Goal: Information Seeking & Learning: Learn about a topic

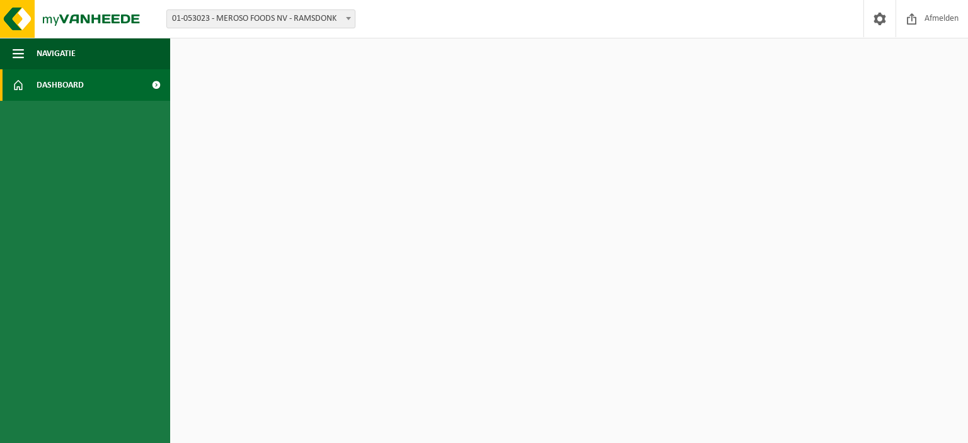
click at [153, 87] on span at bounding box center [156, 85] width 28 height 32
click at [28, 58] on button "Navigatie" at bounding box center [85, 54] width 170 height 32
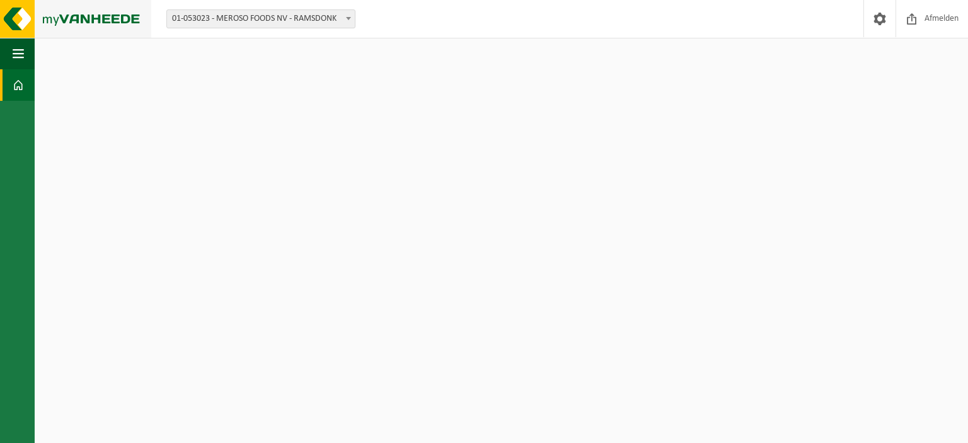
click at [45, 13] on img at bounding box center [75, 19] width 151 height 38
click at [45, 16] on img at bounding box center [75, 19] width 151 height 38
click at [21, 86] on span at bounding box center [18, 85] width 11 height 32
click at [13, 47] on span "button" at bounding box center [18, 54] width 11 height 32
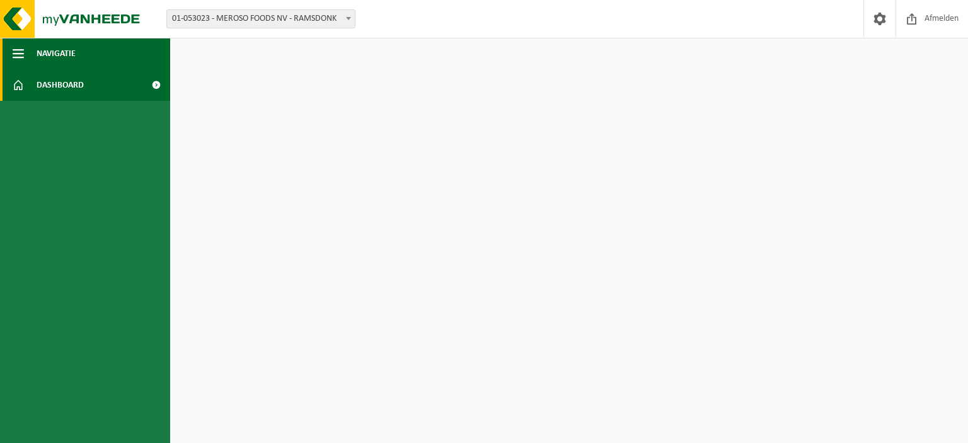
click at [93, 51] on button "Navigatie" at bounding box center [85, 54] width 170 height 32
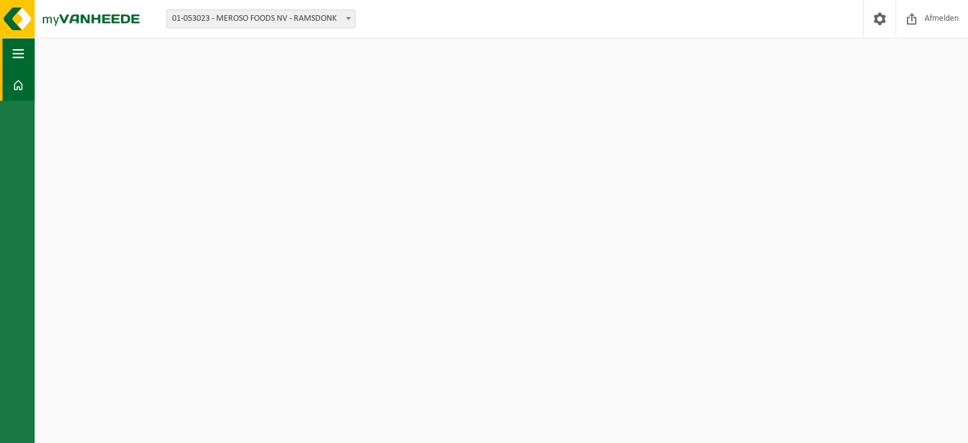
click at [10, 49] on button "Navigatie" at bounding box center [17, 54] width 35 height 32
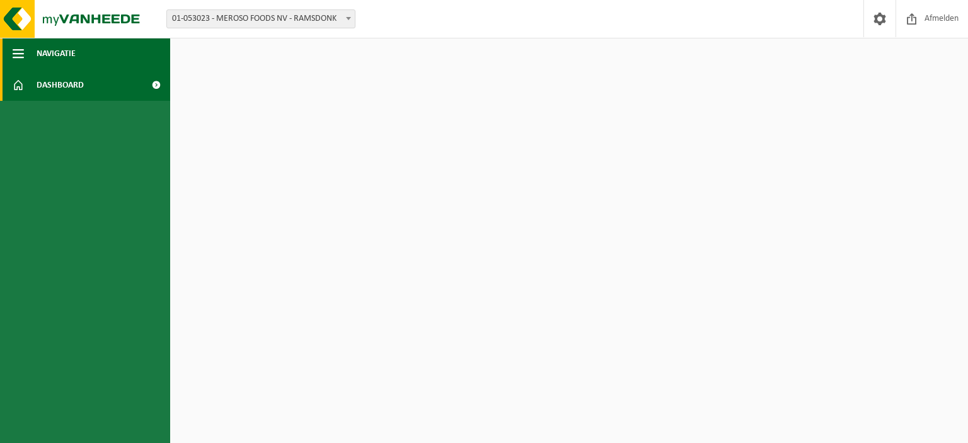
click at [15, 48] on span "button" at bounding box center [18, 54] width 11 height 32
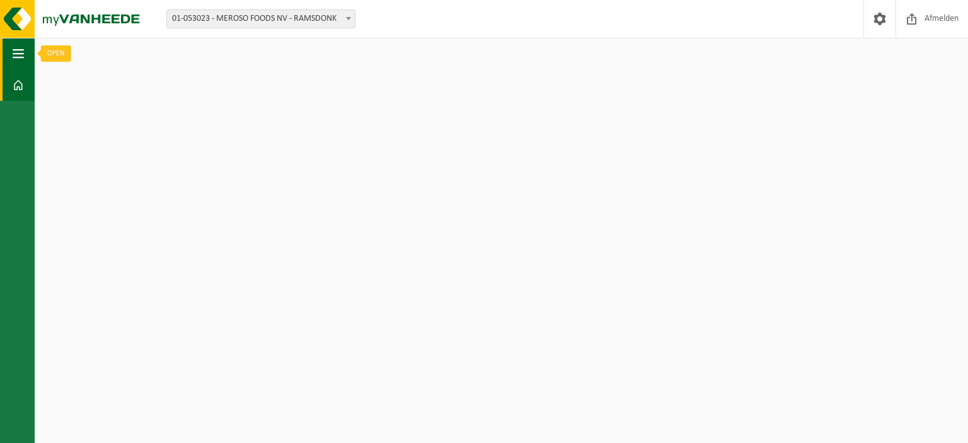
click at [26, 45] on button "Navigatie" at bounding box center [17, 54] width 35 height 32
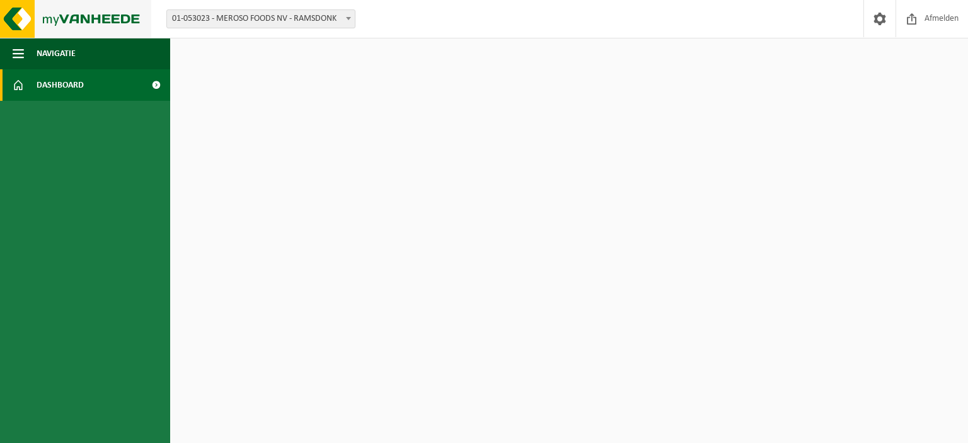
click at [21, 3] on img at bounding box center [75, 19] width 151 height 38
click at [78, 13] on img at bounding box center [75, 19] width 151 height 38
click at [47, 76] on span "Dashboard" at bounding box center [60, 85] width 47 height 32
click at [155, 83] on span at bounding box center [156, 85] width 28 height 32
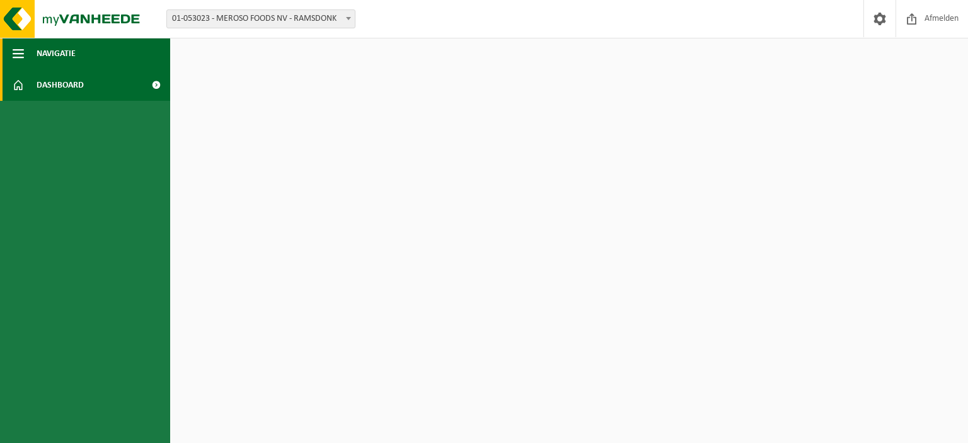
click at [111, 47] on button "Navigatie" at bounding box center [85, 54] width 170 height 32
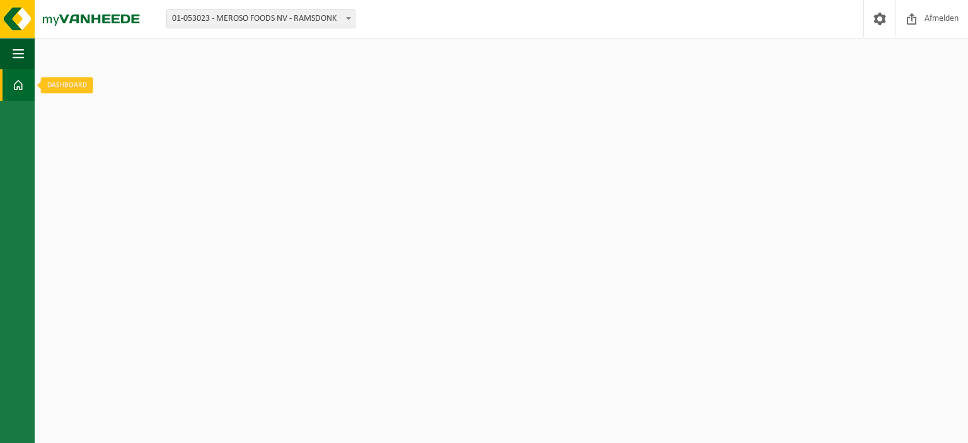
click at [11, 85] on link "Dashboard" at bounding box center [17, 85] width 35 height 32
click at [301, 23] on span "01-053023 - MEROSO FOODS NV - RAMSDONK" at bounding box center [261, 19] width 188 height 18
click at [88, 15] on img at bounding box center [75, 19] width 151 height 38
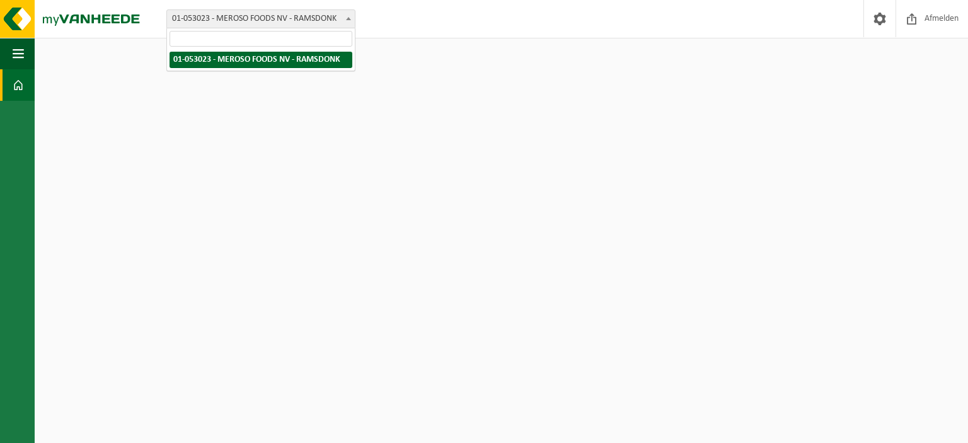
click at [353, 21] on span at bounding box center [348, 18] width 13 height 16
click at [277, 27] on span "01-053023 - MEROSO FOODS NV - RAMSDONK" at bounding box center [260, 18] width 189 height 19
click at [269, 24] on span "01-053023 - MEROSO FOODS NV - RAMSDONK" at bounding box center [261, 19] width 188 height 18
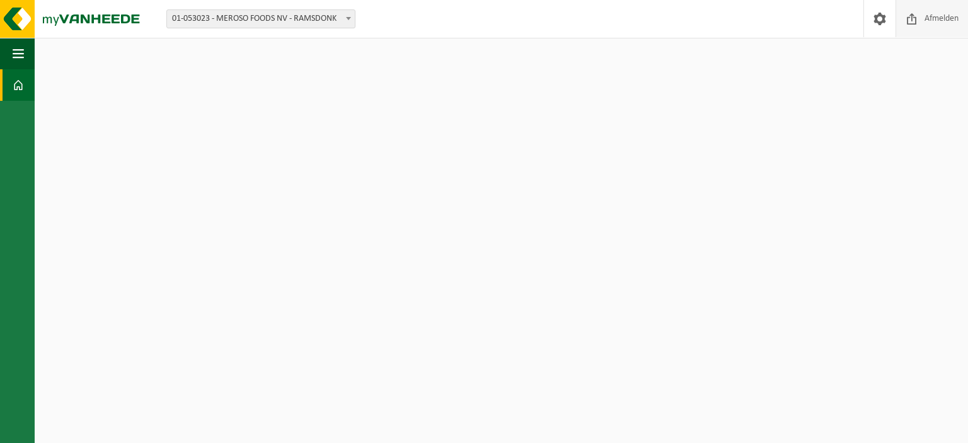
click at [926, 15] on span "Afmelden" at bounding box center [942, 18] width 40 height 37
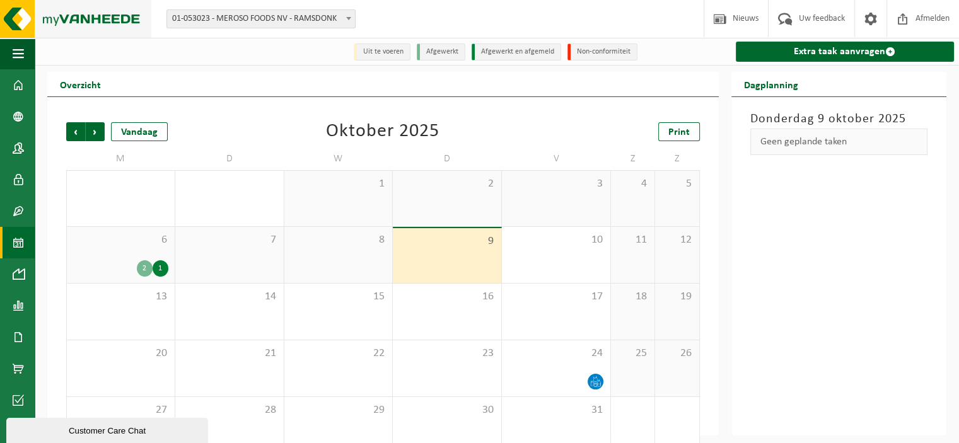
click at [91, 21] on img at bounding box center [75, 19] width 151 height 38
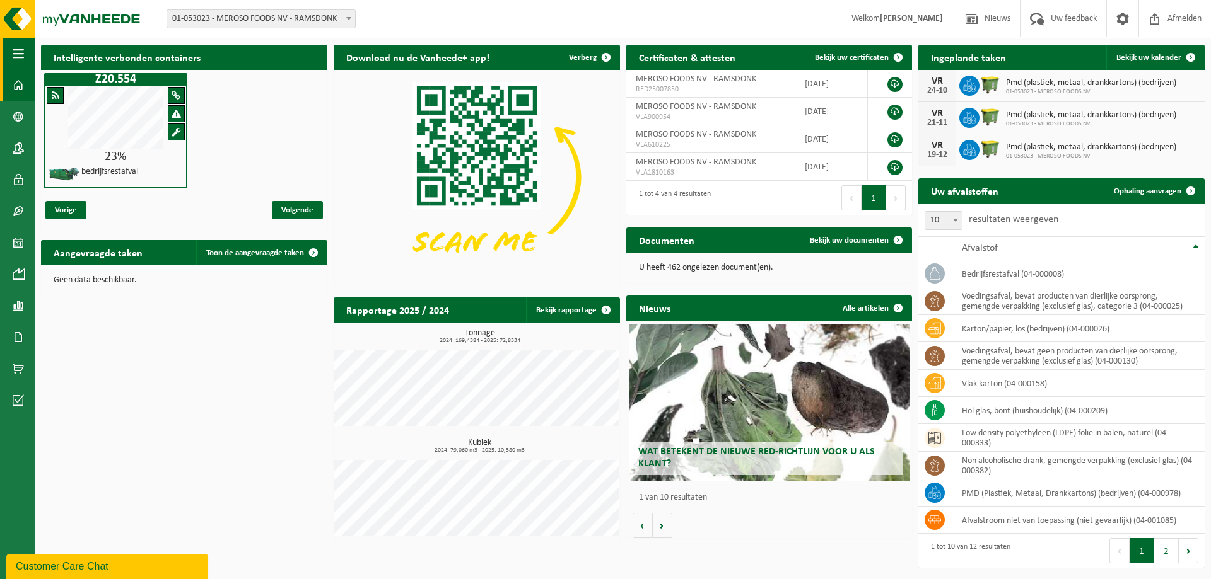
click at [27, 54] on button "Navigatie" at bounding box center [17, 54] width 35 height 32
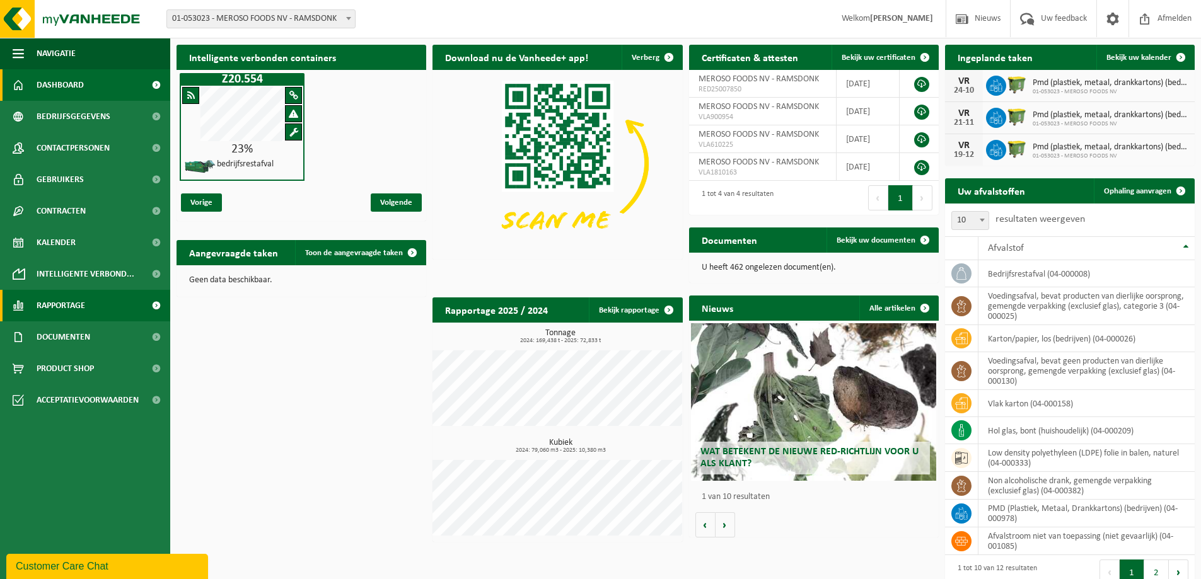
click at [62, 307] on span "Rapportage" at bounding box center [61, 306] width 49 height 32
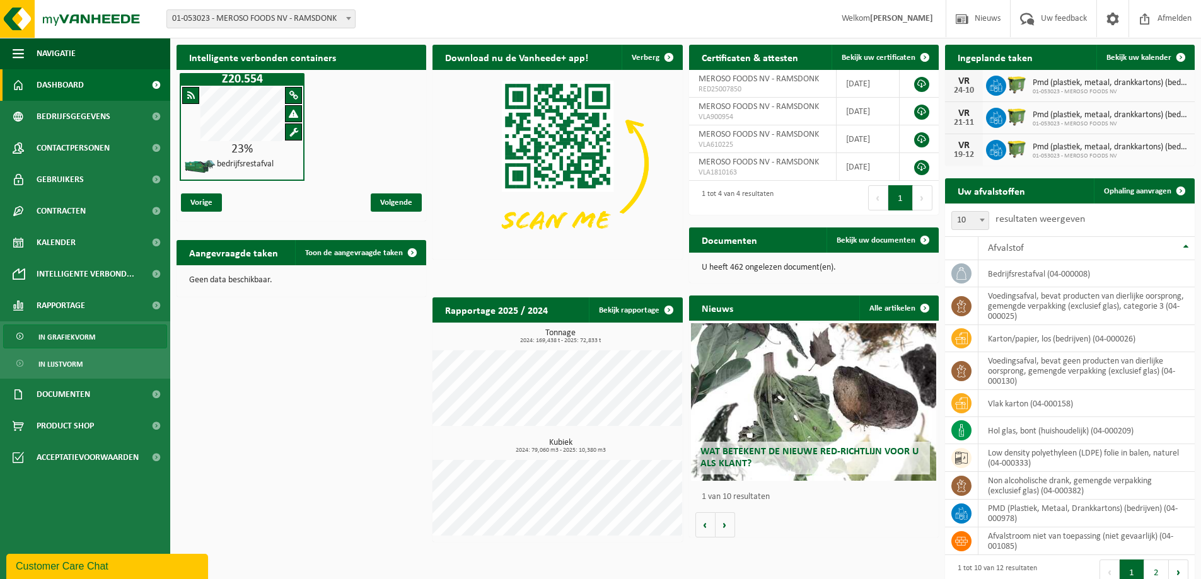
click at [67, 334] on span "In grafiekvorm" at bounding box center [66, 337] width 57 height 24
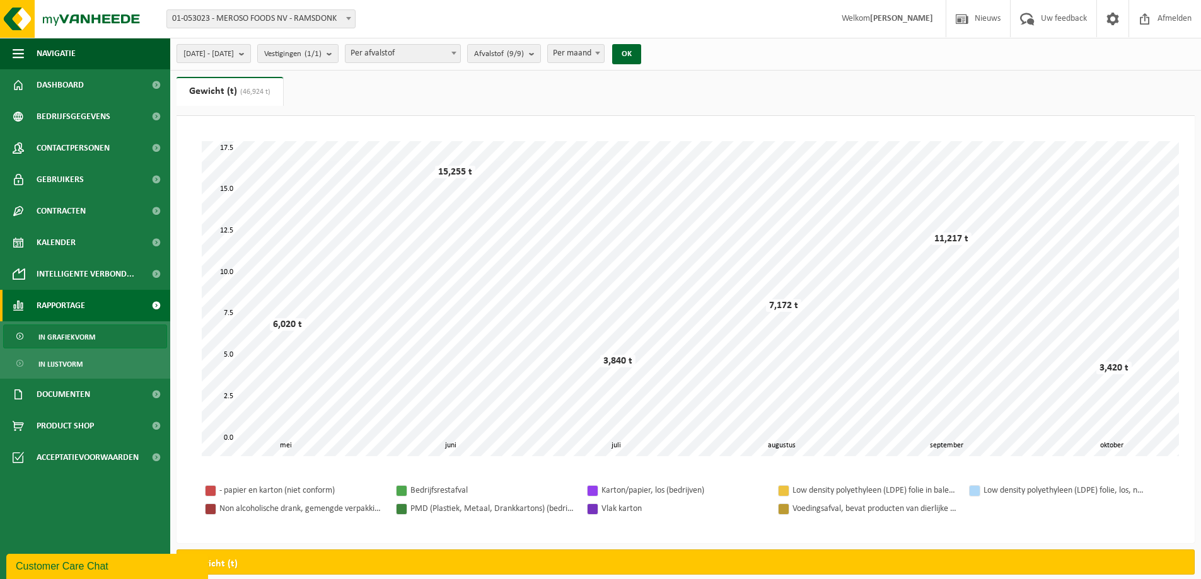
click at [234, 50] on span "2025-05-01 - 2025-10-09" at bounding box center [208, 54] width 50 height 19
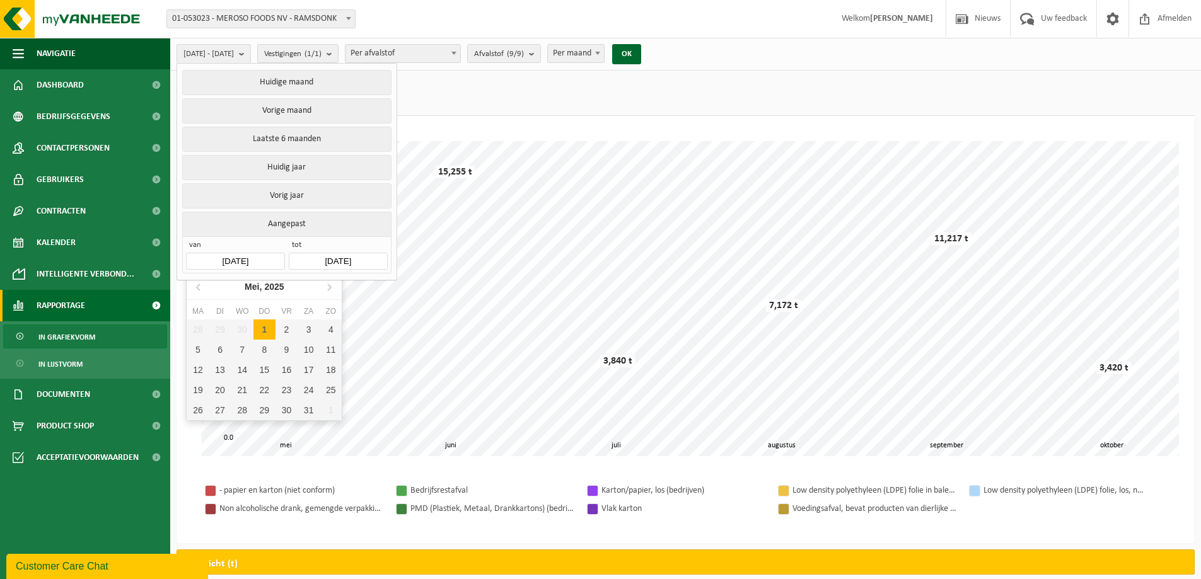
click at [241, 253] on input "2025-05-01" at bounding box center [235, 261] width 98 height 17
click at [331, 281] on icon at bounding box center [329, 287] width 20 height 20
click at [335, 327] on div "1" at bounding box center [331, 330] width 22 height 20
type input "2025-06-01"
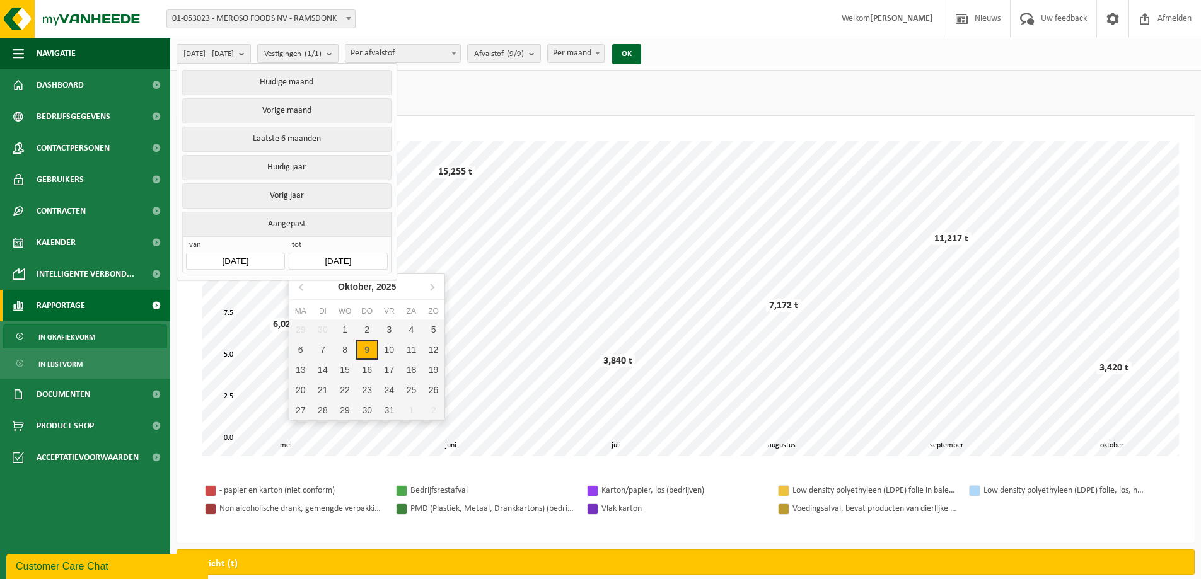
click at [340, 259] on input "2025-10-09" at bounding box center [338, 261] width 98 height 17
click at [299, 287] on icon at bounding box center [300, 287] width 3 height 6
click at [429, 407] on div "31" at bounding box center [433, 410] width 22 height 20
type input "[DATE]"
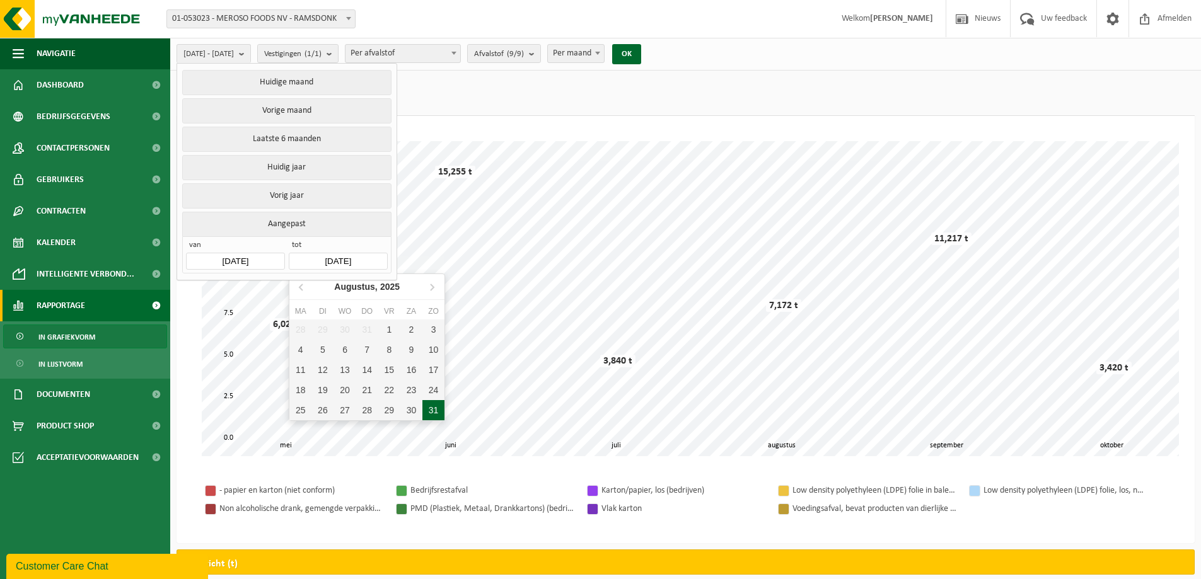
type input "[DATE]"
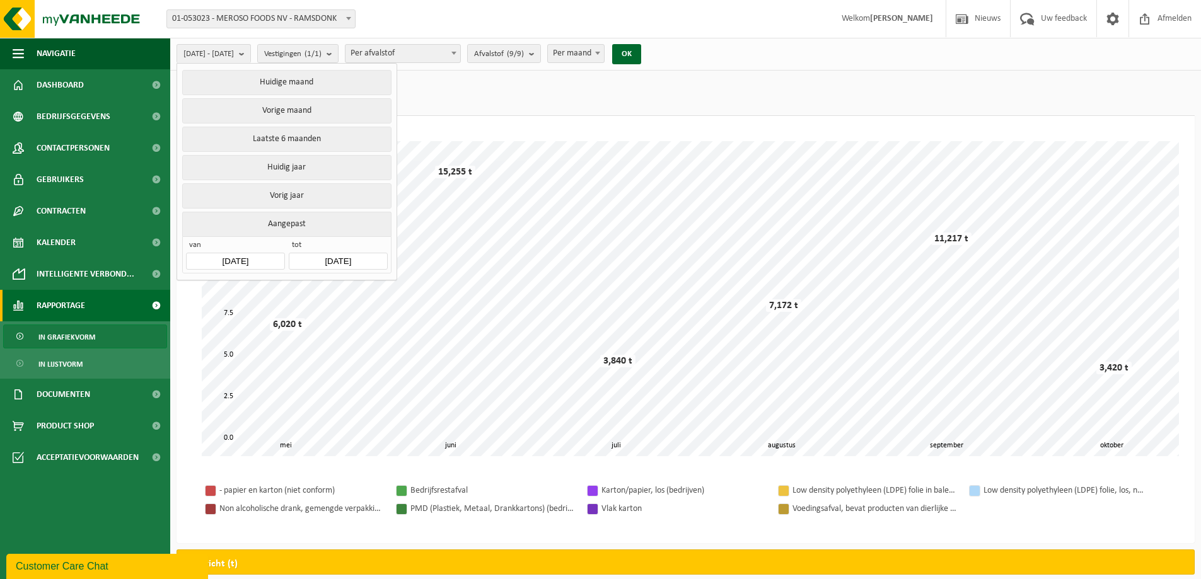
click at [446, 89] on ul "Gewicht (t) (46,924 t) Volume (m³)" at bounding box center [686, 96] width 1018 height 39
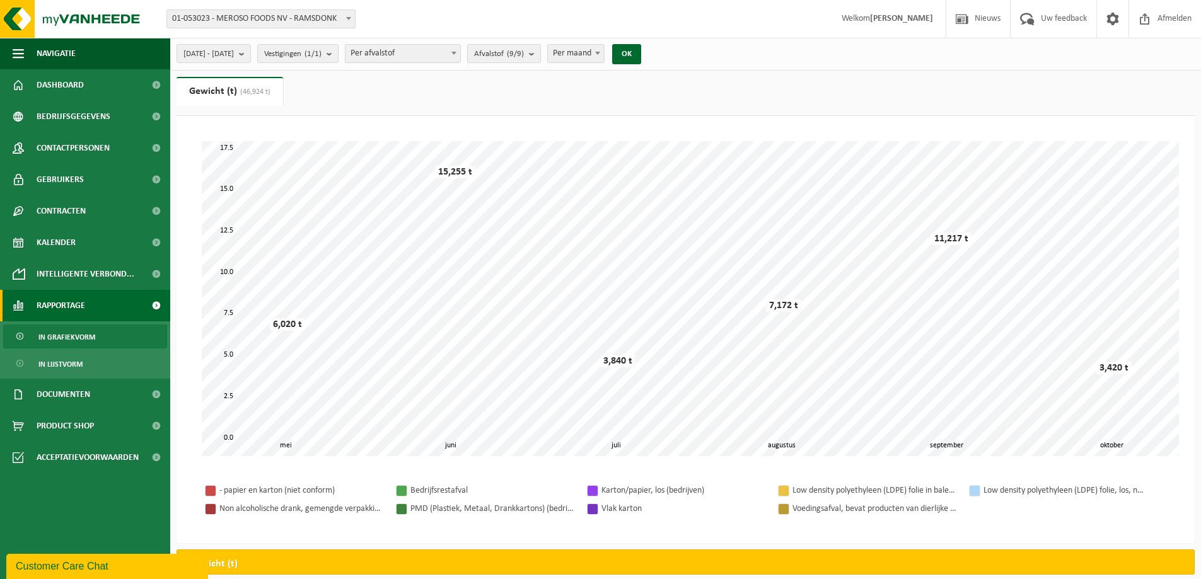
click at [524, 52] on count "(9/9)" at bounding box center [515, 54] width 17 height 8
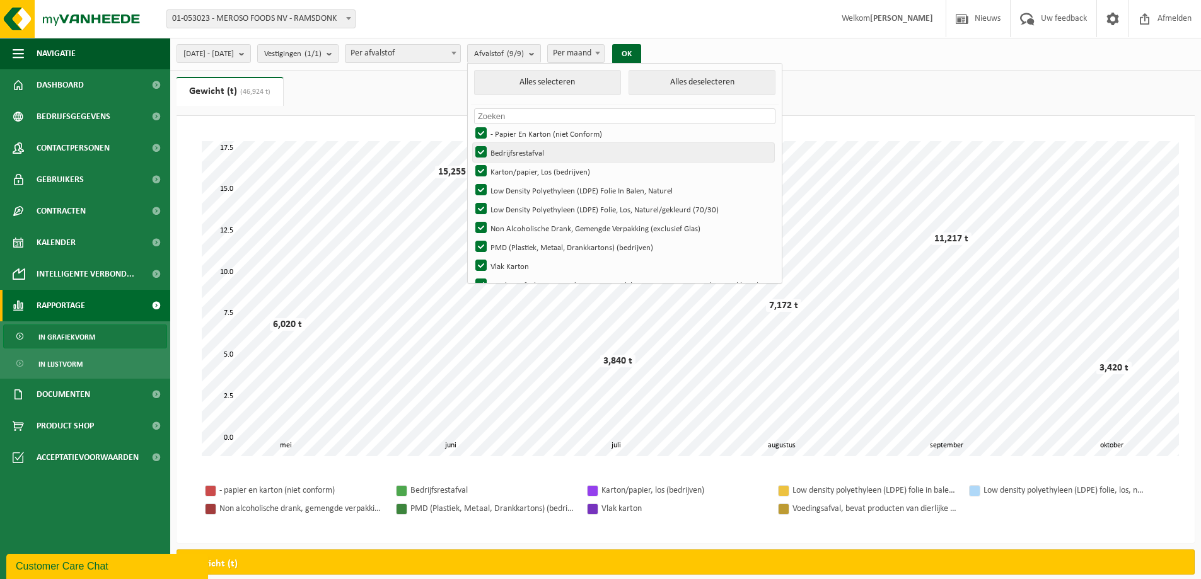
click at [542, 144] on label "Bedrijfsrestafval" at bounding box center [623, 152] width 301 height 19
click at [471, 143] on input "Bedrijfsrestafval" at bounding box center [470, 142] width 1 height 1
checkbox input "false"
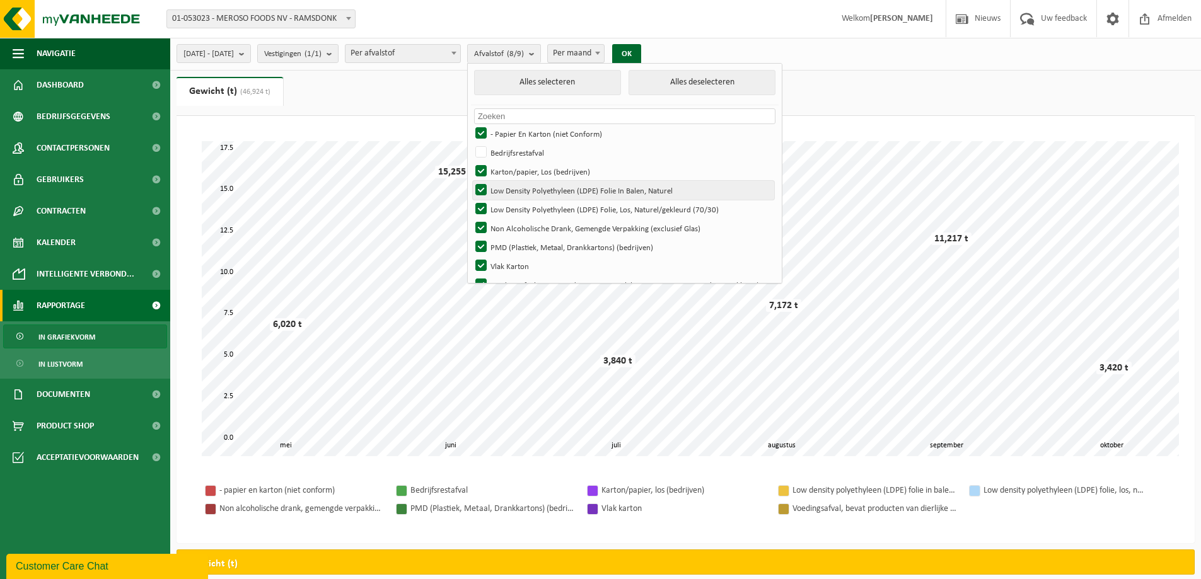
click at [545, 187] on label "Low Density Polyethyleen (LDPE) Folie In Balen, Naturel" at bounding box center [623, 190] width 301 height 19
click at [471, 181] on input "Low Density Polyethyleen (LDPE) Folie In Balen, Naturel" at bounding box center [470, 180] width 1 height 1
checkbox input "false"
click at [550, 204] on label "Low Density Polyethyleen (LDPE) Folie, Los, Naturel/gekleurd (70/30)" at bounding box center [623, 209] width 301 height 19
click at [471, 200] on input "Low Density Polyethyleen (LDPE) Folie, Los, Naturel/gekleurd (70/30)" at bounding box center [470, 199] width 1 height 1
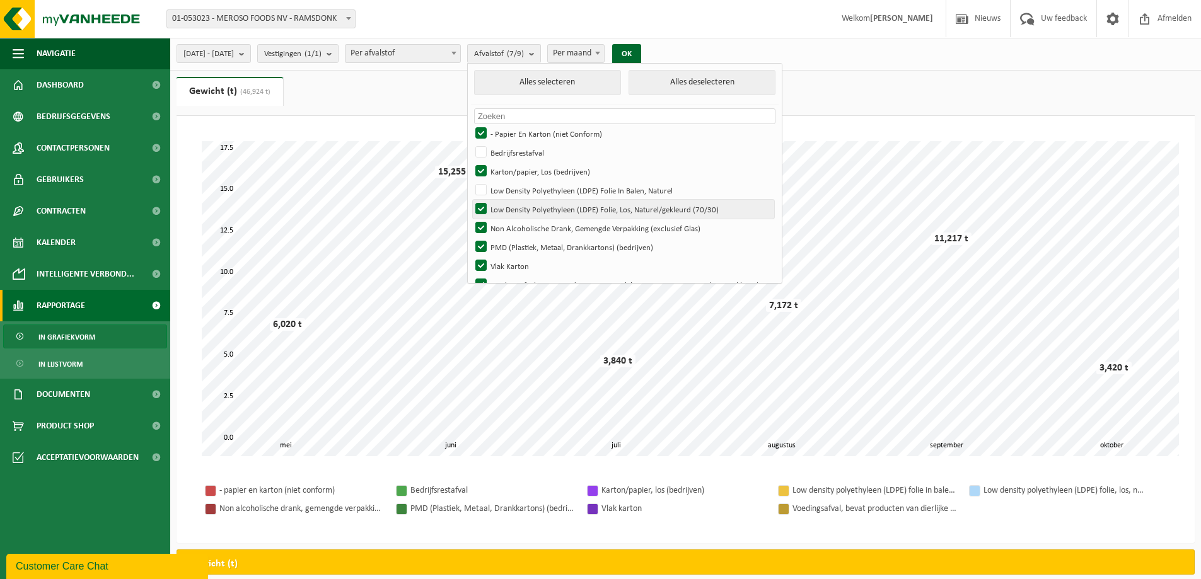
checkbox input "false"
click at [552, 223] on label "Non Alcoholische Drank, Gemengde Verpakking (exclusief Glas)" at bounding box center [623, 228] width 301 height 19
click at [471, 219] on input "Non Alcoholische Drank, Gemengde Verpakking (exclusief Glas)" at bounding box center [470, 218] width 1 height 1
checkbox input "false"
click at [549, 248] on label "PMD (Plastiek, Metaal, Drankkartons) (bedrijven)" at bounding box center [623, 247] width 301 height 19
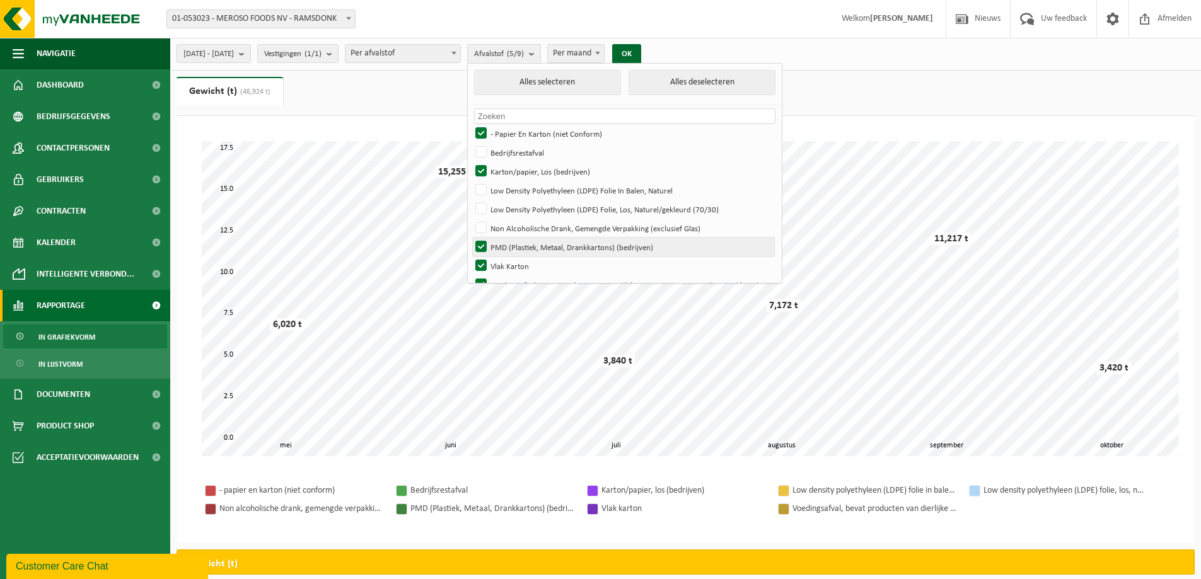
click at [471, 238] on input "PMD (Plastiek, Metaal, Drankkartons) (bedrijven)" at bounding box center [470, 237] width 1 height 1
checkbox input "false"
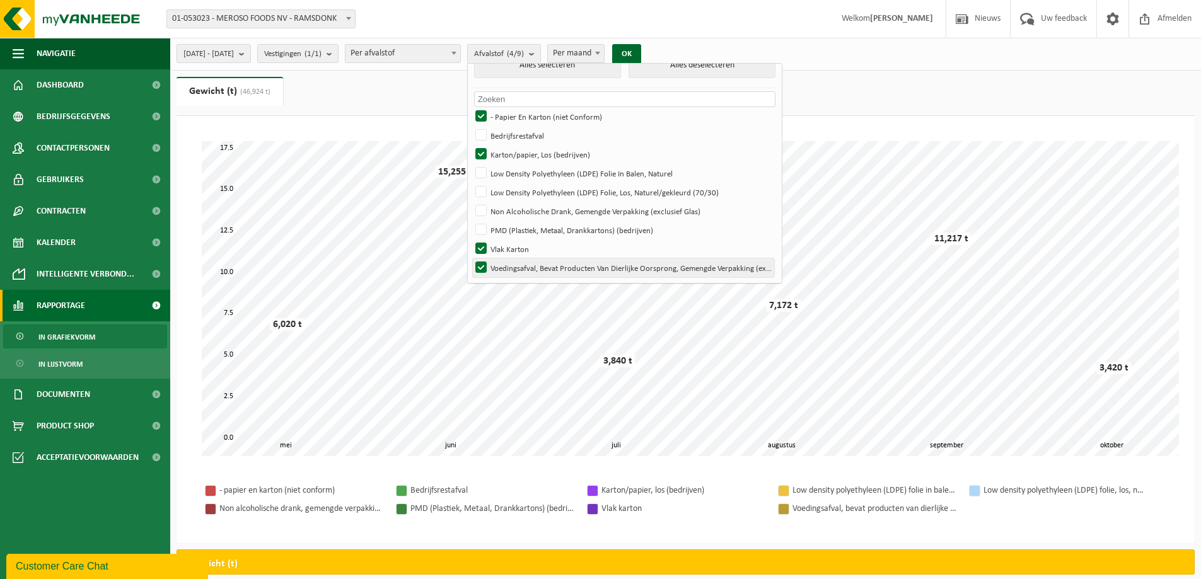
scroll to position [63, 0]
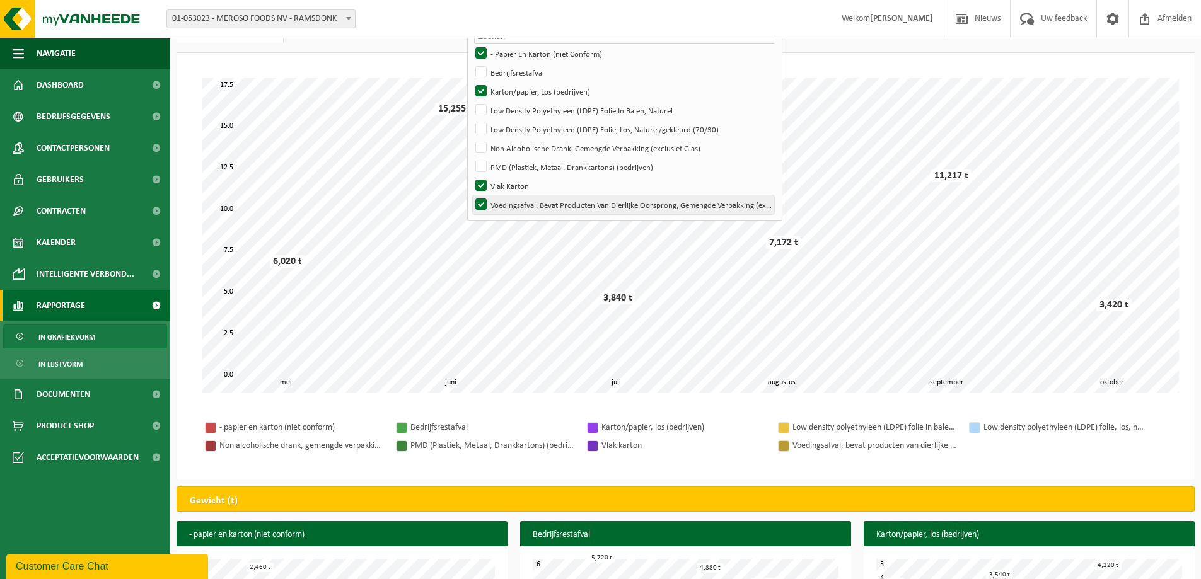
click at [548, 203] on label "Voedingsafval, Bevat Producten Van Dierlijke Oorsprong, Gemengde Verpakking (ex…" at bounding box center [623, 204] width 301 height 19
click at [471, 195] on input "Voedingsafval, Bevat Producten Van Dierlijke Oorsprong, Gemengde Verpakking (ex…" at bounding box center [470, 195] width 1 height 1
checkbox input "false"
click at [861, 55] on div "Even geduld. Door de grote hoeveelheid gegevens duurt het laden even. juni juli…" at bounding box center [686, 266] width 1018 height 427
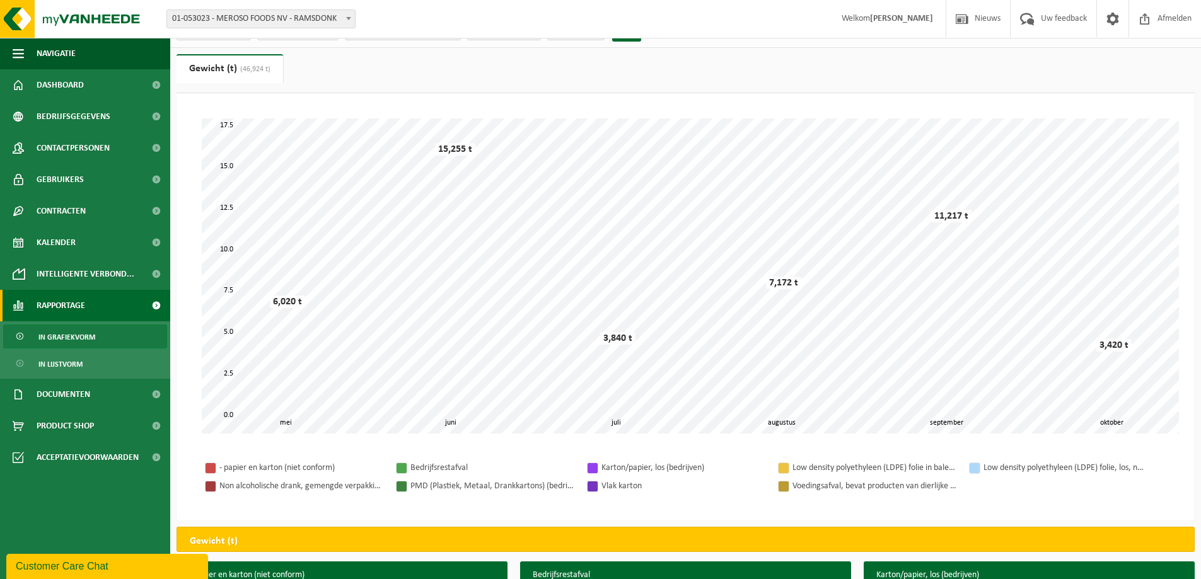
scroll to position [0, 0]
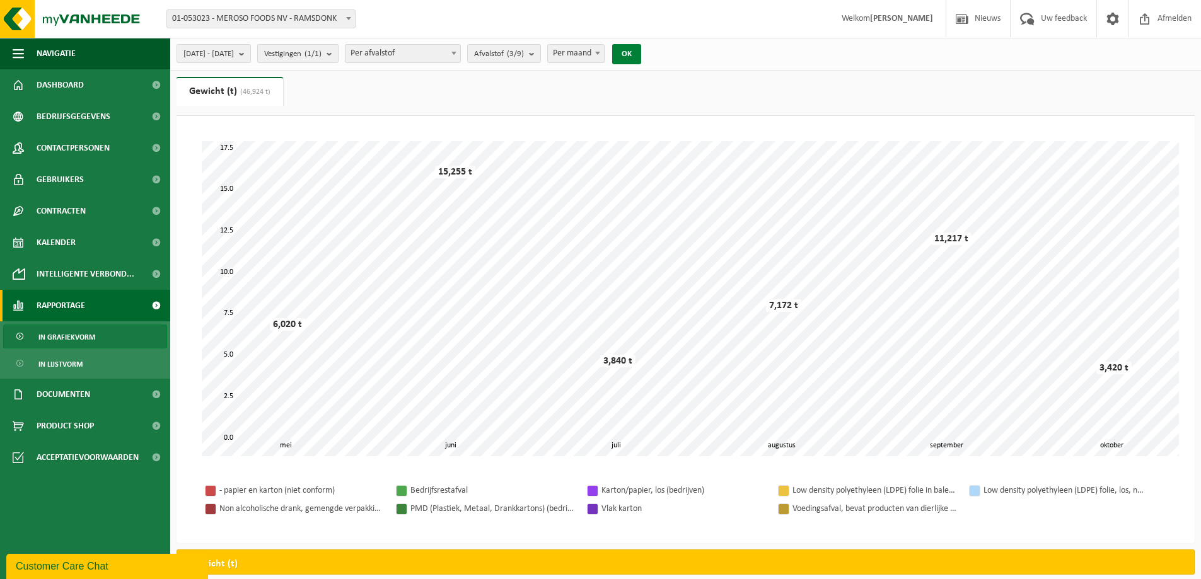
click at [641, 50] on button "OK" at bounding box center [626, 54] width 29 height 20
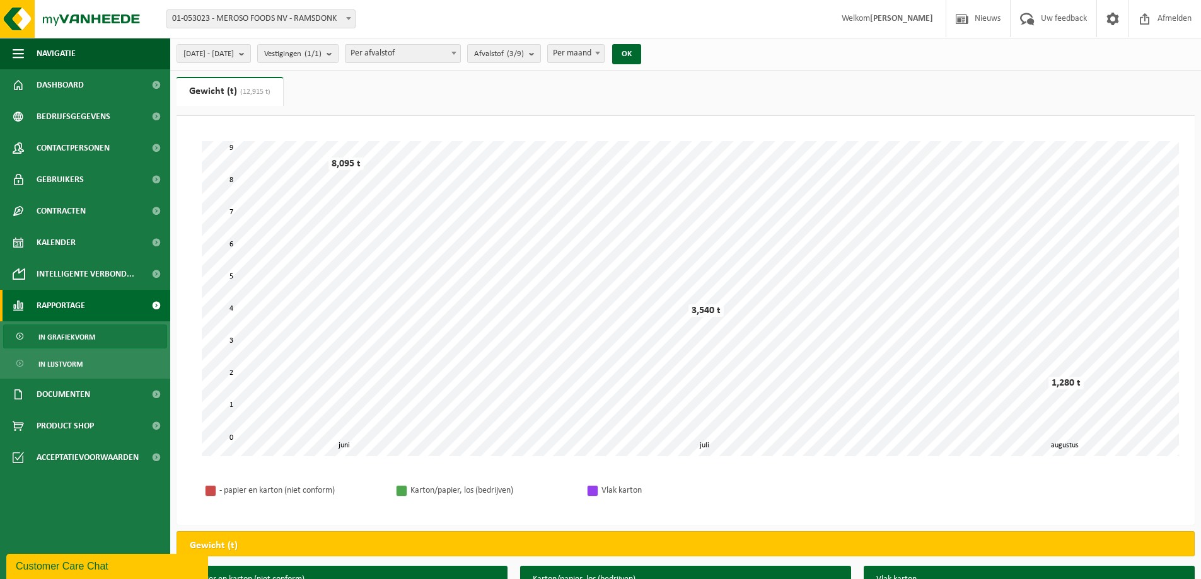
click at [604, 55] on span "Per maand" at bounding box center [576, 54] width 56 height 18
click at [746, 46] on div "2025-06-01 - 2025-08-31 Huidige maand Vorige maand Laatste 6 maanden Huidig jaa…" at bounding box center [685, 54] width 1031 height 33
click at [524, 51] on span "Afvalstof (3/9)" at bounding box center [499, 54] width 50 height 19
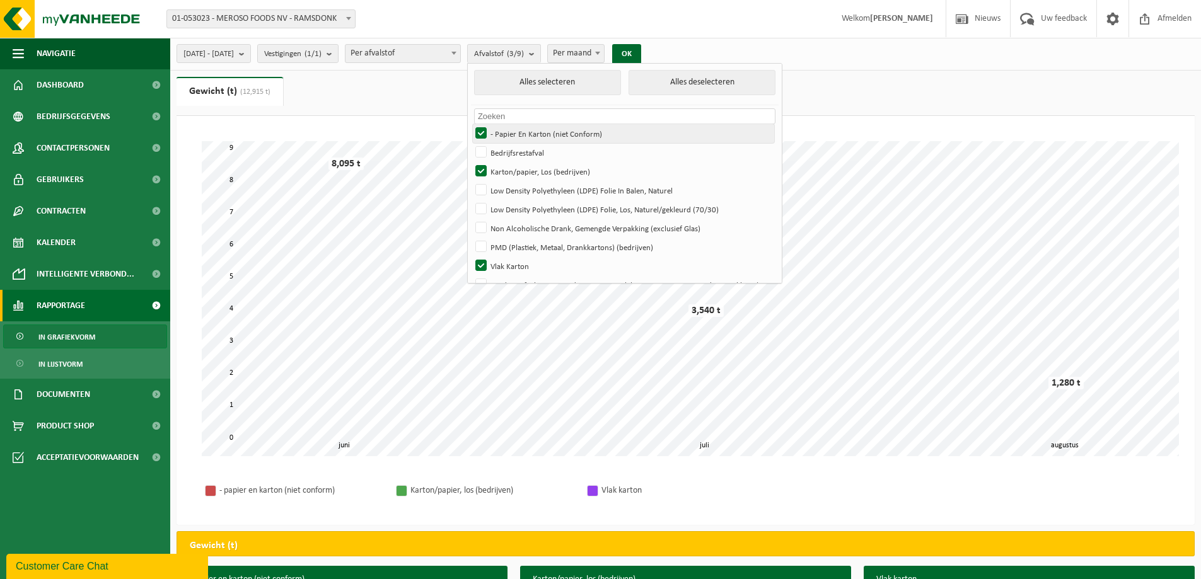
click at [532, 136] on label "- Papier En Karton (niet Conform)" at bounding box center [623, 133] width 301 height 19
click at [471, 124] on input "- Papier En Karton (niet Conform)" at bounding box center [470, 124] width 1 height 1
checkbox input "false"
click at [531, 165] on label "Karton/papier, Los (bedrijven)" at bounding box center [623, 171] width 301 height 19
click at [471, 162] on input "Karton/papier, Los (bedrijven)" at bounding box center [470, 161] width 1 height 1
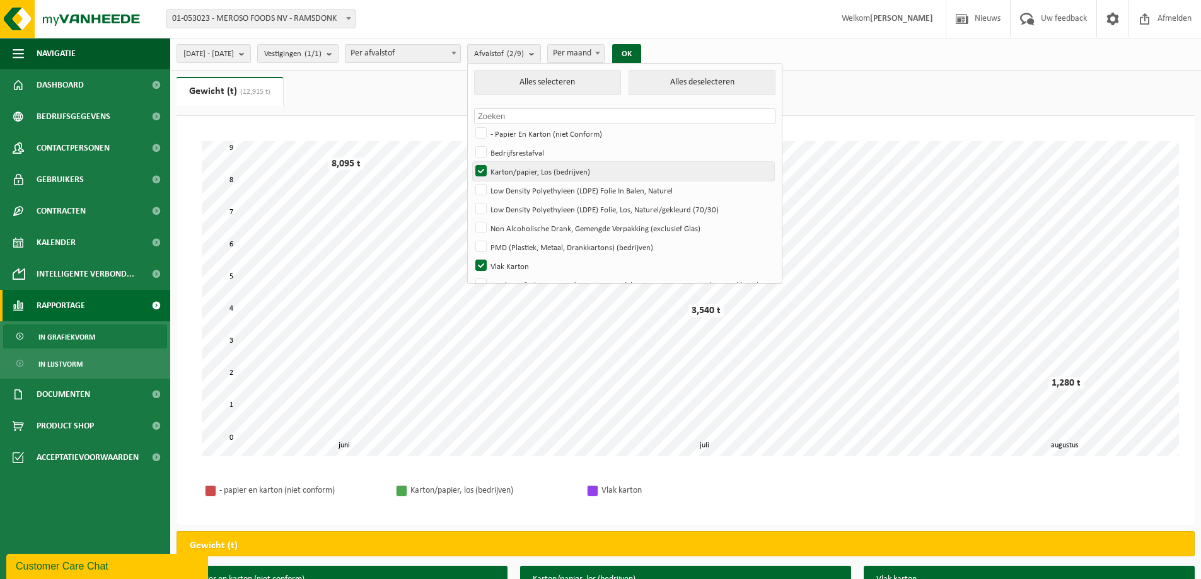
checkbox input "false"
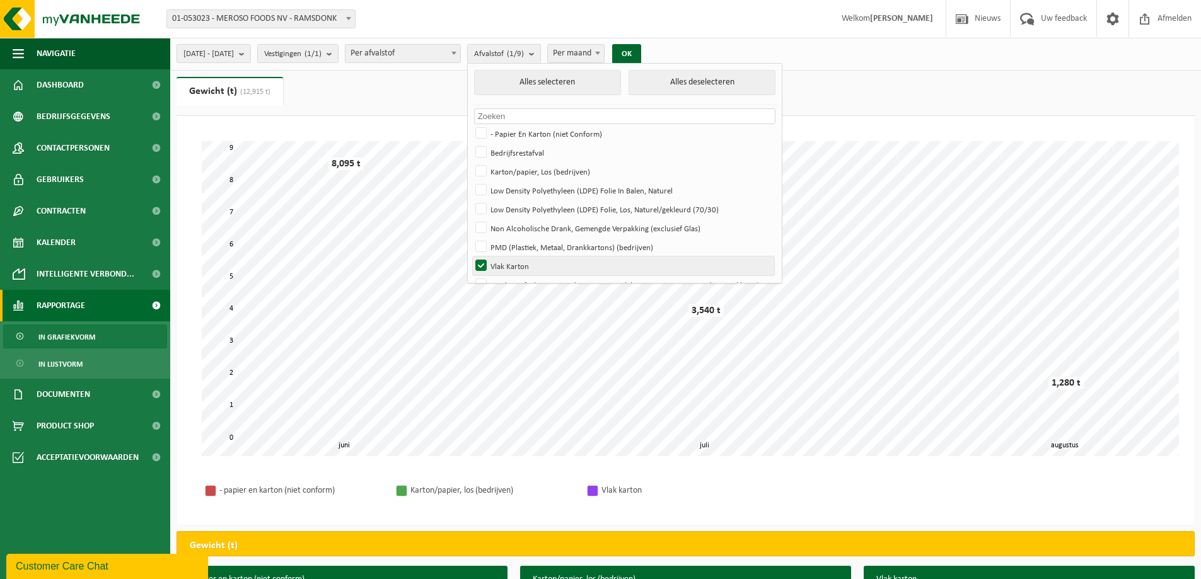
click at [529, 260] on label "Vlak Karton" at bounding box center [623, 266] width 301 height 19
click at [471, 257] on input "Vlak Karton" at bounding box center [470, 256] width 1 height 1
checkbox input "false"
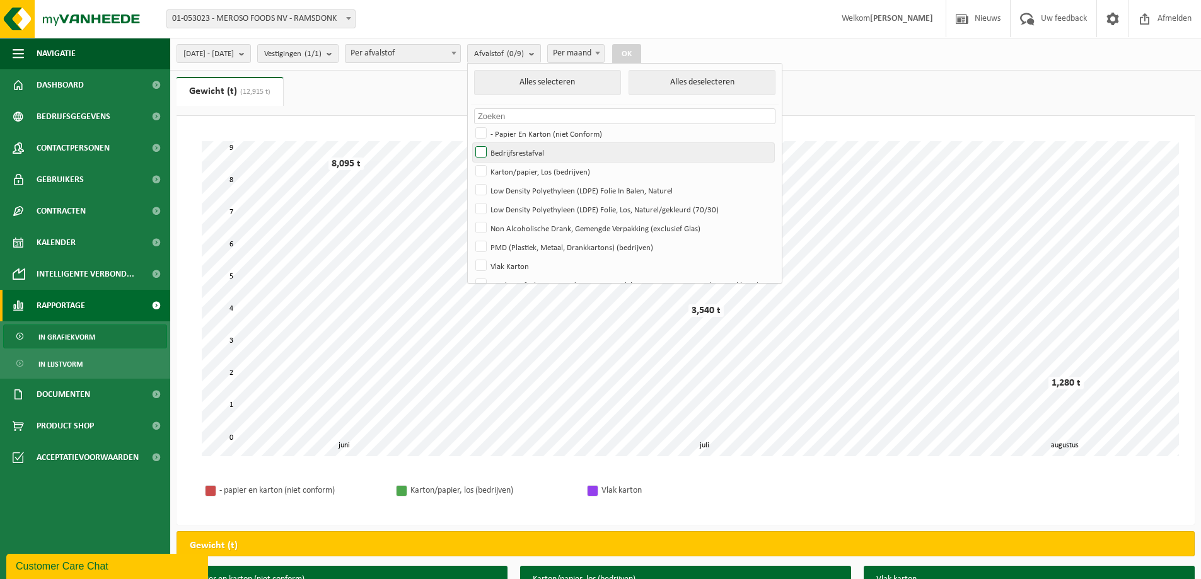
click at [536, 152] on label "Bedrijfsrestafval" at bounding box center [623, 152] width 301 height 19
click at [471, 143] on input "Bedrijfsrestafval" at bounding box center [470, 142] width 1 height 1
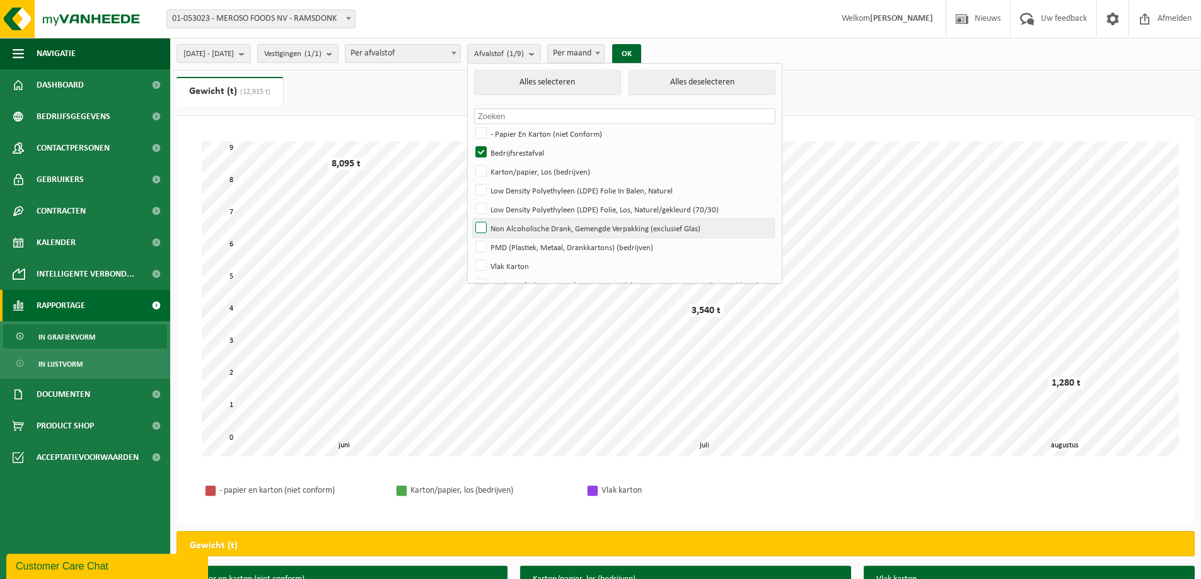
scroll to position [17, 0]
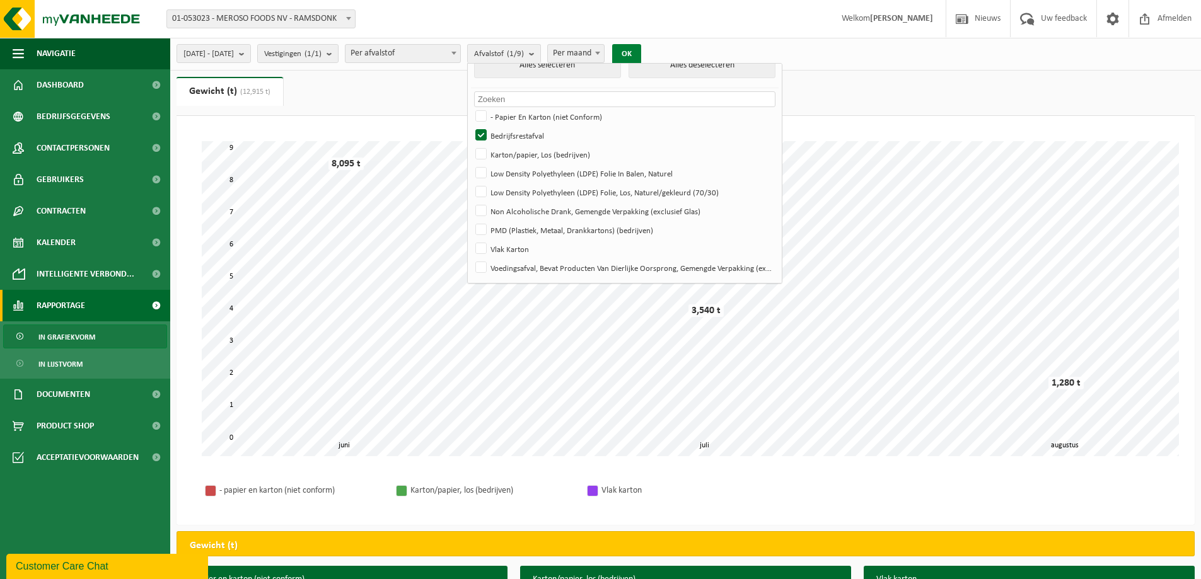
click at [641, 51] on button "OK" at bounding box center [626, 54] width 29 height 20
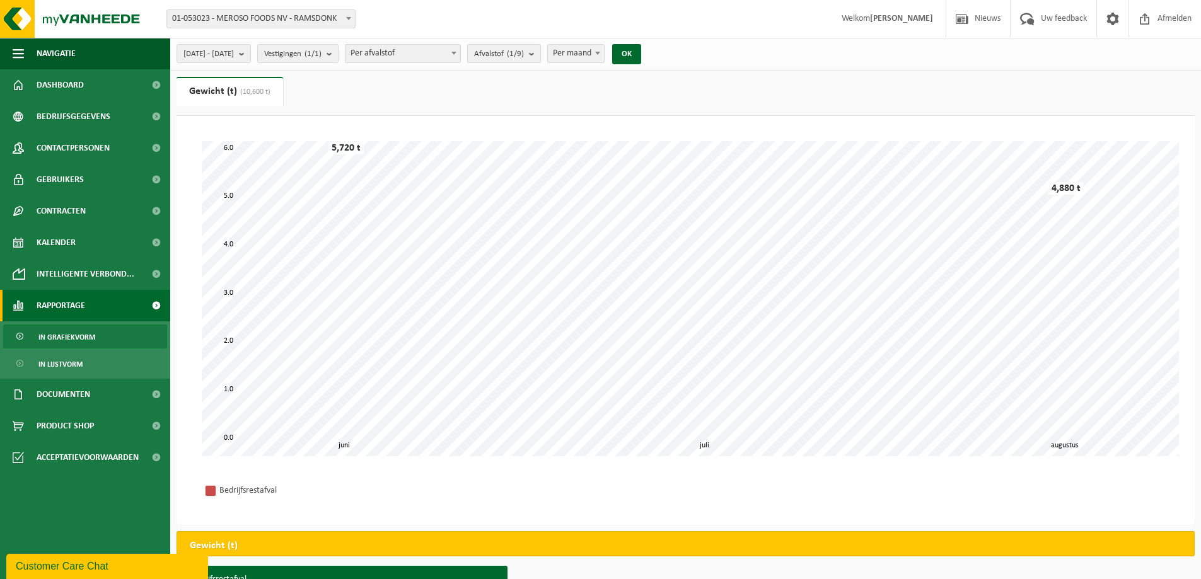
click at [524, 55] on count "(1/9)" at bounding box center [515, 54] width 17 height 8
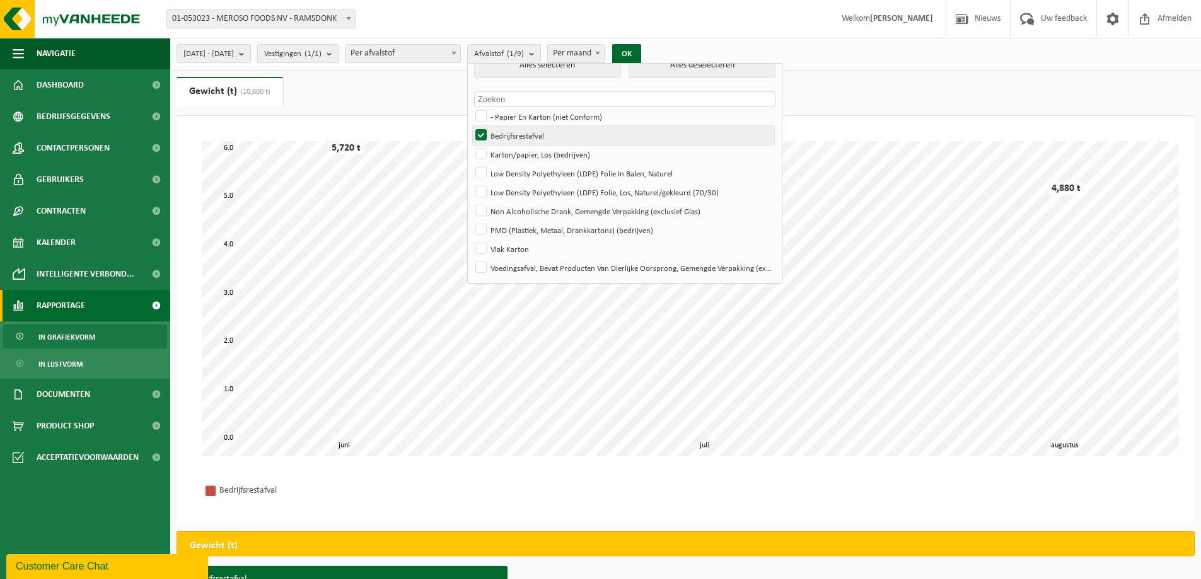
click at [551, 129] on label "Bedrijfsrestafval" at bounding box center [623, 135] width 301 height 19
click at [471, 126] on input "Bedrijfsrestafval" at bounding box center [470, 125] width 1 height 1
checkbox input "false"
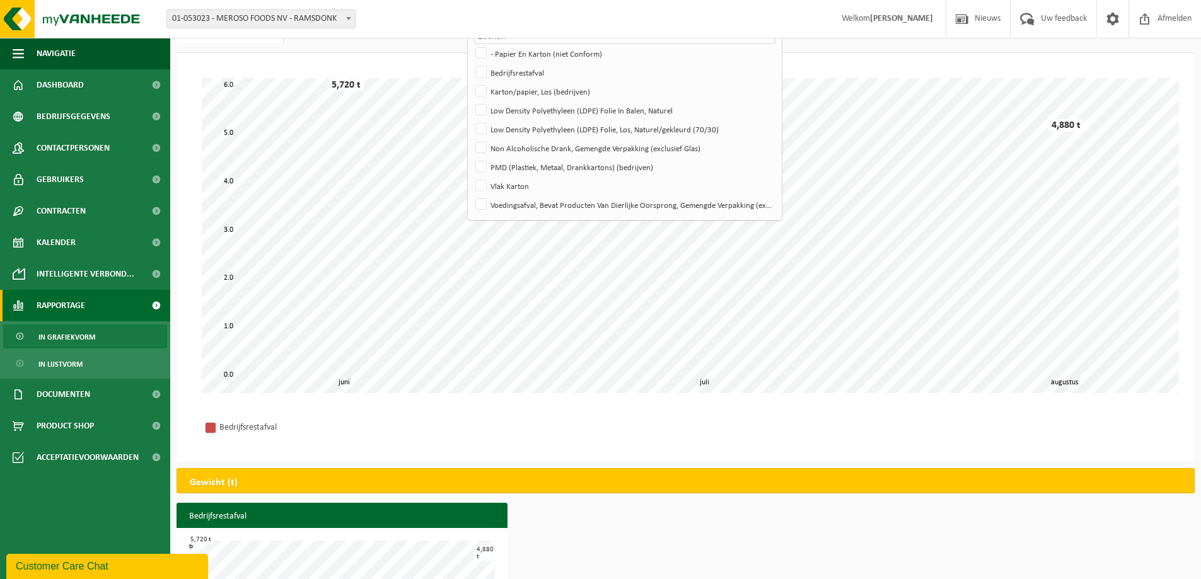
scroll to position [0, 0]
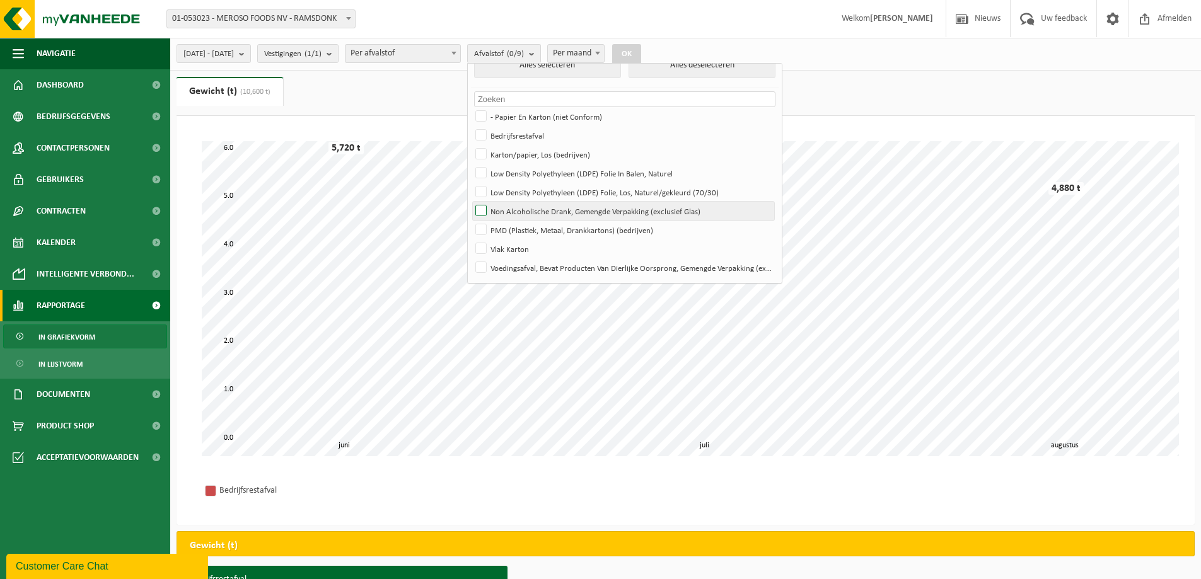
click at [557, 214] on label "Non Alcoholische Drank, Gemengde Verpakking (exclusief Glas)" at bounding box center [623, 211] width 301 height 19
click at [471, 202] on input "Non Alcoholische Drank, Gemengde Verpakking (exclusief Glas)" at bounding box center [470, 201] width 1 height 1
checkbox input "true"
click at [641, 52] on button "OK" at bounding box center [626, 54] width 29 height 20
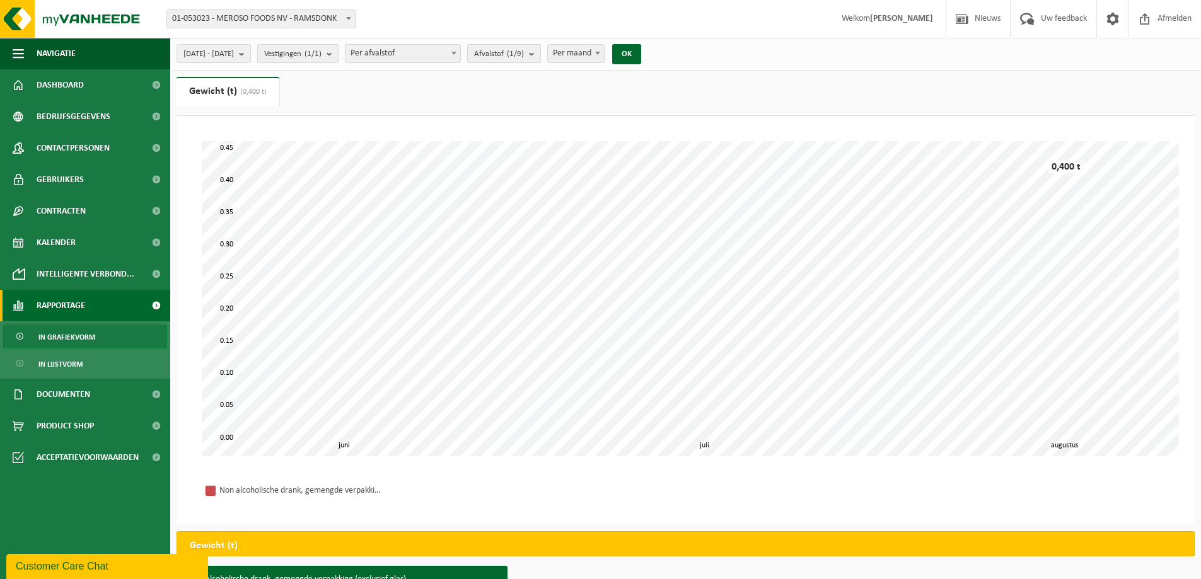
click at [540, 57] on b "submit" at bounding box center [534, 54] width 11 height 18
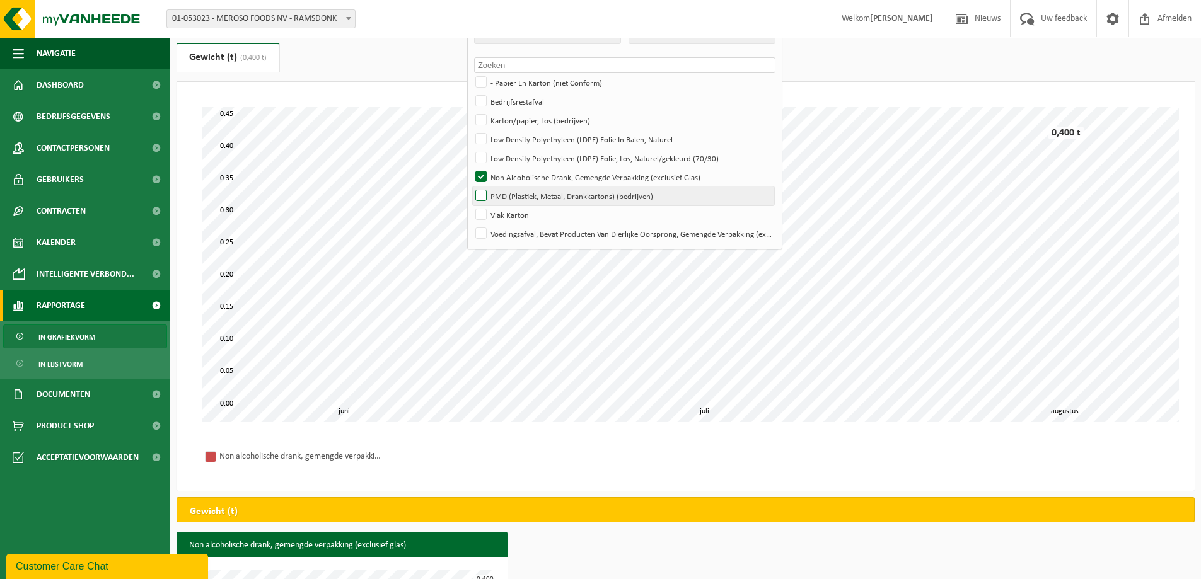
scroll to position [11, 0]
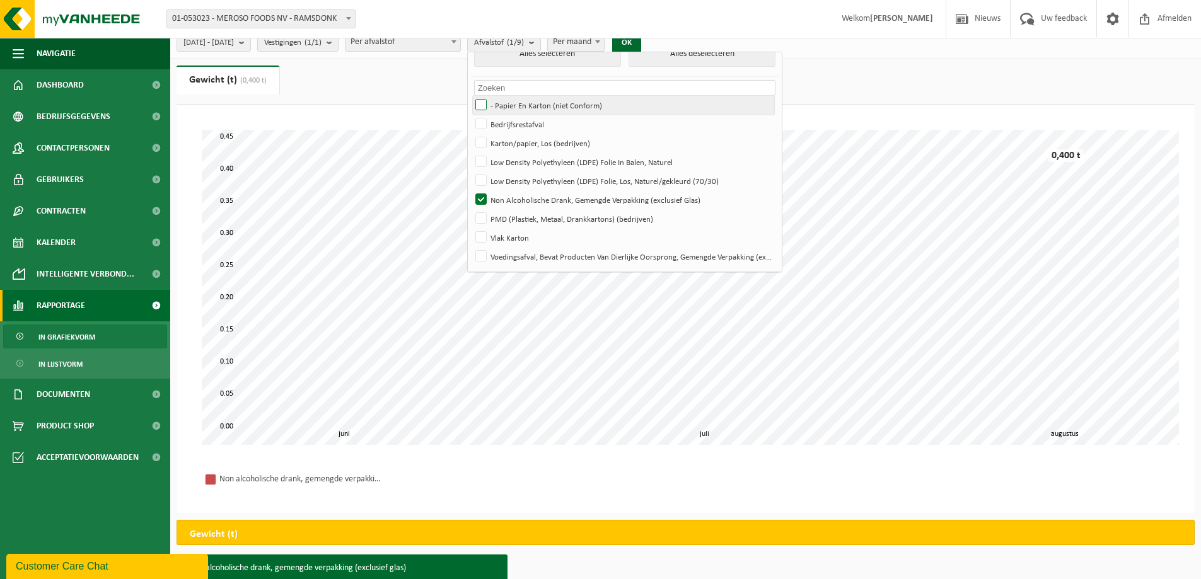
click at [545, 109] on label "- Papier En Karton (niet Conform)" at bounding box center [623, 105] width 301 height 19
click at [471, 96] on input "- Papier En Karton (niet Conform)" at bounding box center [470, 95] width 1 height 1
checkbox input "true"
drag, startPoint x: 552, startPoint y: 193, endPoint x: 552, endPoint y: 171, distance: 21.4
click at [553, 193] on label "Non Alcoholische Drank, Gemengde Verpakking (exclusief Glas)" at bounding box center [623, 199] width 301 height 19
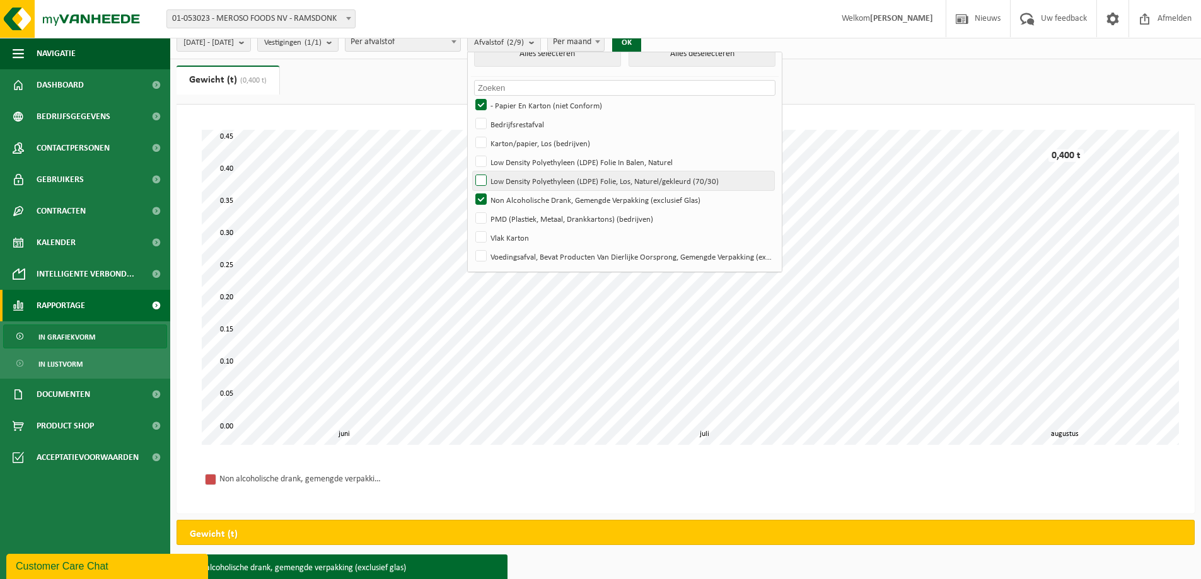
click at [471, 190] on input "Non Alcoholische Drank, Gemengde Verpakking (exclusief Glas)" at bounding box center [470, 190] width 1 height 1
checkbox input "false"
click at [552, 142] on label "Karton/papier, Los (bedrijven)" at bounding box center [623, 143] width 301 height 19
click at [471, 134] on input "Karton/papier, Los (bedrijven)" at bounding box center [470, 133] width 1 height 1
checkbox input "true"
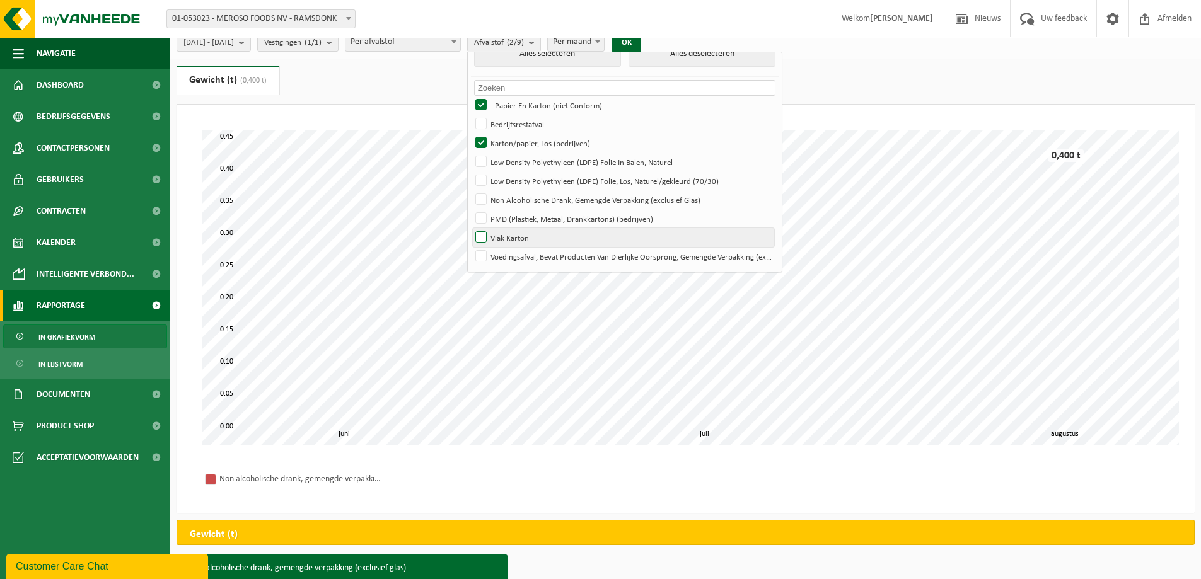
click at [552, 240] on label "Vlak Karton" at bounding box center [623, 237] width 301 height 19
click at [471, 228] on input "Vlak Karton" at bounding box center [470, 228] width 1 height 1
checkbox input "true"
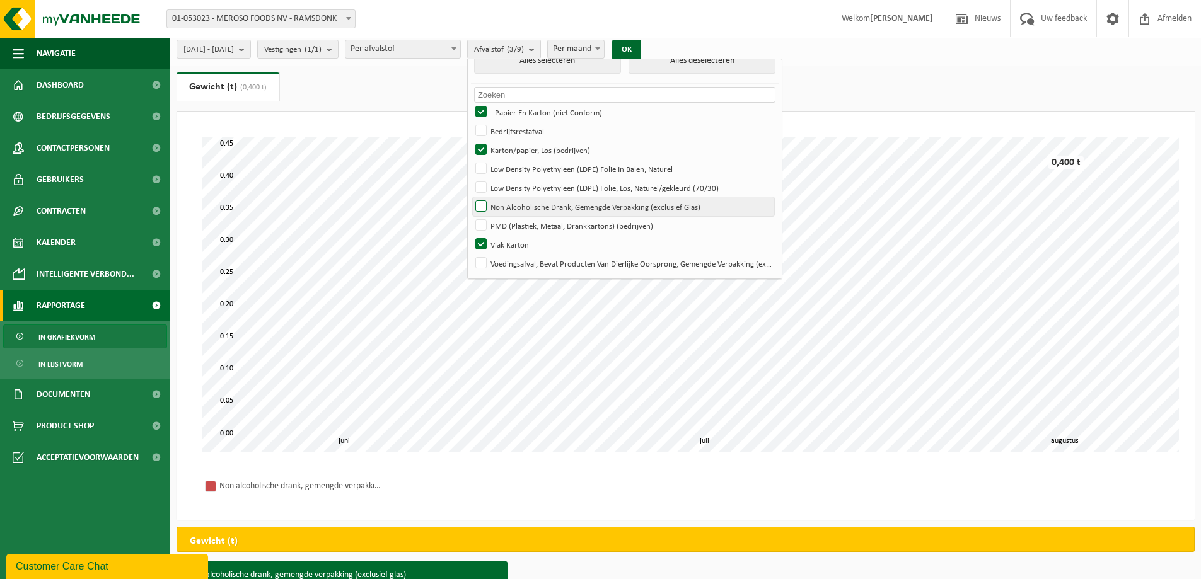
scroll to position [0, 0]
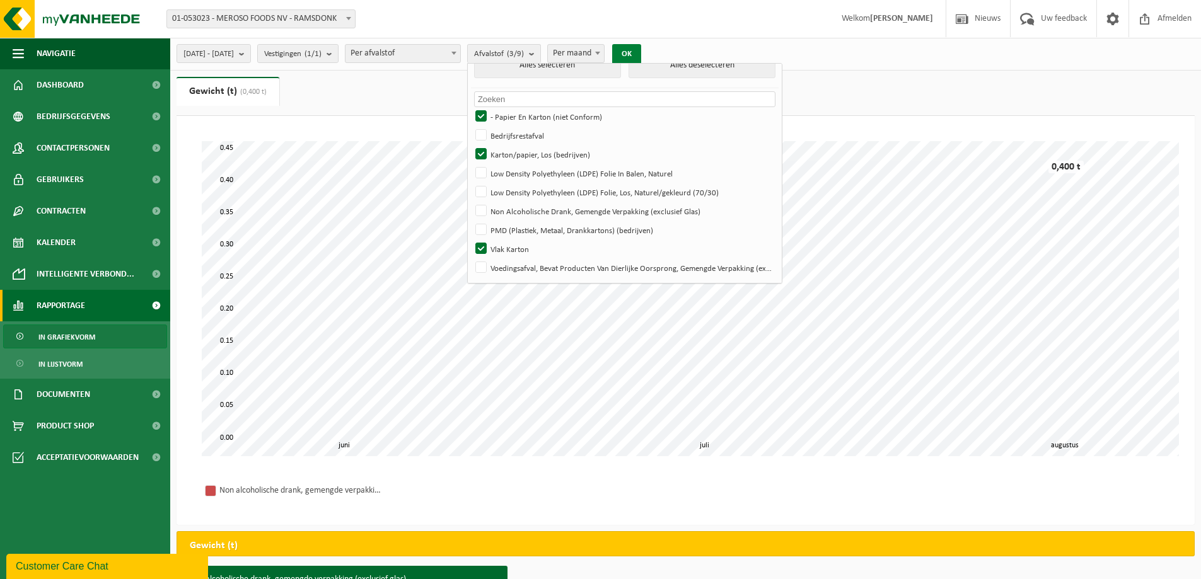
click at [641, 50] on button "OK" at bounding box center [626, 54] width 29 height 20
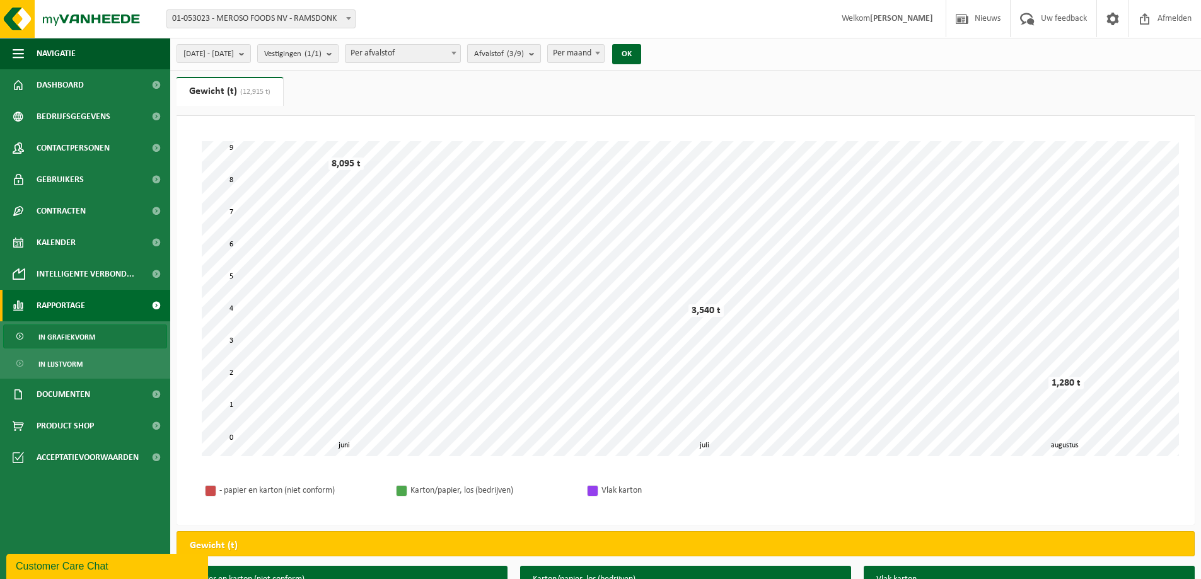
click at [524, 55] on count "(3/9)" at bounding box center [515, 54] width 17 height 8
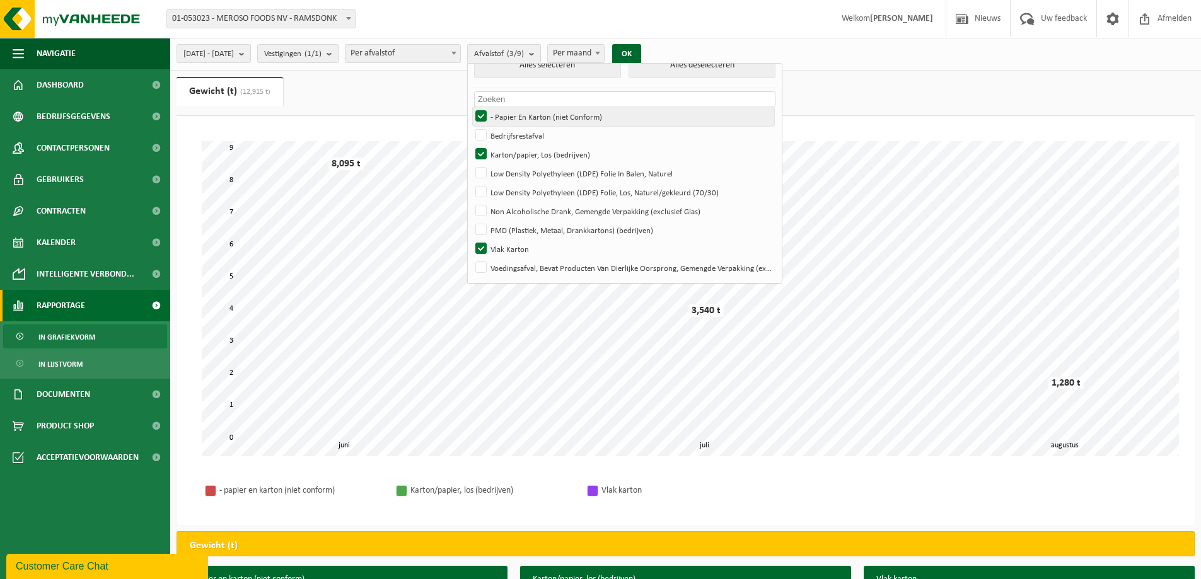
click at [560, 107] on label "- Papier En Karton (niet Conform)" at bounding box center [623, 116] width 301 height 19
click at [471, 107] on input "- Papier En Karton (niet Conform)" at bounding box center [470, 107] width 1 height 1
checkbox input "false"
click at [719, 71] on button "Alles deselecteren" at bounding box center [702, 65] width 147 height 25
checkbox input "false"
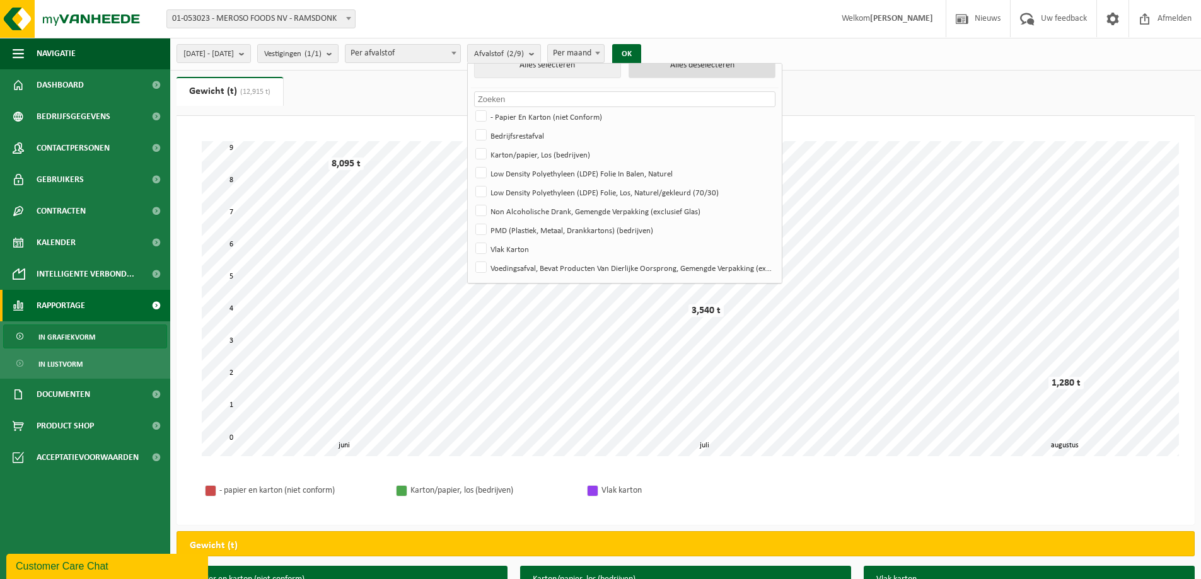
checkbox input "false"
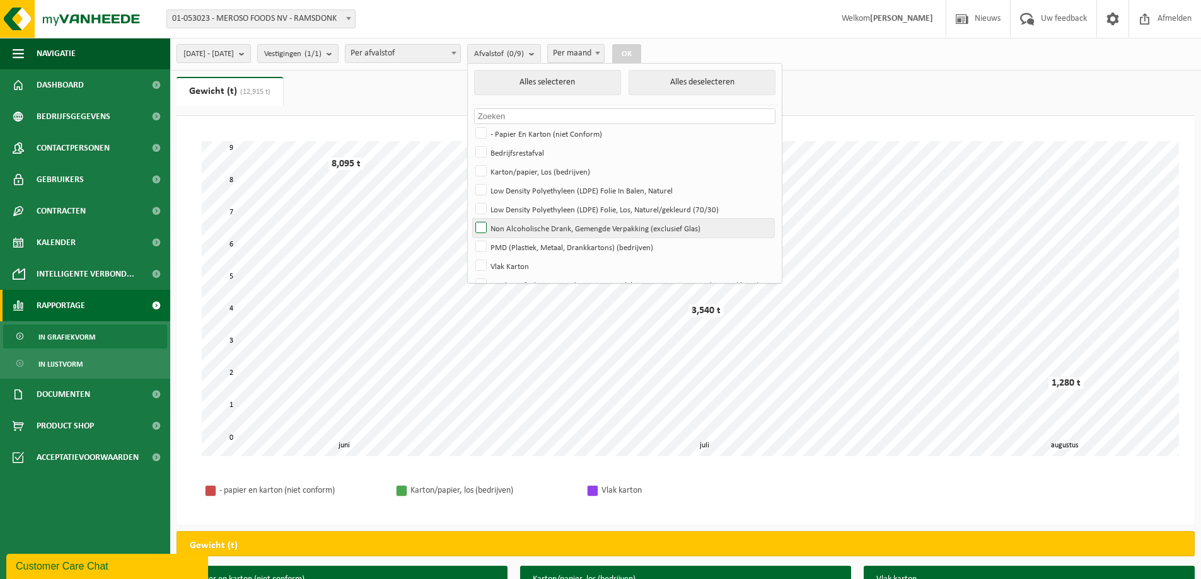
click at [636, 222] on label "Non Alcoholische Drank, Gemengde Verpakking (exclusief Glas)" at bounding box center [623, 228] width 301 height 19
click at [471, 219] on input "Non Alcoholische Drank, Gemengde Verpakking (exclusief Glas)" at bounding box center [470, 218] width 1 height 1
checkbox input "true"
click at [460, 57] on span "Per afvalstof" at bounding box center [402, 54] width 115 height 18
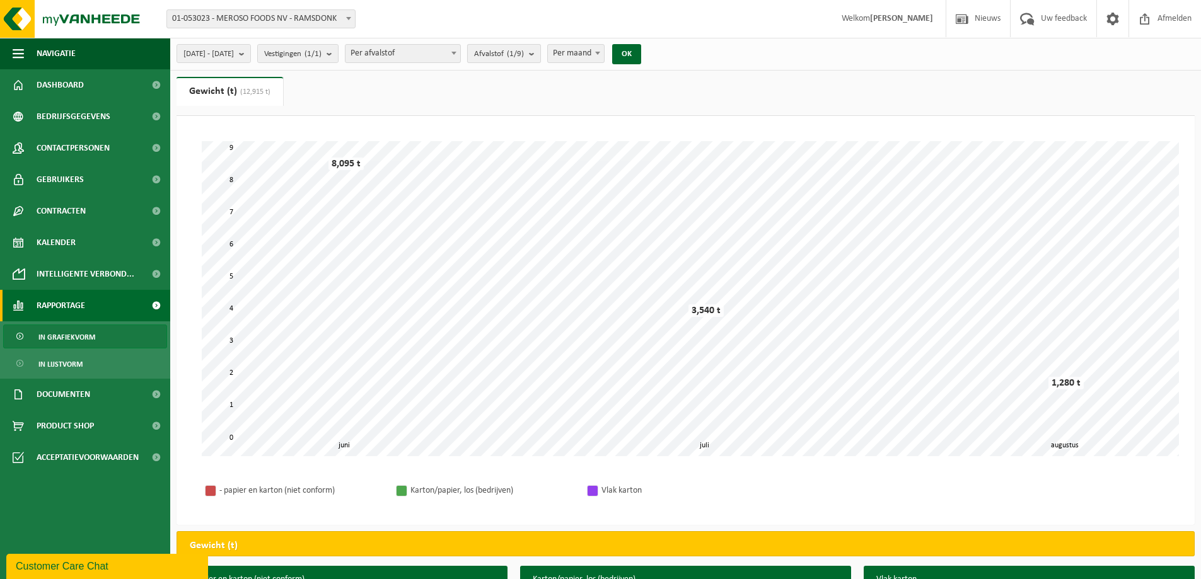
click at [524, 56] on span "Afvalstof (1/9)" at bounding box center [499, 54] width 50 height 19
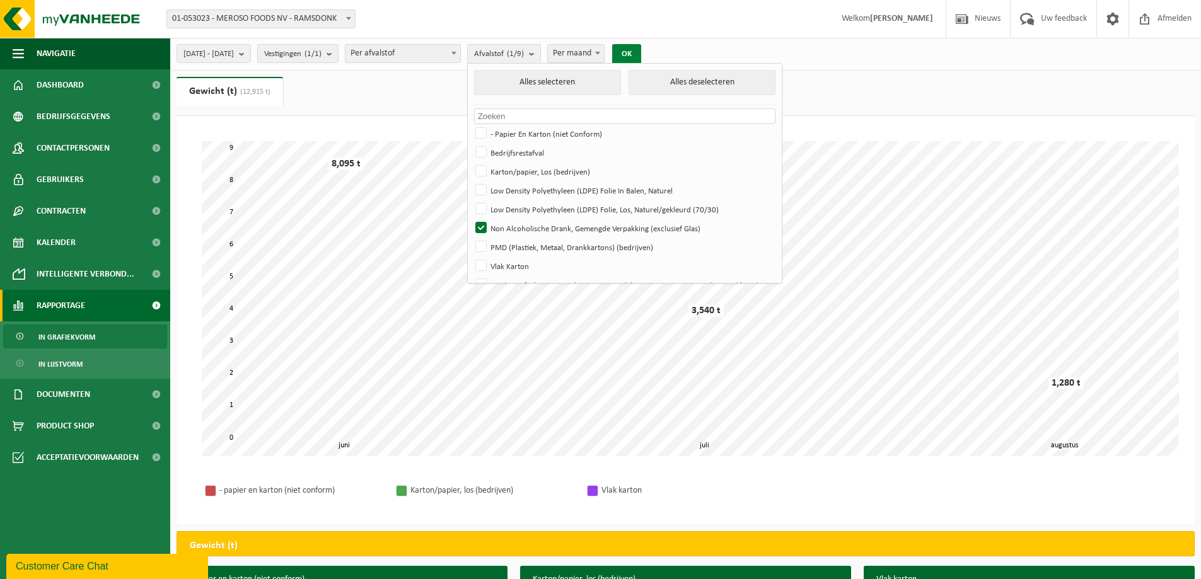
click at [641, 50] on button "OK" at bounding box center [626, 54] width 29 height 20
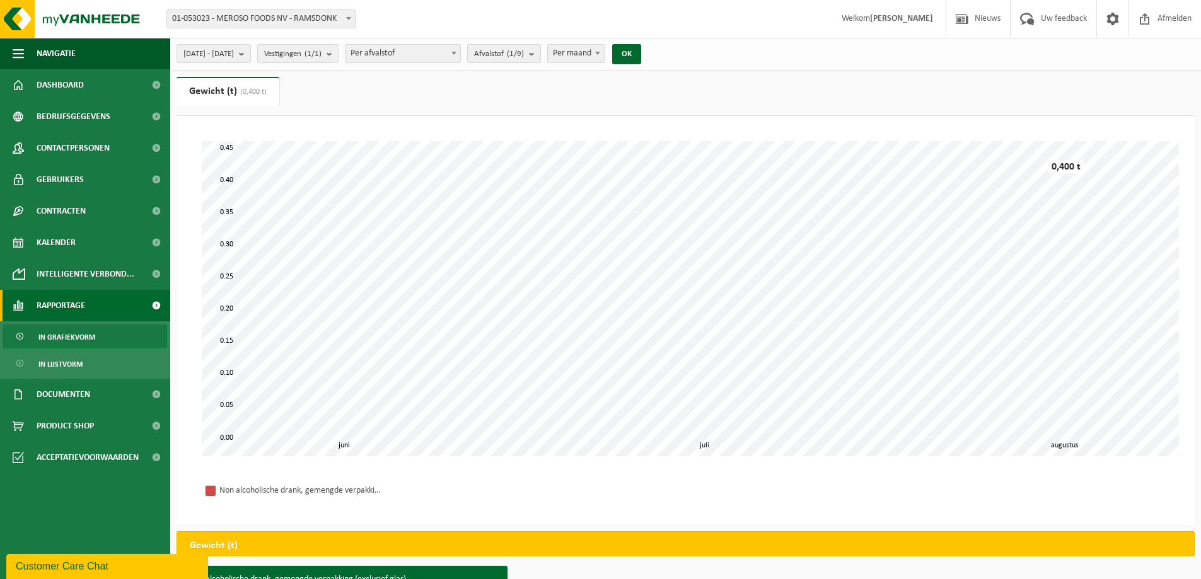
click at [515, 480] on div "Non alcoholische drank, gemengde verpakking (exclusief glas)" at bounding box center [685, 491] width 993 height 44
click at [524, 54] on count "(1/9)" at bounding box center [515, 54] width 17 height 8
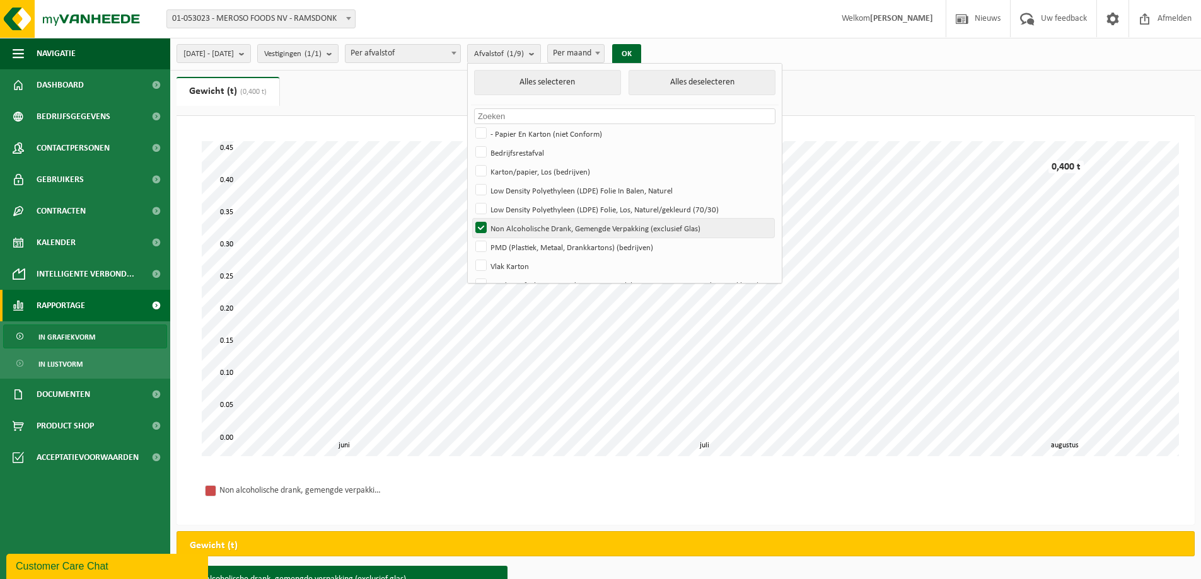
scroll to position [17, 0]
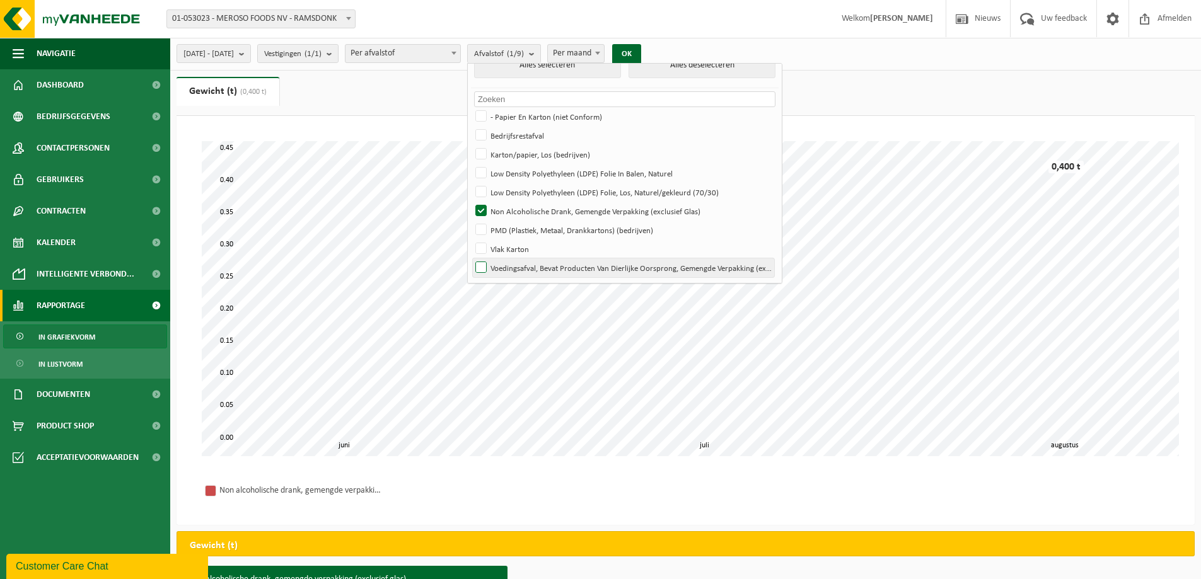
click at [531, 267] on label "Voedingsafval, Bevat Producten Van Dierlijke Oorsprong, Gemengde Verpakking (ex…" at bounding box center [623, 267] width 301 height 19
click at [471, 258] on input "Voedingsafval, Bevat Producten Van Dierlijke Oorsprong, Gemengde Verpakking (ex…" at bounding box center [470, 258] width 1 height 1
checkbox input "true"
click at [512, 213] on label "Non Alcoholische Drank, Gemengde Verpakking (exclusief Glas)" at bounding box center [623, 211] width 301 height 19
click at [471, 202] on input "Non Alcoholische Drank, Gemengde Verpakking (exclusief Glas)" at bounding box center [470, 201] width 1 height 1
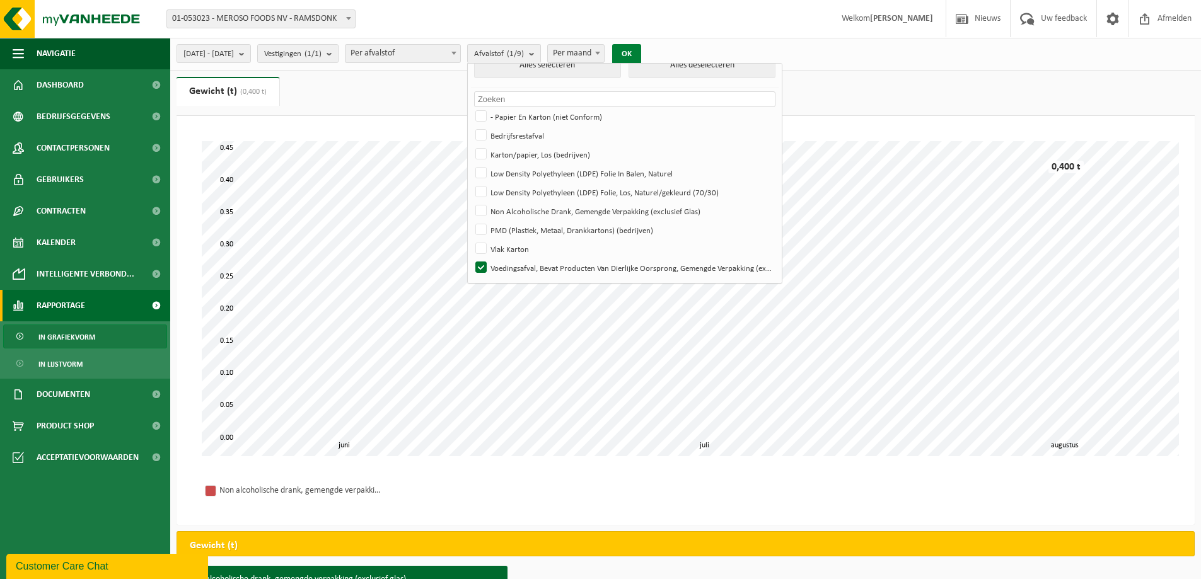
click at [641, 56] on button "OK" at bounding box center [626, 54] width 29 height 20
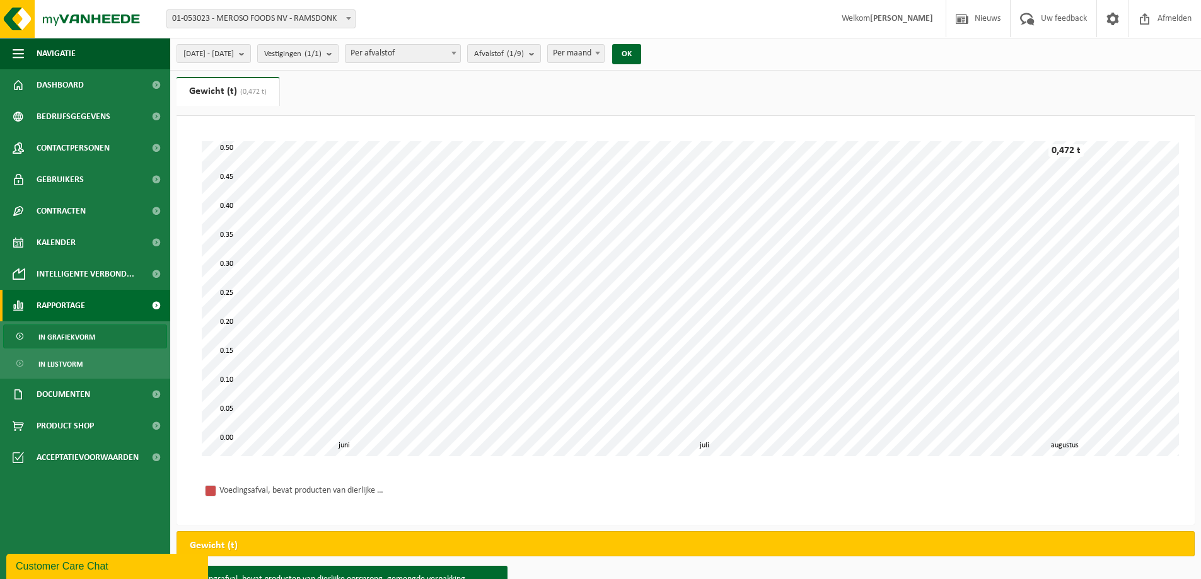
click at [183, 76] on div "2025-06-01 - 2025-08-31 Huidige maand Vorige maand Laatste 6 maanden Huidig jaa…" at bounding box center [600, 355] width 1201 height 711
click at [218, 81] on link "Gewicht (t) (0,472 t)" at bounding box center [228, 91] width 103 height 29
click at [524, 60] on span "Afvalstof (1/9)" at bounding box center [499, 54] width 50 height 19
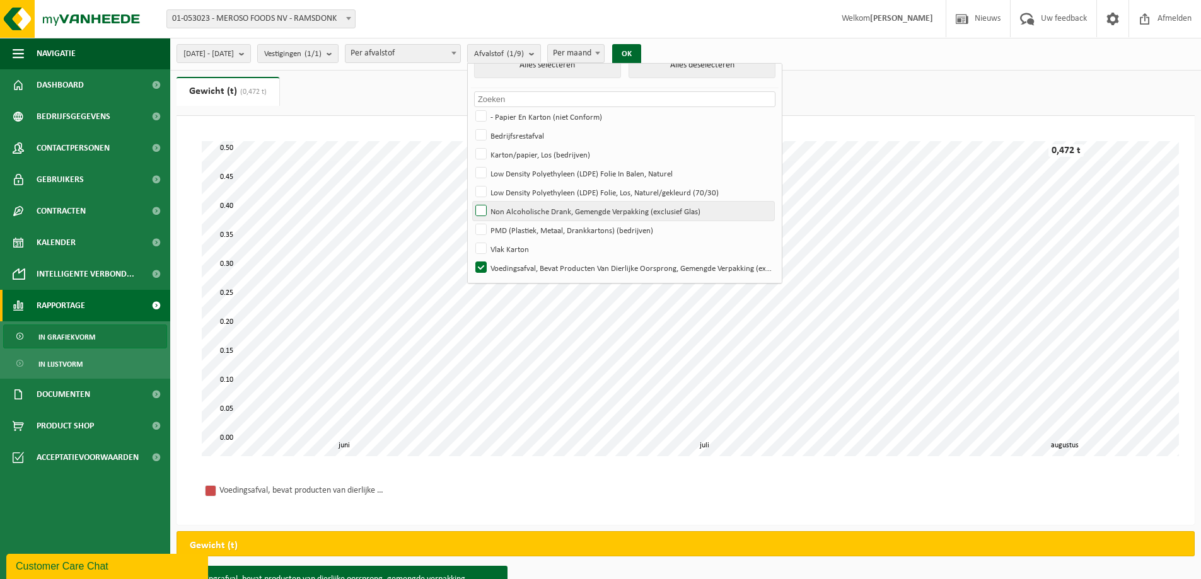
click at [559, 211] on label "Non Alcoholische Drank, Gemengde Verpakking (exclusief Glas)" at bounding box center [623, 211] width 301 height 19
click at [471, 202] on input "Non Alcoholische Drank, Gemengde Verpakking (exclusief Glas)" at bounding box center [470, 201] width 1 height 1
checkbox input "true"
click at [566, 269] on label "Voedingsafval, Bevat Producten Van Dierlijke Oorsprong, Gemengde Verpakking (ex…" at bounding box center [623, 267] width 301 height 19
click at [471, 258] on input "Voedingsafval, Bevat Producten Van Dierlijke Oorsprong, Gemengde Verpakking (ex…" at bounding box center [470, 258] width 1 height 1
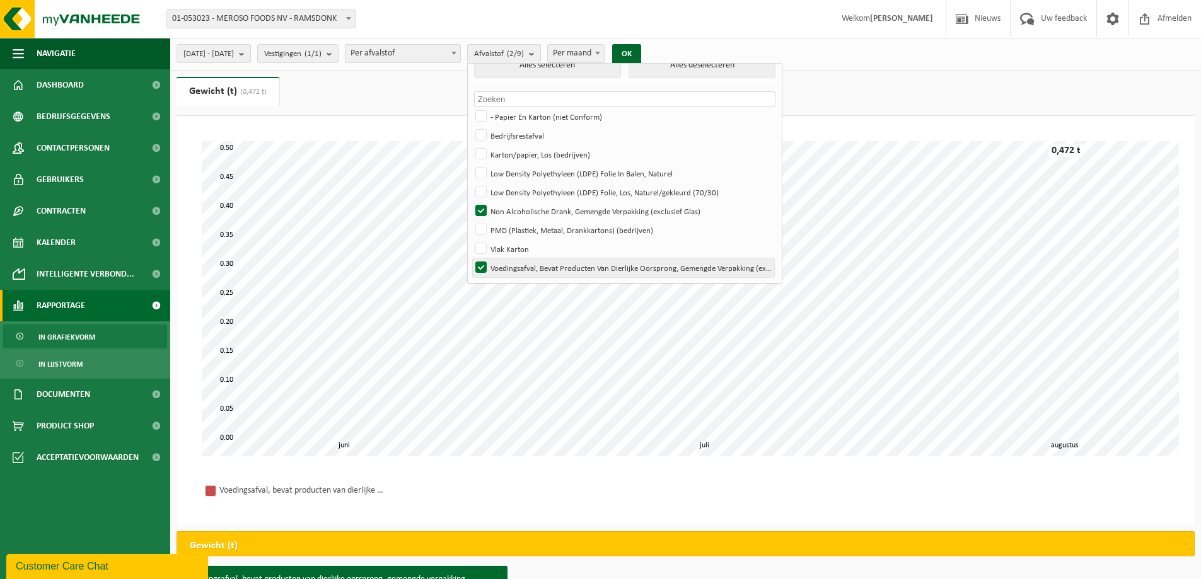
checkbox input "false"
click at [641, 51] on button "OK" at bounding box center [626, 54] width 29 height 20
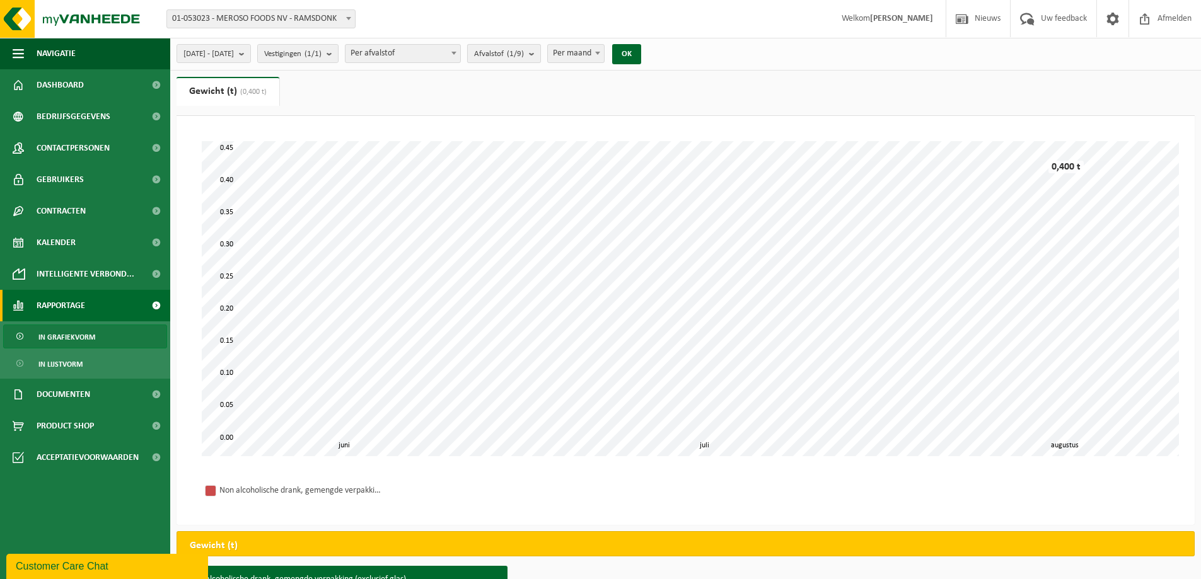
click at [541, 57] on button "Afvalstof (1/9)" at bounding box center [504, 53] width 74 height 19
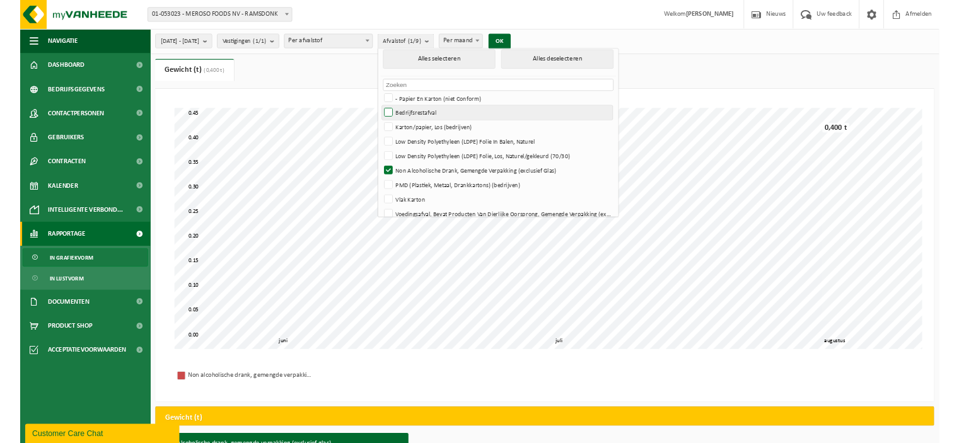
scroll to position [0, 0]
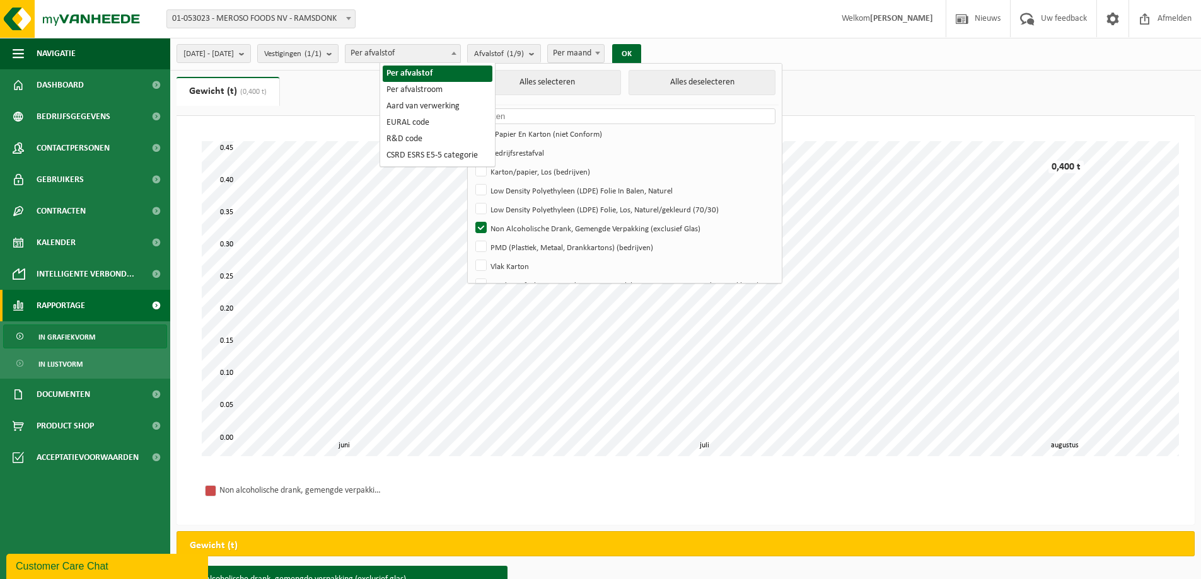
click at [422, 59] on span "Per afvalstof" at bounding box center [402, 54] width 115 height 18
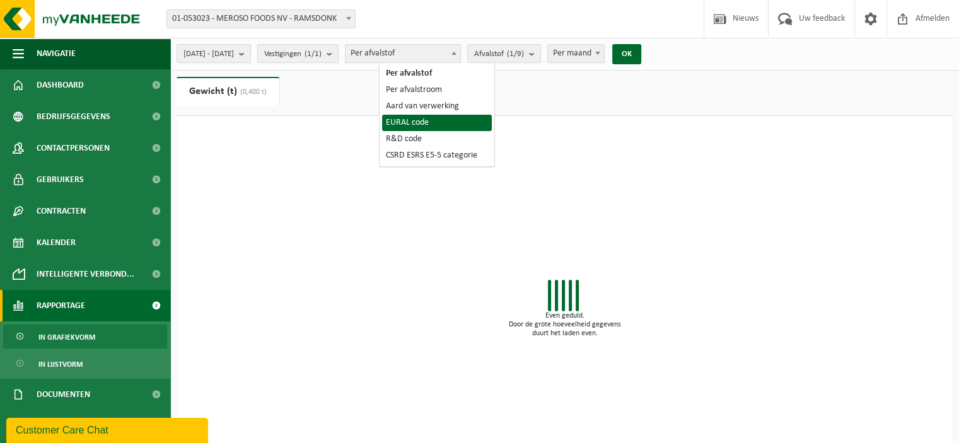
click at [586, 110] on ul "Gewicht (t) (0,400 t) Volume (m³)" at bounding box center [565, 96] width 776 height 39
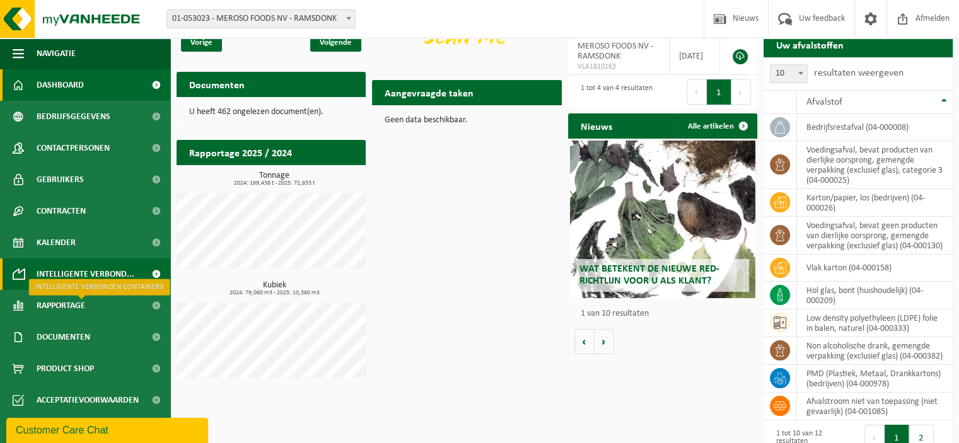
scroll to position [189, 0]
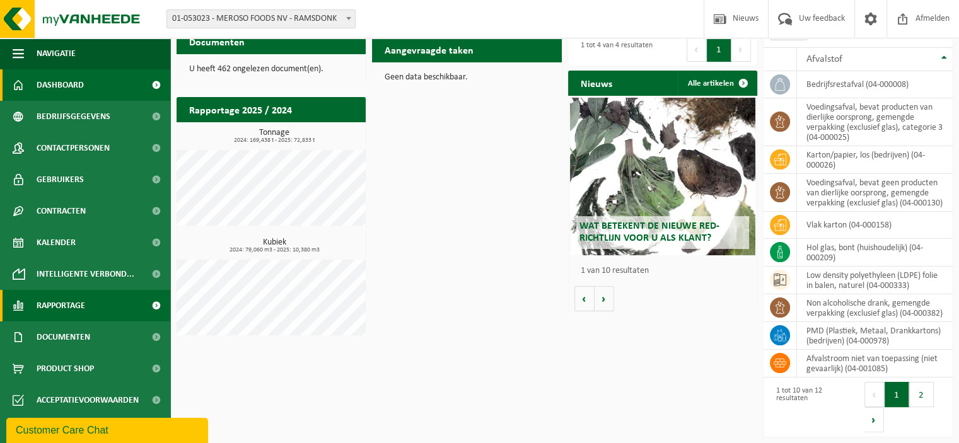
click at [76, 306] on span "Rapportage" at bounding box center [61, 306] width 49 height 32
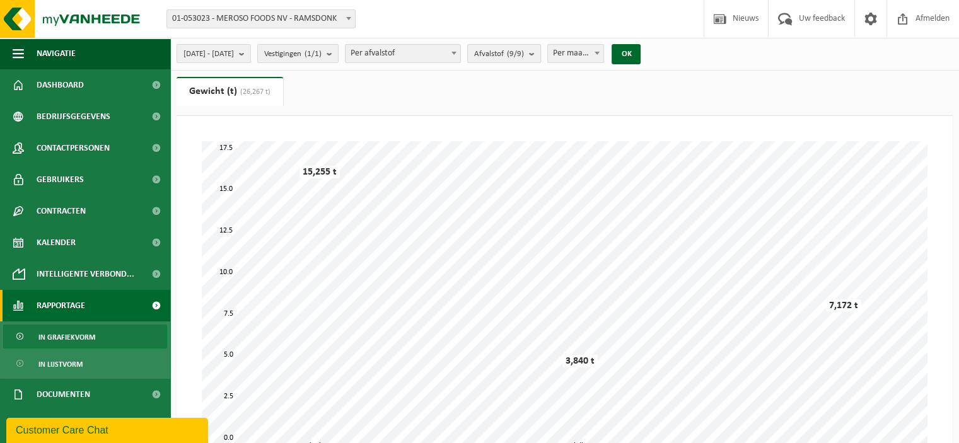
click at [524, 57] on count "(9/9)" at bounding box center [515, 54] width 17 height 8
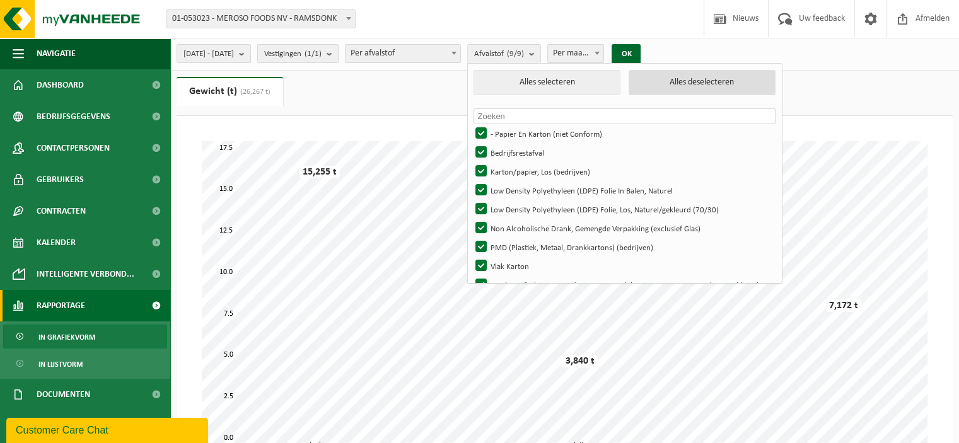
click at [693, 85] on button "Alles deselecteren" at bounding box center [702, 82] width 147 height 25
checkbox input "false"
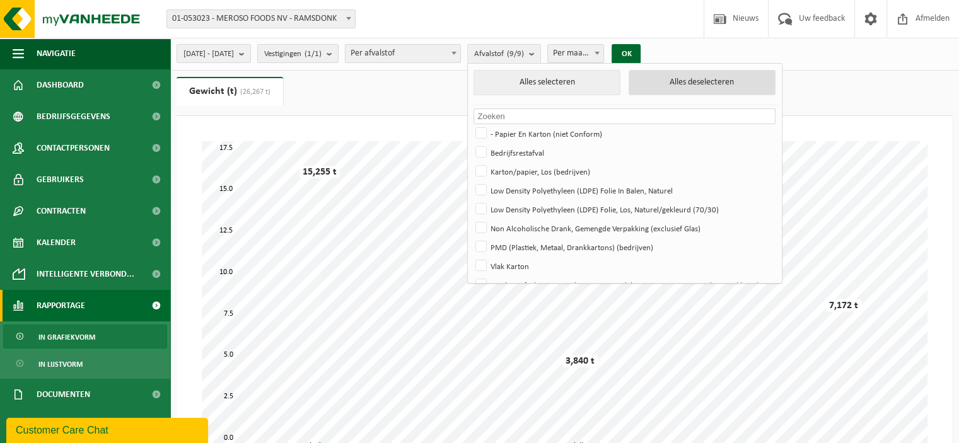
checkbox input "false"
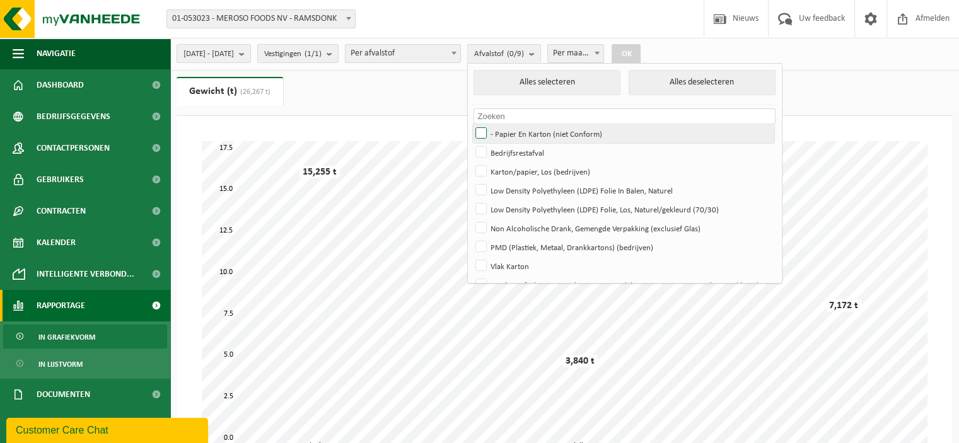
click at [552, 133] on label "- Papier En Karton (niet Conform)" at bounding box center [623, 133] width 301 height 19
click at [471, 124] on input "- Papier En Karton (niet Conform)" at bounding box center [470, 124] width 1 height 1
checkbox input "true"
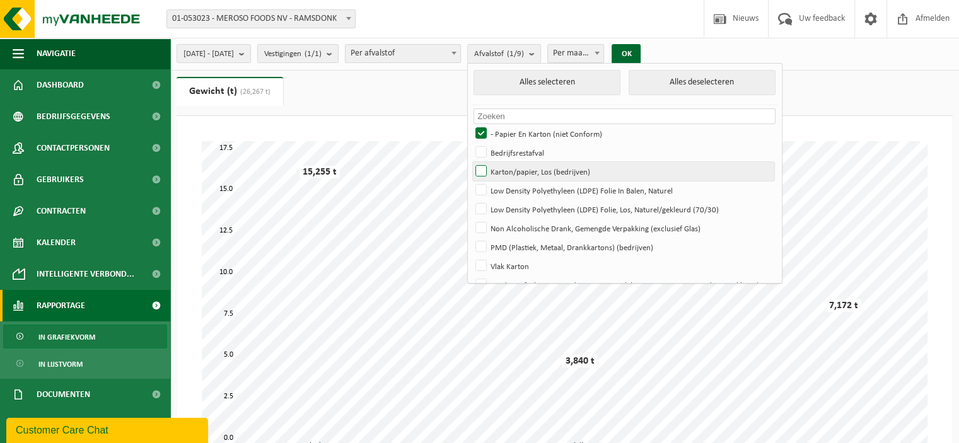
click at [547, 166] on label "Karton/papier, Los (bedrijven)" at bounding box center [623, 171] width 301 height 19
click at [471, 162] on input "Karton/papier, Los (bedrijven)" at bounding box center [470, 161] width 1 height 1
checkbox input "true"
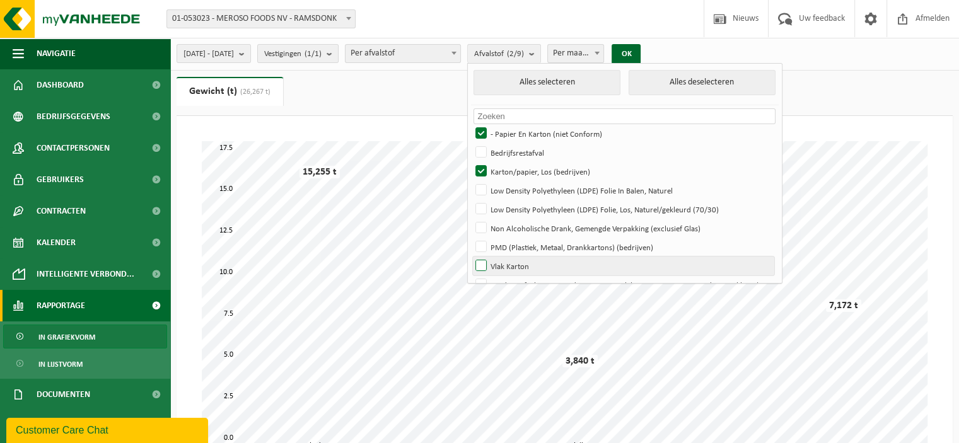
click at [542, 267] on label "Vlak Karton" at bounding box center [623, 266] width 301 height 19
click at [471, 257] on input "Vlak Karton" at bounding box center [470, 256] width 1 height 1
checkbox input "true"
click at [695, 80] on button "Alles deselecteren" at bounding box center [702, 82] width 147 height 25
checkbox input "false"
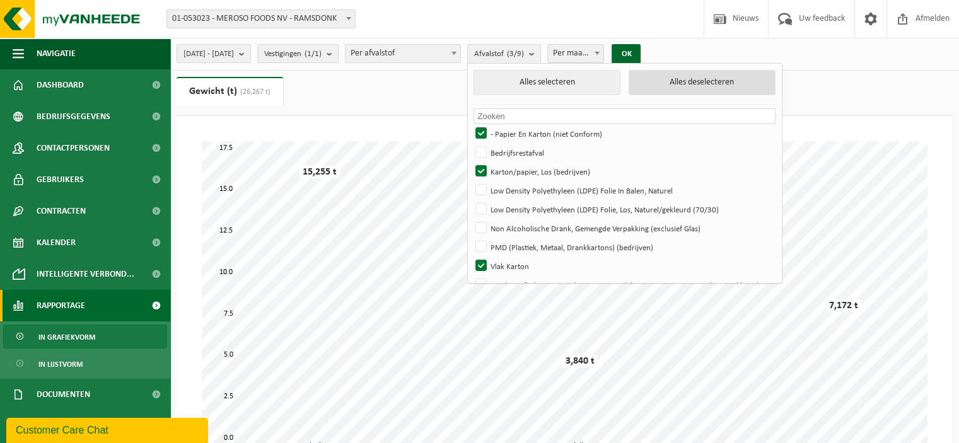
checkbox input "false"
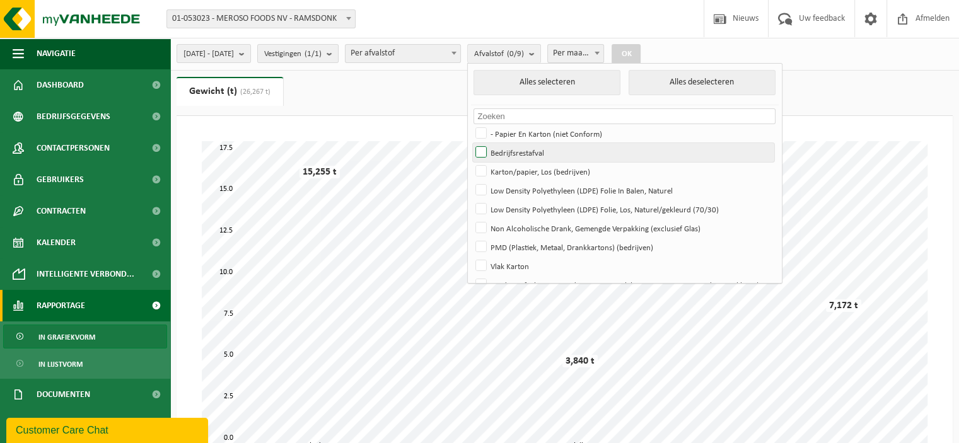
click at [562, 153] on label "Bedrijfsrestafval" at bounding box center [623, 152] width 301 height 19
click at [471, 143] on input "Bedrijfsrestafval" at bounding box center [470, 142] width 1 height 1
click at [553, 151] on label "Bedrijfsrestafval" at bounding box center [623, 152] width 301 height 19
click at [471, 143] on input "Bedrijfsrestafval" at bounding box center [470, 142] width 1 height 1
checkbox input "false"
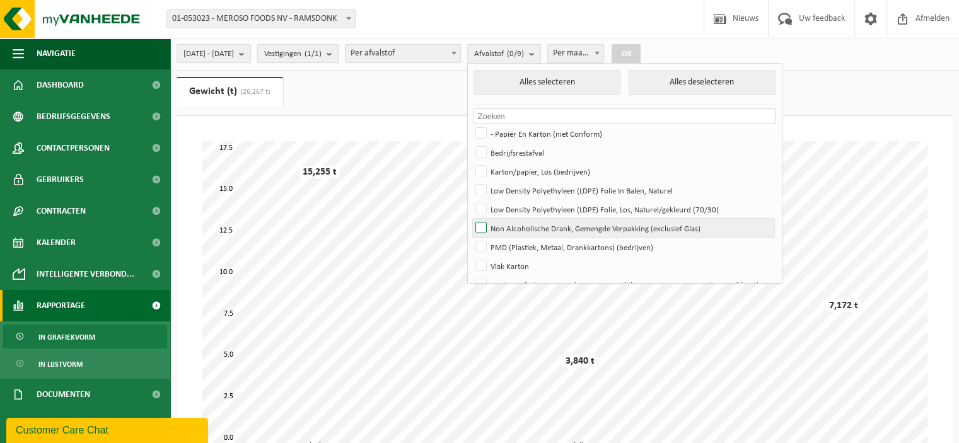
click at [600, 226] on label "Non Alcoholische Drank, Gemengde Verpakking (exclusief Glas)" at bounding box center [623, 228] width 301 height 19
click at [471, 219] on input "Non Alcoholische Drank, Gemengde Verpakking (exclusief Glas)" at bounding box center [470, 218] width 1 height 1
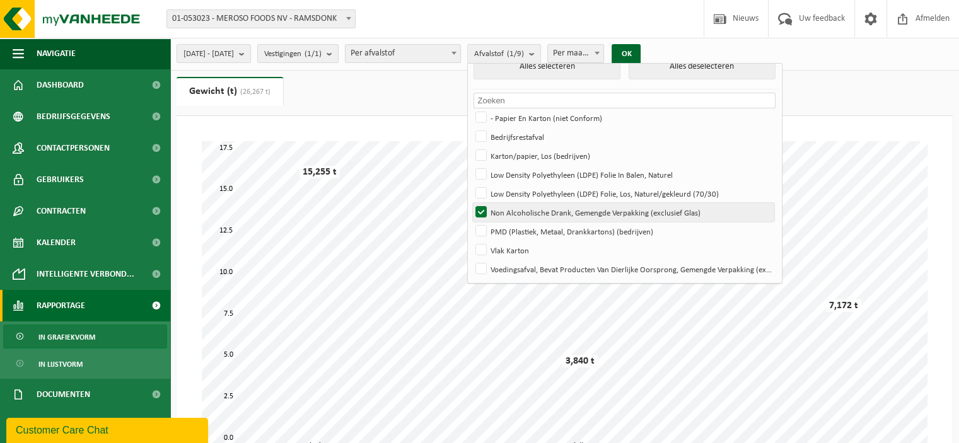
scroll to position [15, 0]
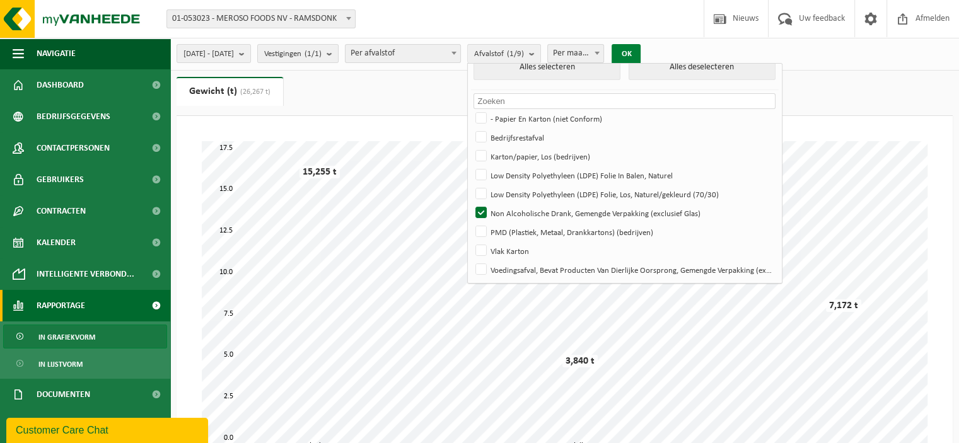
click at [641, 51] on button "OK" at bounding box center [626, 54] width 29 height 20
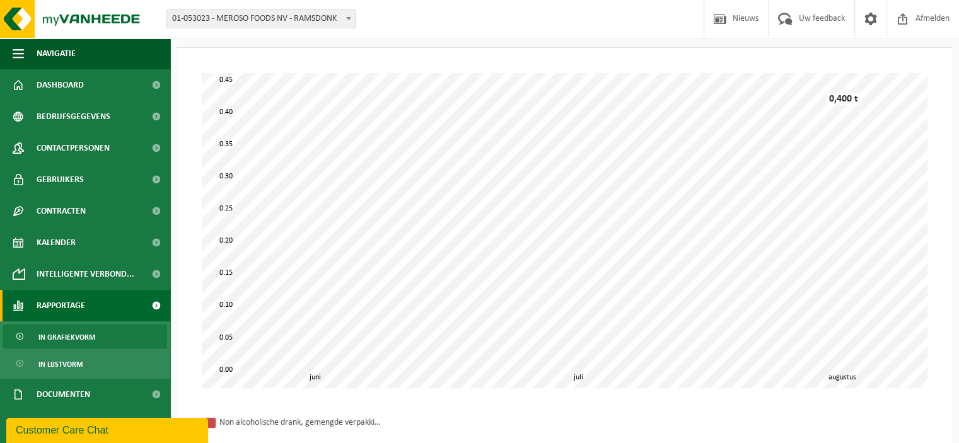
scroll to position [0, 0]
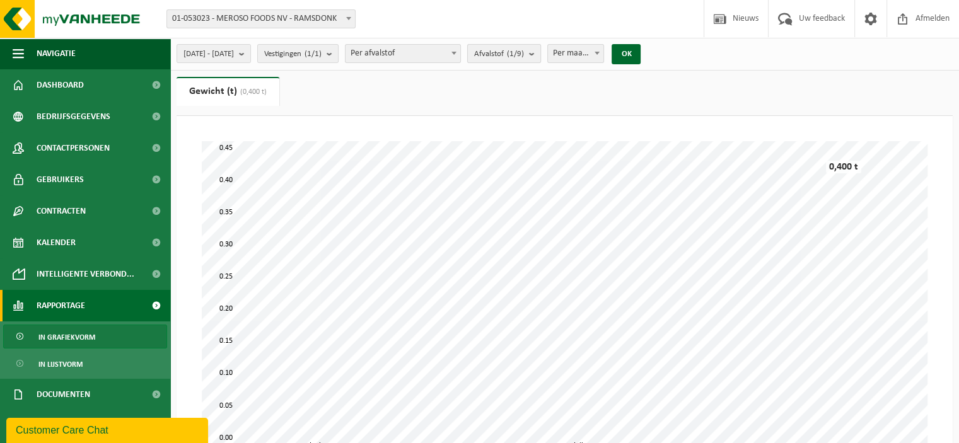
click at [524, 54] on count "(1/9)" at bounding box center [515, 54] width 17 height 8
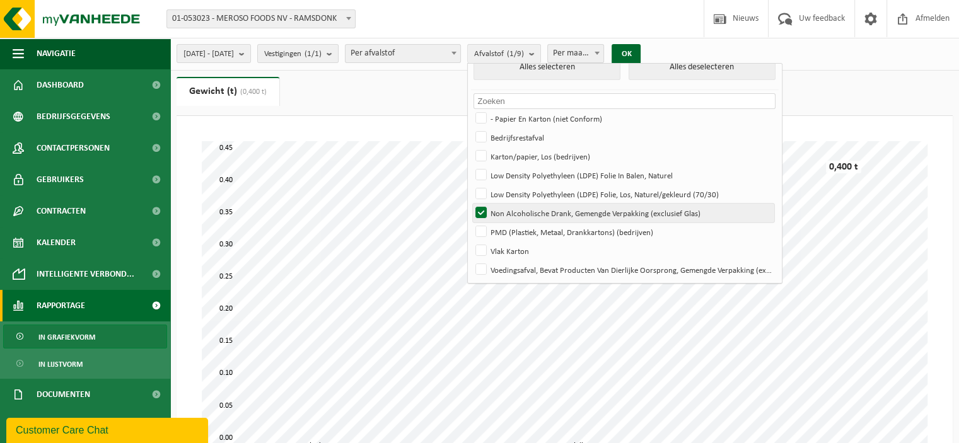
click at [538, 211] on label "Non Alcoholische Drank, Gemengde Verpakking (exclusief Glas)" at bounding box center [623, 213] width 301 height 19
click at [471, 204] on input "Non Alcoholische Drank, Gemengde Verpakking (exclusief Glas)" at bounding box center [470, 203] width 1 height 1
checkbox input "false"
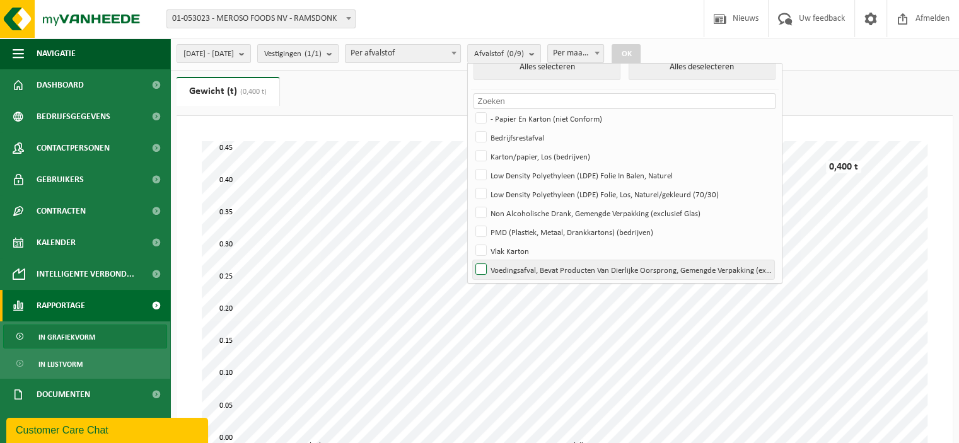
click at [547, 277] on label "Voedingsafval, Bevat Producten Van Dierlijke Oorsprong, Gemengde Verpakking (ex…" at bounding box center [623, 269] width 301 height 19
click at [471, 260] on input "Voedingsafval, Bevat Producten Van Dierlijke Oorsprong, Gemengde Verpakking (ex…" at bounding box center [470, 260] width 1 height 1
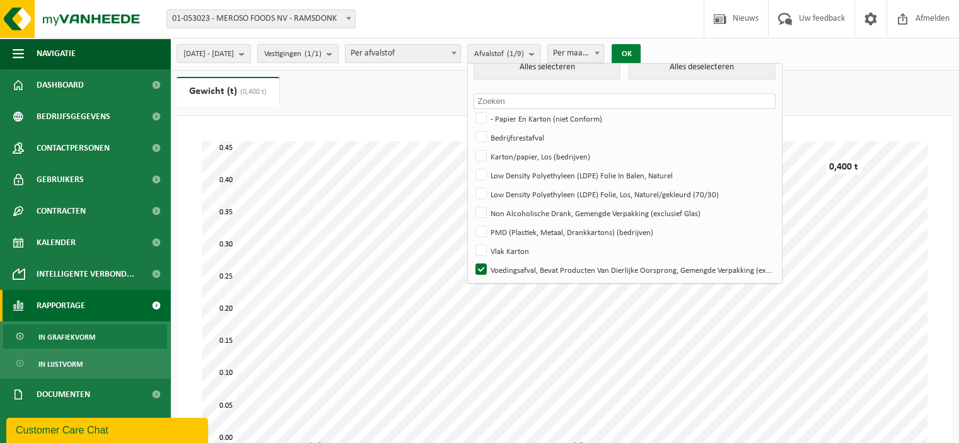
click at [641, 51] on button "OK" at bounding box center [626, 54] width 29 height 20
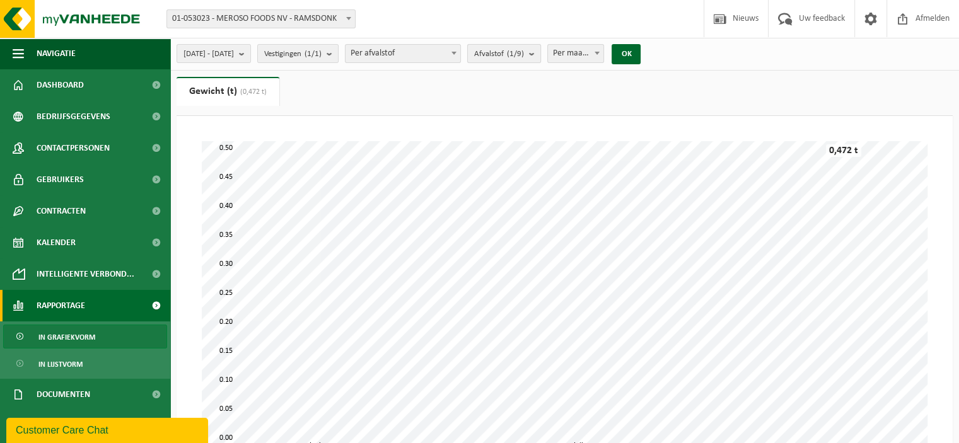
click at [541, 49] on button "Afvalstof (1/9)" at bounding box center [504, 53] width 74 height 19
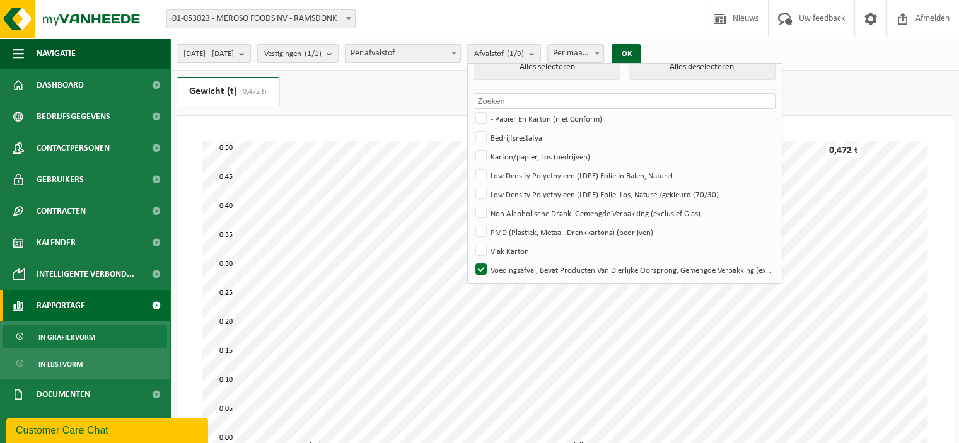
click at [695, 63] on div "Alles selecteren Alles deselecteren Geen materialen beschikbaar voor de gekozen…" at bounding box center [624, 173] width 315 height 221
click at [739, 69] on button "Alles deselecteren" at bounding box center [702, 67] width 147 height 25
checkbox input "false"
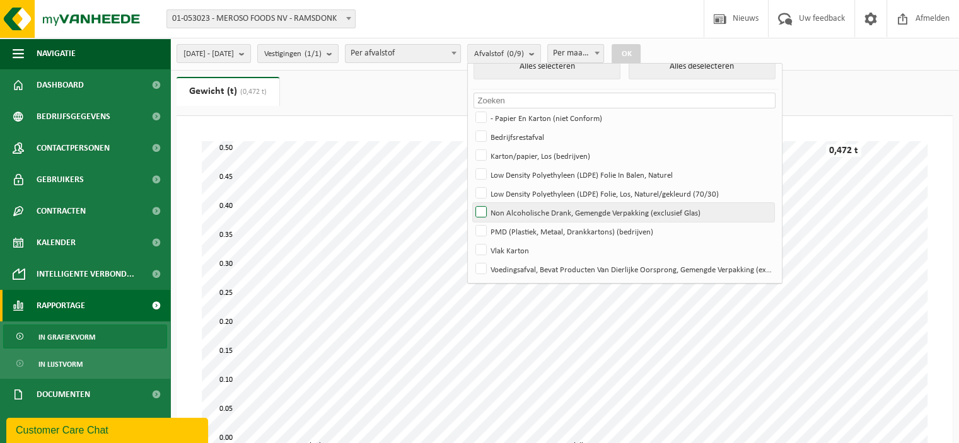
scroll to position [15, 0]
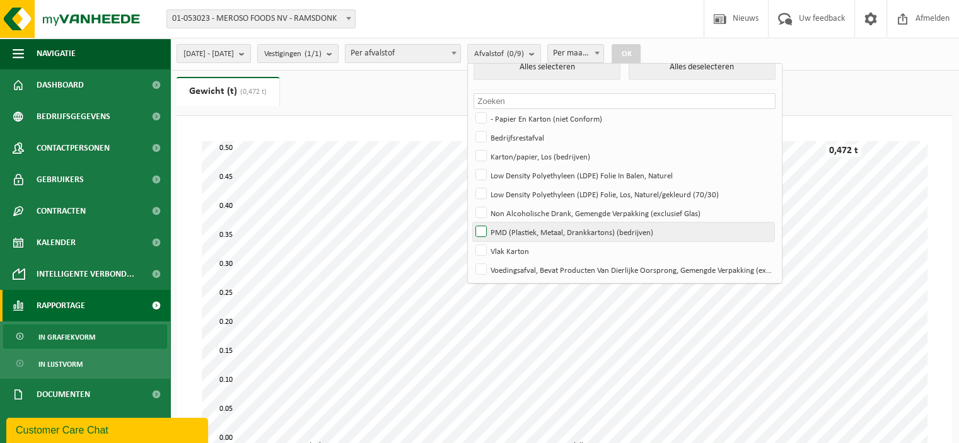
click at [593, 230] on label "PMD (Plastiek, Metaal, Drankkartons) (bedrijven)" at bounding box center [623, 232] width 301 height 19
click at [471, 223] on input "PMD (Plastiek, Metaal, Drankkartons) (bedrijven)" at bounding box center [470, 222] width 1 height 1
click at [593, 230] on label "PMD (Plastiek, Metaal, Drankkartons) (bedrijven)" at bounding box center [623, 232] width 301 height 19
click at [471, 223] on input "PMD (Plastiek, Metaal, Drankkartons) (bedrijven)" at bounding box center [470, 222] width 1 height 1
click at [593, 230] on label "PMD (Plastiek, Metaal, Drankkartons) (bedrijven)" at bounding box center [623, 232] width 301 height 19
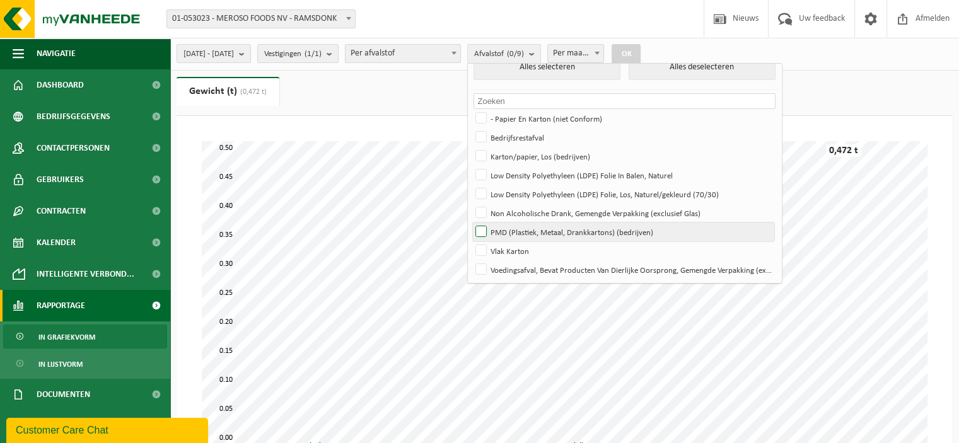
click at [471, 223] on input "PMD (Plastiek, Metaal, Drankkartons) (bedrijven)" at bounding box center [470, 222] width 1 height 1
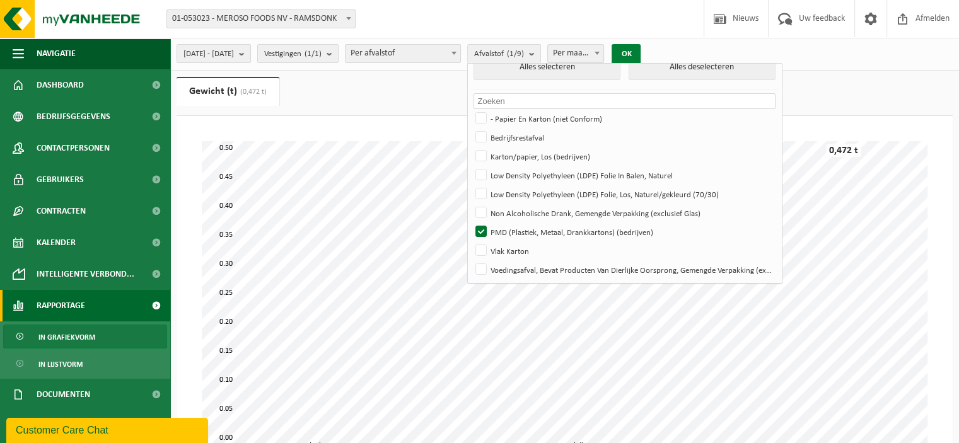
click at [641, 48] on button "OK" at bounding box center [626, 54] width 29 height 20
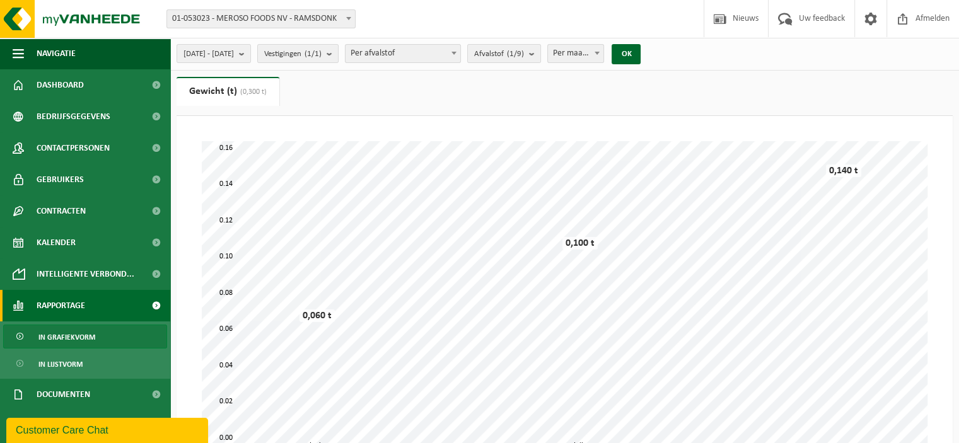
scroll to position [0, 0]
click at [541, 50] on button "Afvalstof (1/9)" at bounding box center [504, 53] width 74 height 19
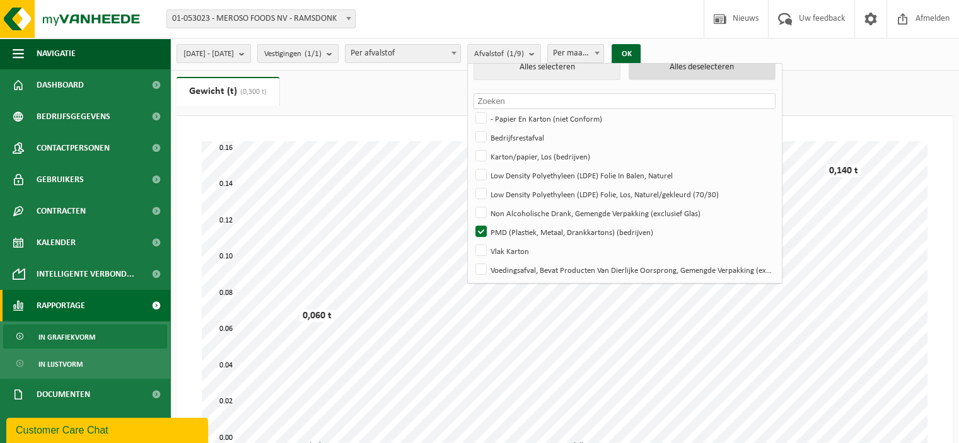
click at [685, 73] on button "Alles deselecteren" at bounding box center [702, 67] width 147 height 25
checkbox input "false"
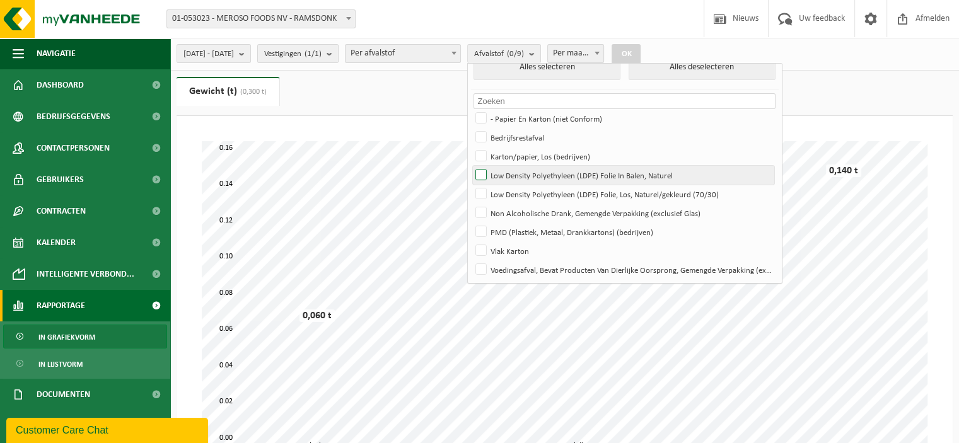
click at [547, 177] on label "Low Density Polyethyleen (LDPE) Folie In Balen, Naturel" at bounding box center [623, 175] width 301 height 19
click at [471, 166] on input "Low Density Polyethyleen (LDPE) Folie In Balen, Naturel" at bounding box center [470, 165] width 1 height 1
checkbox input "true"
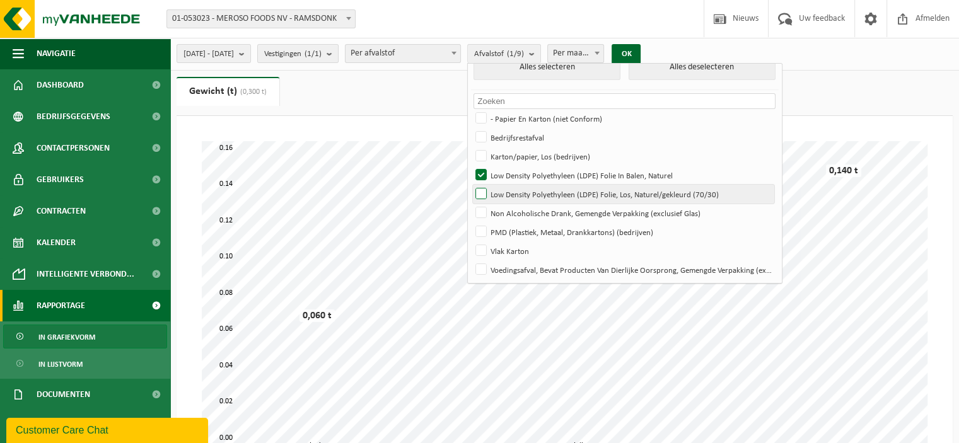
click at [546, 190] on label "Low Density Polyethyleen (LDPE) Folie, Los, Naturel/gekleurd (70/30)" at bounding box center [623, 194] width 301 height 19
click at [471, 185] on input "Low Density Polyethyleen (LDPE) Folie, Los, Naturel/gekleurd (70/30)" at bounding box center [470, 184] width 1 height 1
checkbox input "true"
drag, startPoint x: 546, startPoint y: 190, endPoint x: 706, endPoint y: 85, distance: 190.8
click at [706, 85] on li "Alles selecteren Alles deselecteren" at bounding box center [625, 72] width 308 height 35
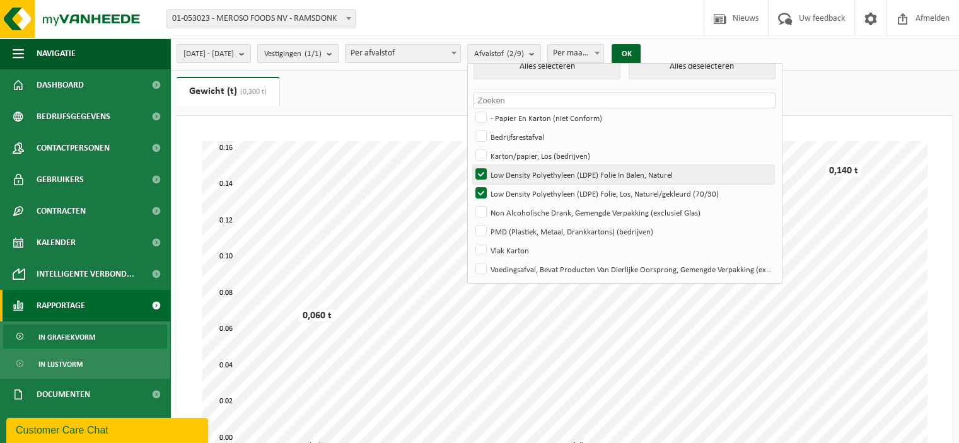
scroll to position [15, 0]
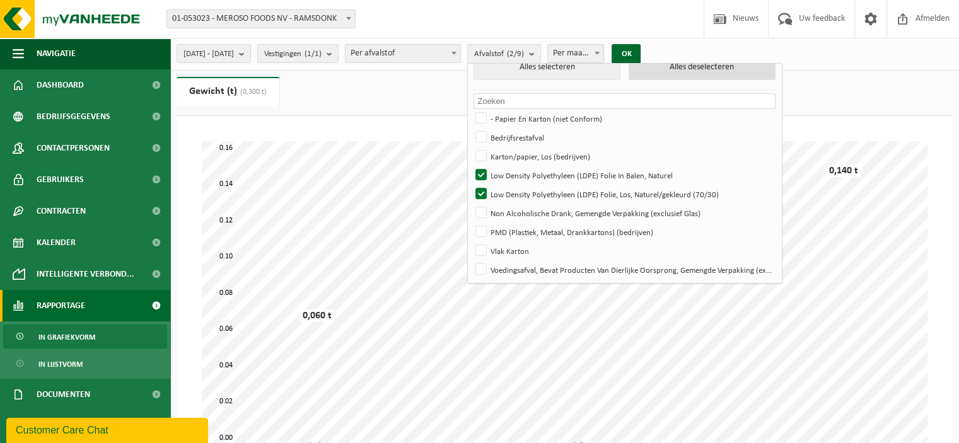
click at [706, 77] on button "Alles deselecteren" at bounding box center [702, 67] width 147 height 25
checkbox input "false"
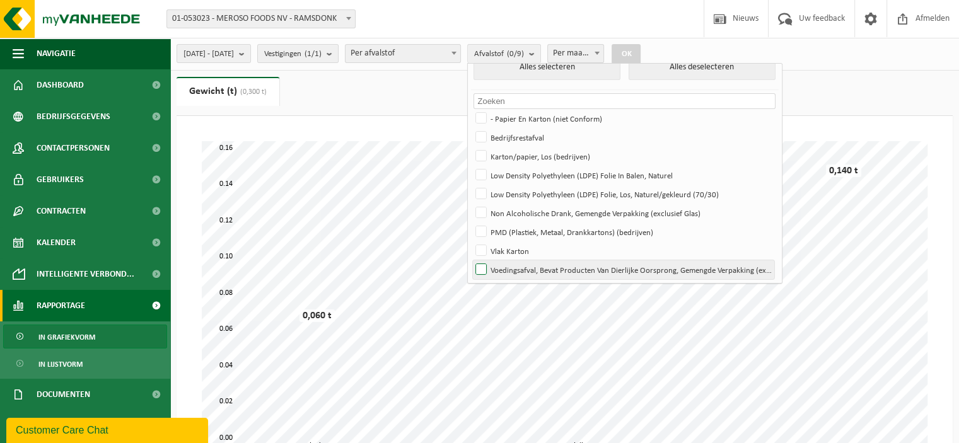
click at [547, 270] on label "Voedingsafval, Bevat Producten Van Dierlijke Oorsprong, Gemengde Verpakking (ex…" at bounding box center [623, 269] width 301 height 19
click at [471, 260] on input "Voedingsafval, Bevat Producten Van Dierlijke Oorsprong, Gemengde Verpakking (ex…" at bounding box center [470, 260] width 1 height 1
checkbox input "true"
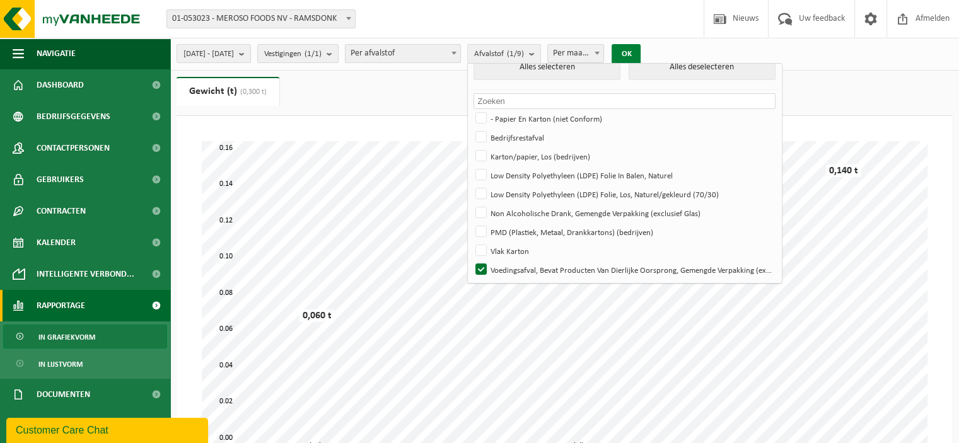
click at [641, 49] on button "OK" at bounding box center [626, 54] width 29 height 20
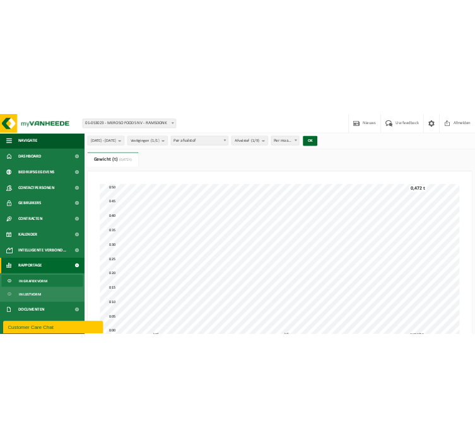
scroll to position [1, 0]
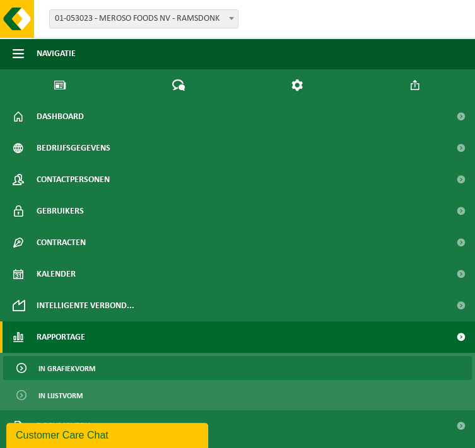
click at [57, 332] on span "Rapportage" at bounding box center [61, 338] width 49 height 32
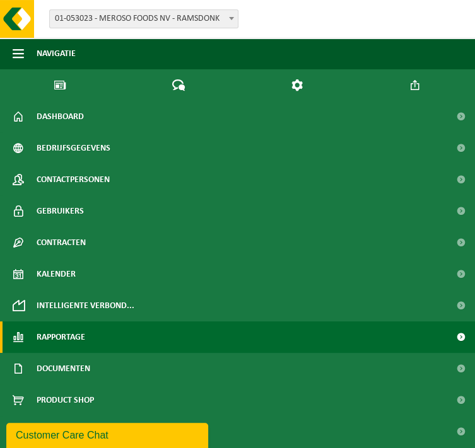
click at [56, 335] on span "Rapportage" at bounding box center [61, 338] width 49 height 32
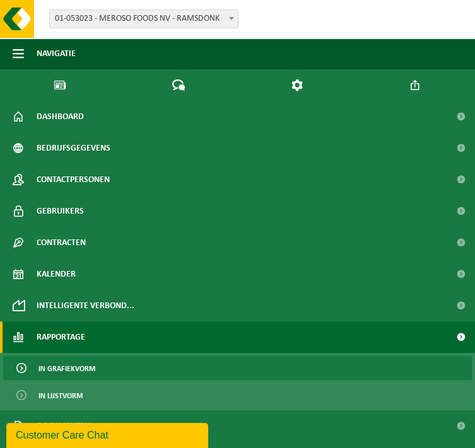
click at [55, 359] on span "In grafiekvorm" at bounding box center [66, 369] width 57 height 24
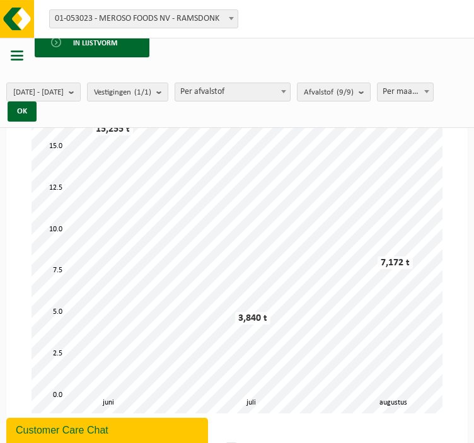
scroll to position [45, 0]
click at [353, 93] on span "Afvalstof (9/9)" at bounding box center [329, 92] width 50 height 19
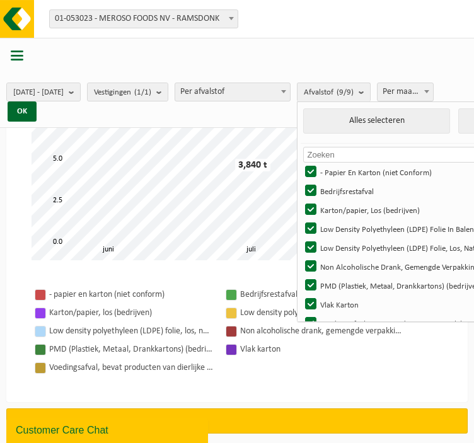
scroll to position [197, 0]
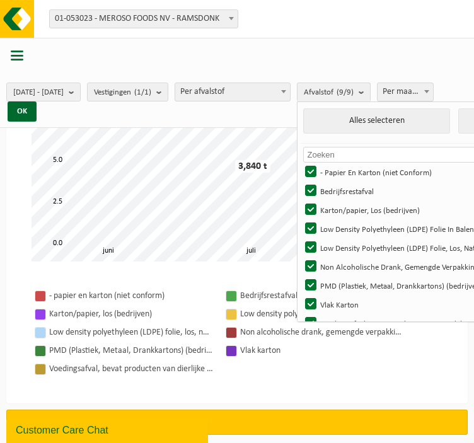
click at [332, 380] on div "- papier en karton (niet conform) Bedrijfsrestafval Karton/papier, los (bedrijv…" at bounding box center [237, 332] width 436 height 117
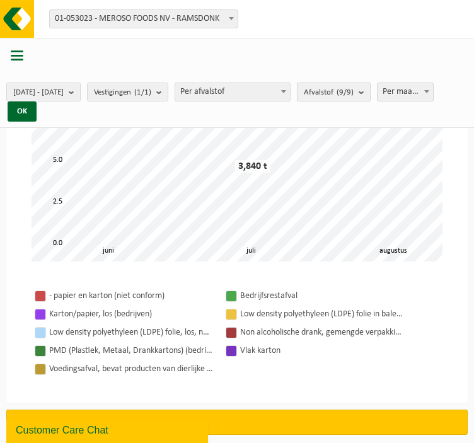
click at [350, 89] on span "Afvalstof (9/9)" at bounding box center [329, 92] width 50 height 19
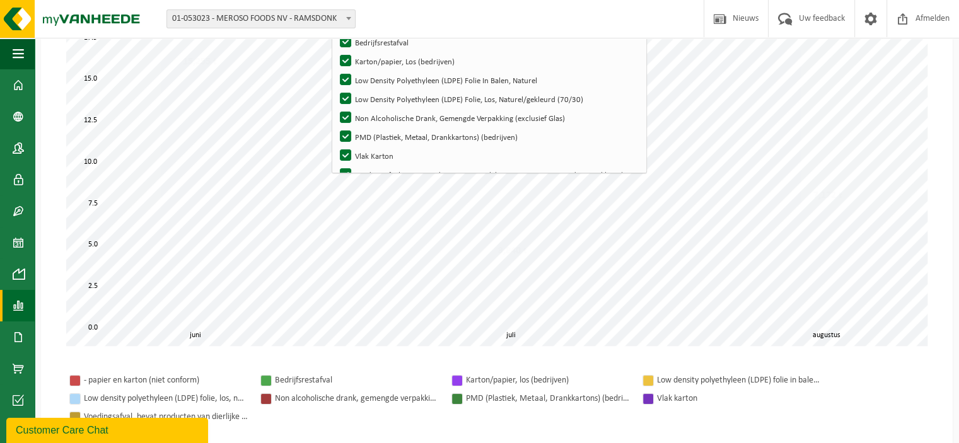
scroll to position [76, 0]
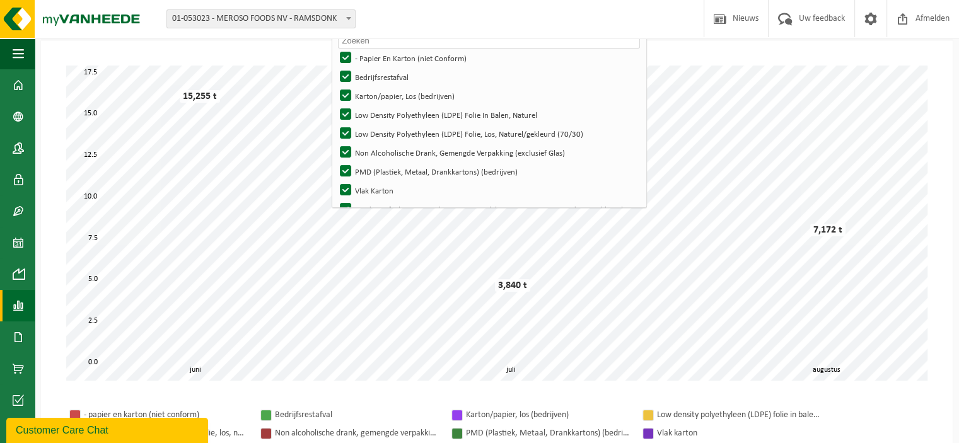
click at [474, 64] on div "Even geduld. Door de grote hoeveelheid gegevens duurt het laden even. juli juni…" at bounding box center [497, 223] width 886 height 340
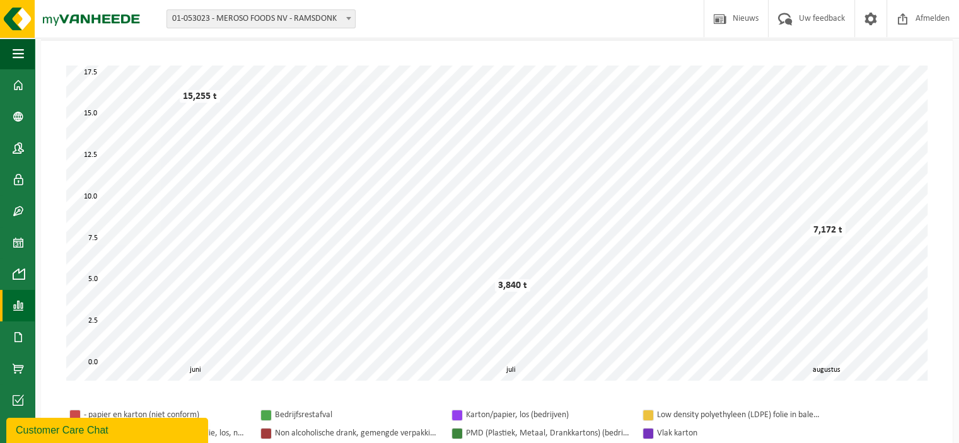
scroll to position [0, 0]
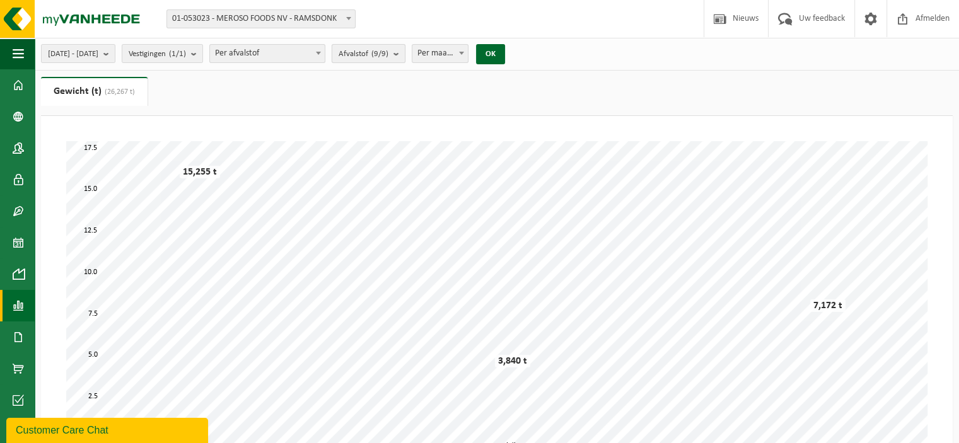
click at [405, 55] on button "Afvalstof (9/9)" at bounding box center [369, 53] width 74 height 19
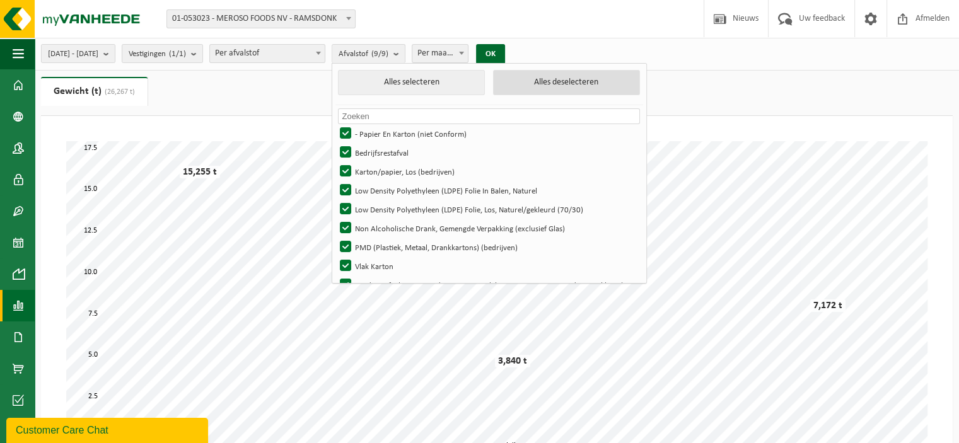
click at [474, 90] on button "Alles deselecteren" at bounding box center [566, 82] width 147 height 25
checkbox input "false"
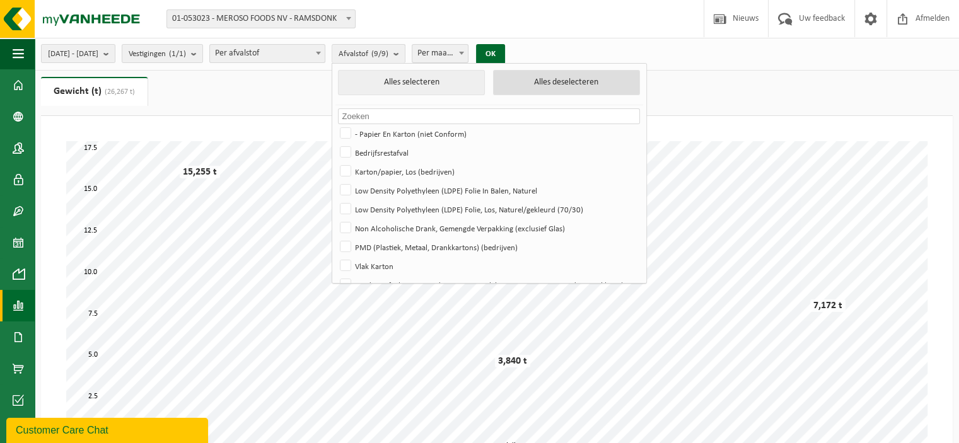
checkbox input "false"
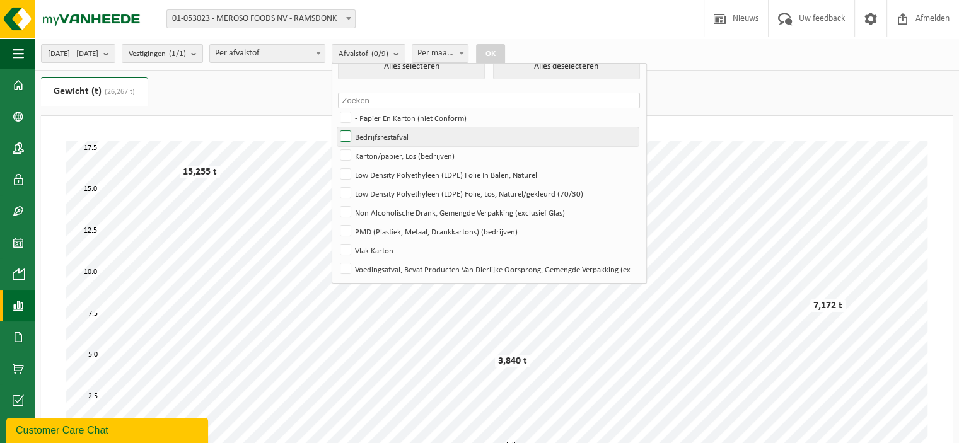
scroll to position [15, 0]
click at [428, 139] on label "Bedrijfsrestafval" at bounding box center [487, 137] width 301 height 19
click at [335, 128] on input "Bedrijfsrestafval" at bounding box center [335, 127] width 1 height 1
click at [474, 56] on button "OK" at bounding box center [490, 54] width 29 height 20
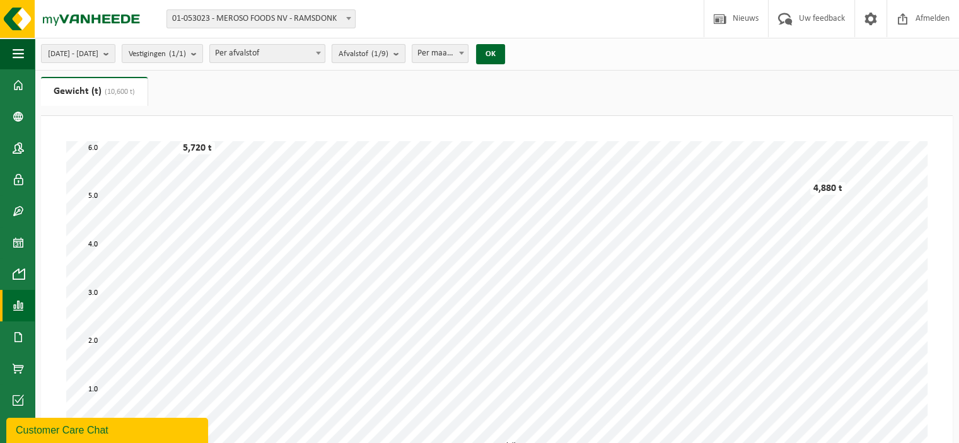
click at [388, 48] on span "Afvalstof (1/9)" at bounding box center [364, 54] width 50 height 19
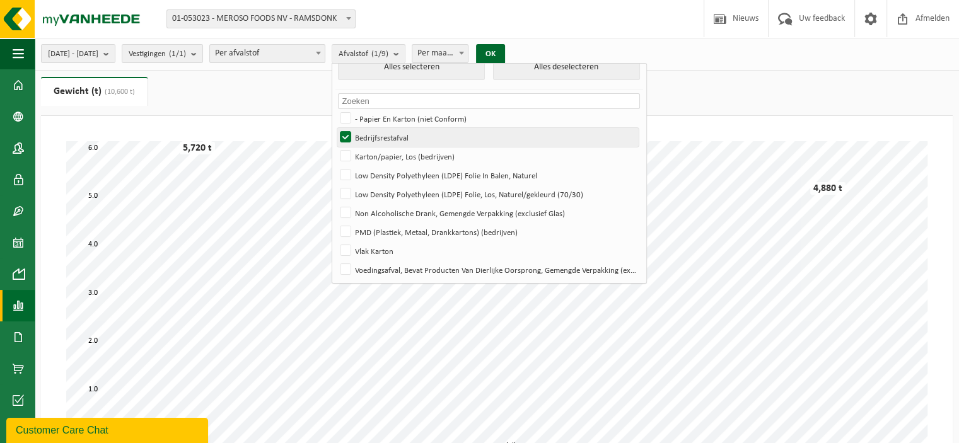
click at [416, 133] on label "Bedrijfsrestafval" at bounding box center [487, 137] width 301 height 19
click at [335, 128] on input "Bedrijfsrestafval" at bounding box center [335, 127] width 1 height 1
checkbox input "false"
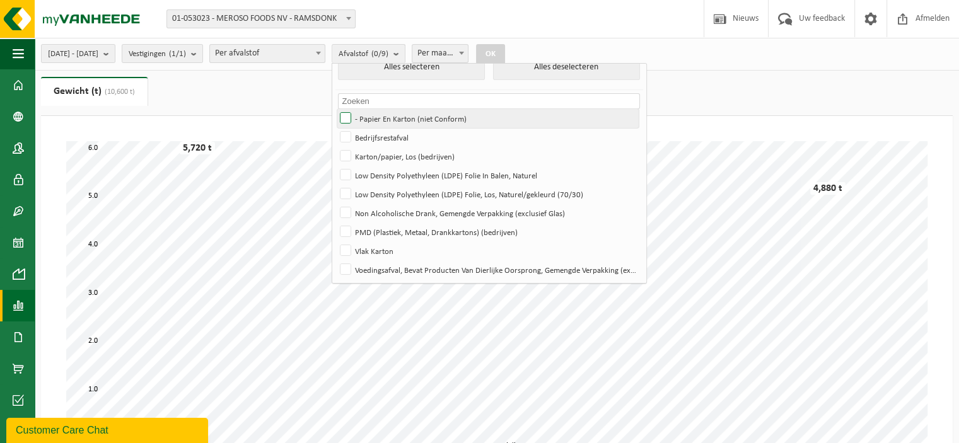
click at [409, 119] on label "- Papier En Karton (niet Conform)" at bounding box center [487, 118] width 301 height 19
click at [335, 109] on input "- Papier En Karton (niet Conform)" at bounding box center [335, 108] width 1 height 1
checkbox input "true"
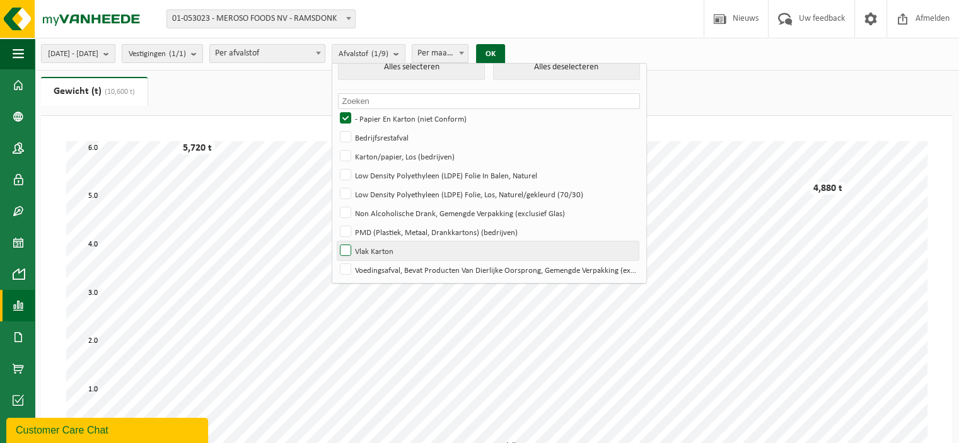
click at [409, 247] on label "Vlak Karton" at bounding box center [487, 250] width 301 height 19
click at [335, 241] on input "Vlak Karton" at bounding box center [335, 241] width 1 height 1
checkbox input "true"
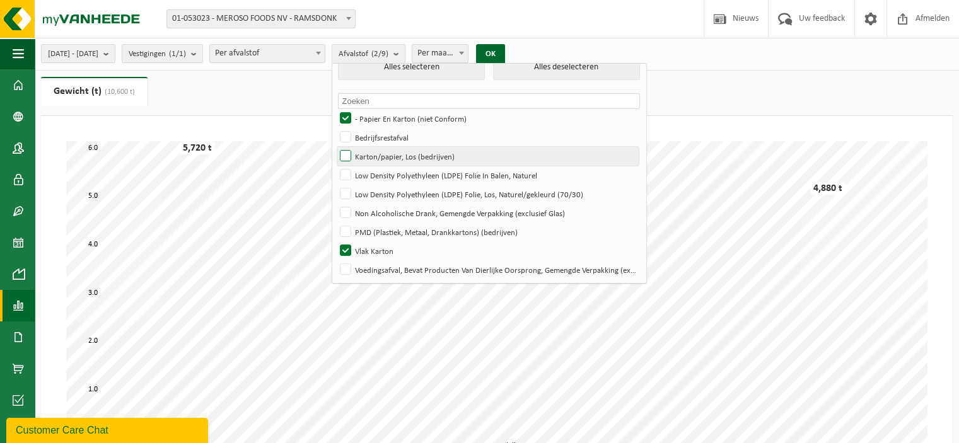
click at [422, 147] on label "Karton/papier, Los (bedrijven)" at bounding box center [487, 156] width 301 height 19
click at [335, 146] on input "Karton/papier, Los (bedrijven)" at bounding box center [335, 146] width 1 height 1
checkbox input "true"
click at [474, 49] on button "OK" at bounding box center [490, 54] width 29 height 20
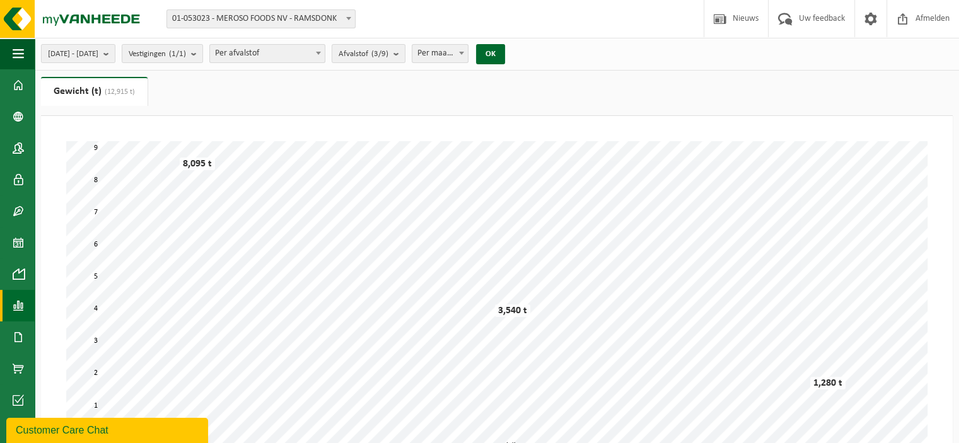
scroll to position [0, 0]
click at [440, 70] on div "2025-06-01 - 2025-08-31 Huidige maand Vorige maand Laatste 6 maanden Huidig jaa…" at bounding box center [479, 355] width 959 height 711
click at [388, 48] on span "Afvalstof (3/9)" at bounding box center [364, 54] width 50 height 19
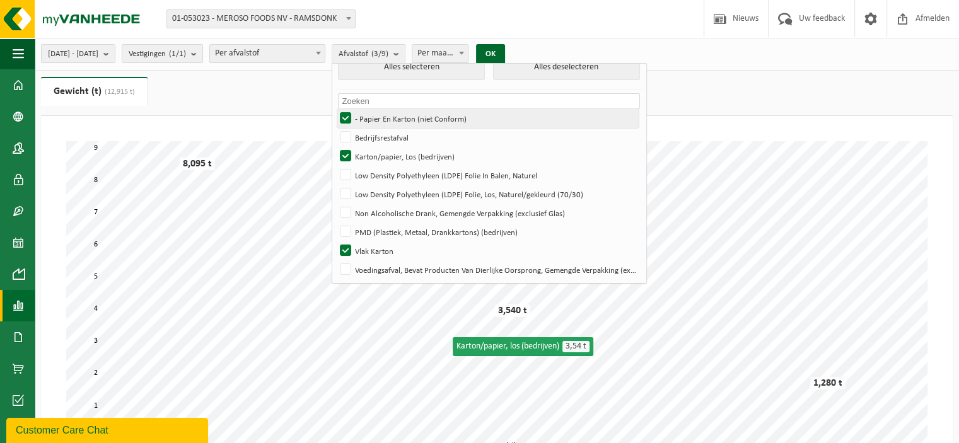
click at [394, 120] on label "- Papier En Karton (niet Conform)" at bounding box center [487, 118] width 301 height 19
click at [335, 109] on input "- Papier En Karton (niet Conform)" at bounding box center [335, 108] width 1 height 1
checkbox input "false"
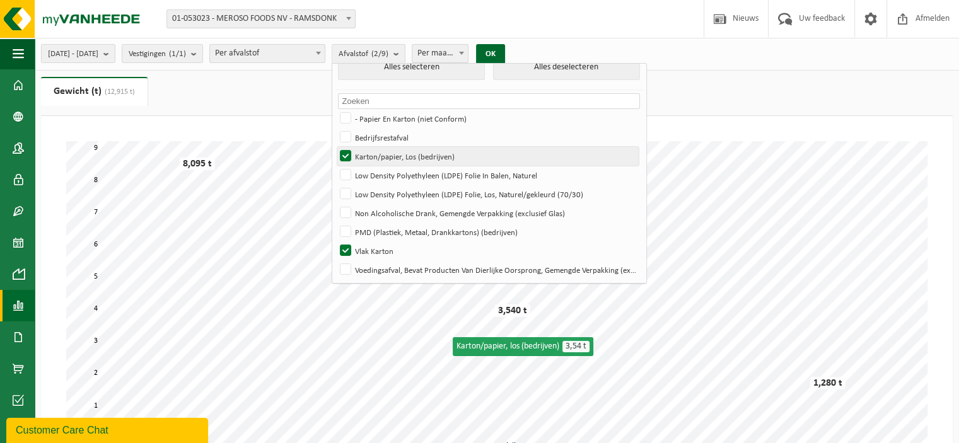
click at [392, 152] on label "Karton/papier, Los (bedrijven)" at bounding box center [487, 156] width 301 height 19
click at [335, 147] on input "Karton/papier, Los (bedrijven)" at bounding box center [335, 146] width 1 height 1
checkbox input "false"
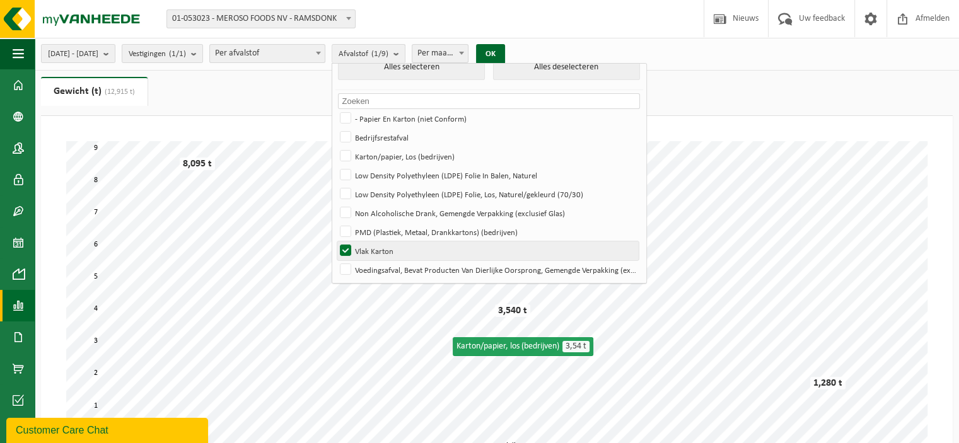
click at [396, 249] on label "Vlak Karton" at bounding box center [487, 250] width 301 height 19
click at [335, 241] on input "Vlak Karton" at bounding box center [335, 241] width 1 height 1
checkbox input "false"
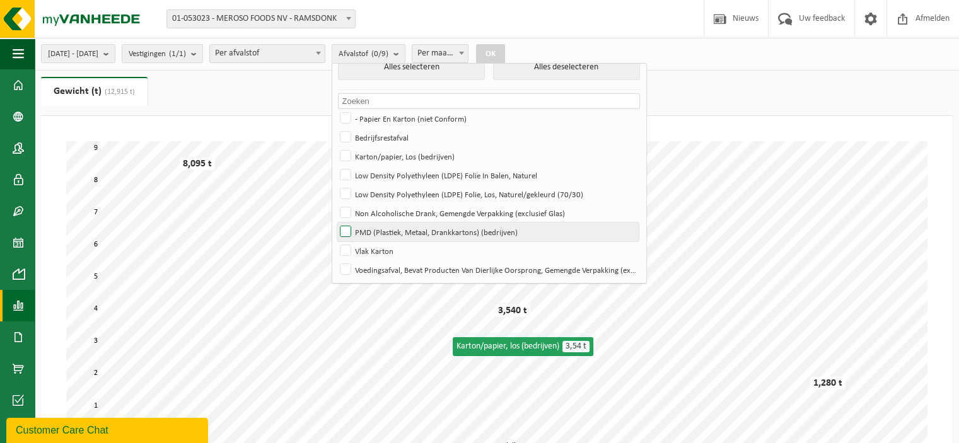
click at [407, 229] on label "PMD (Plastiek, Metaal, Drankkartons) (bedrijven)" at bounding box center [487, 232] width 301 height 19
click at [335, 223] on input "PMD (Plastiek, Metaal, Drankkartons) (bedrijven)" at bounding box center [335, 222] width 1 height 1
checkbox input "true"
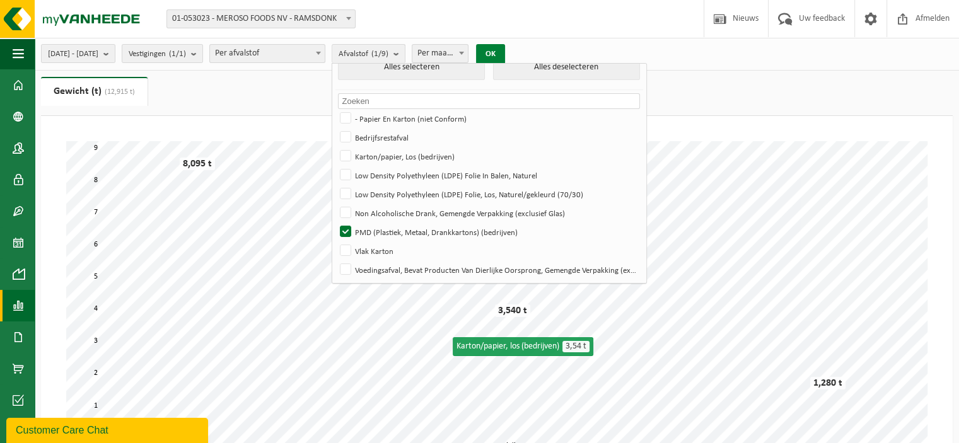
click at [474, 49] on button "OK" at bounding box center [490, 54] width 29 height 20
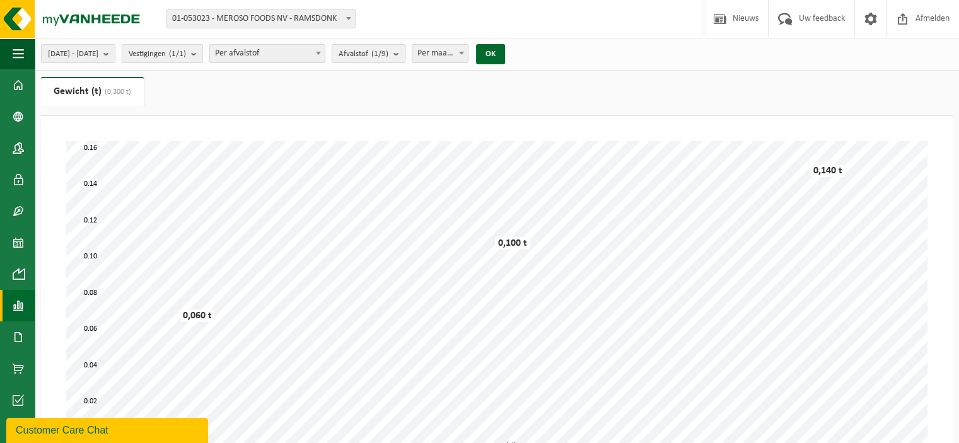
click at [405, 47] on button "Afvalstof (1/9)" at bounding box center [369, 53] width 74 height 19
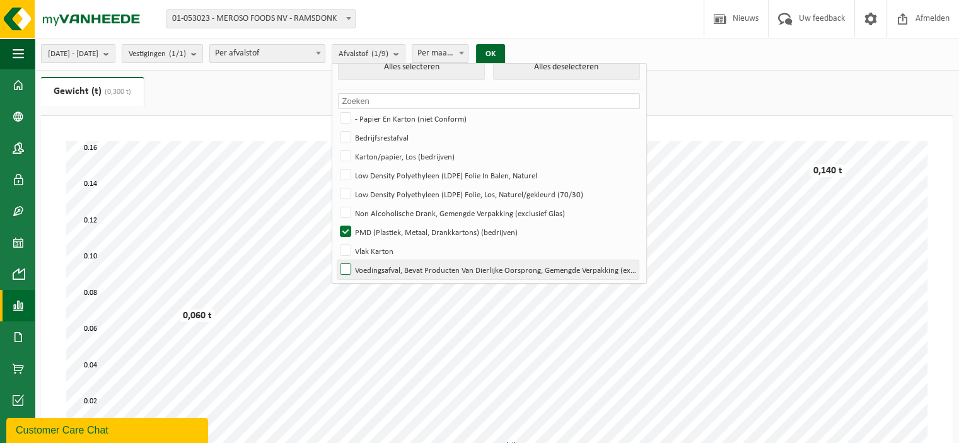
click at [421, 272] on label "Voedingsafval, Bevat Producten Van Dierlijke Oorsprong, Gemengde Verpakking (ex…" at bounding box center [487, 269] width 301 height 19
click at [335, 260] on input "Voedingsafval, Bevat Producten Van Dierlijke Oorsprong, Gemengde Verpakking (ex…" at bounding box center [335, 260] width 1 height 1
checkbox input "true"
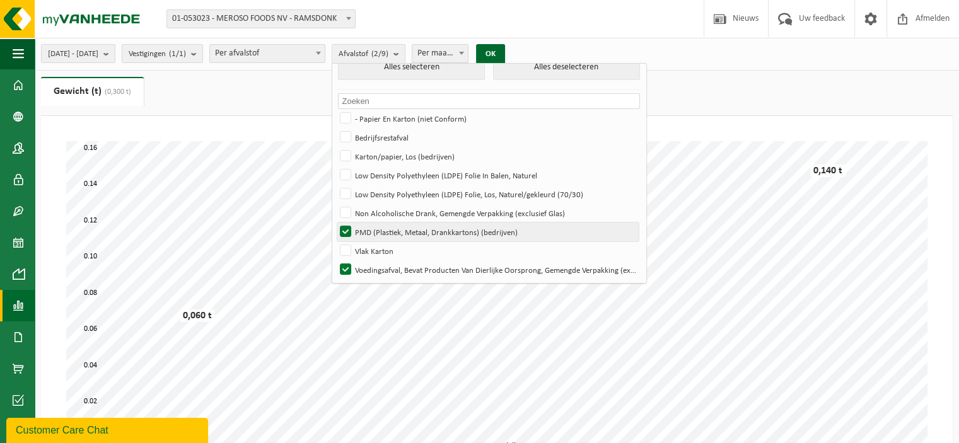
click at [409, 224] on label "PMD (Plastiek, Metaal, Drankkartons) (bedrijven)" at bounding box center [487, 232] width 301 height 19
click at [335, 223] on input "PMD (Plastiek, Metaal, Drankkartons) (bedrijven)" at bounding box center [335, 222] width 1 height 1
checkbox input "false"
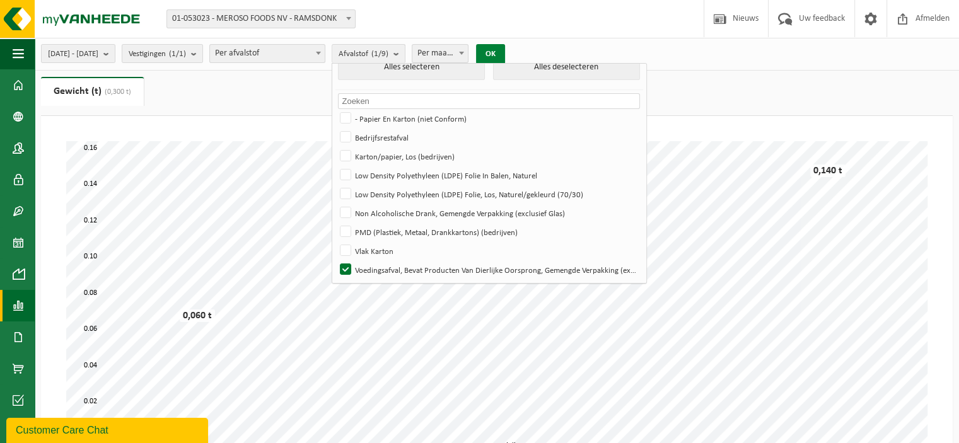
click at [474, 59] on button "OK" at bounding box center [490, 54] width 29 height 20
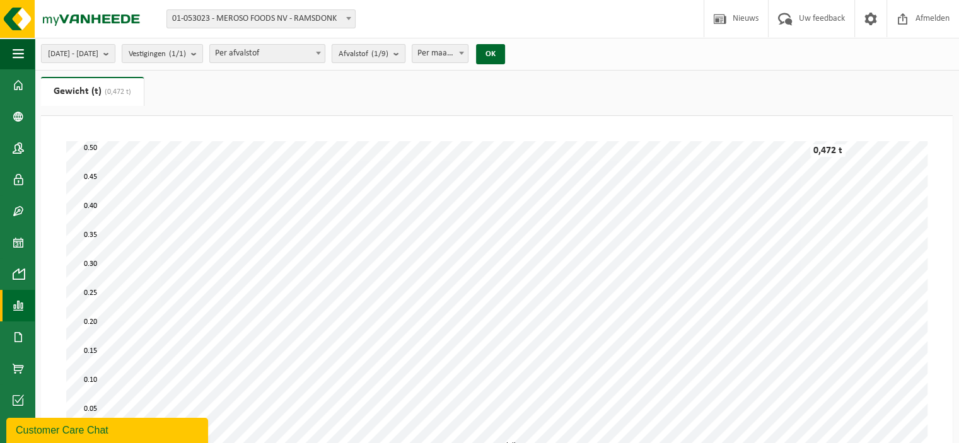
click at [388, 51] on span "Afvalstof (1/9)" at bounding box center [364, 54] width 50 height 19
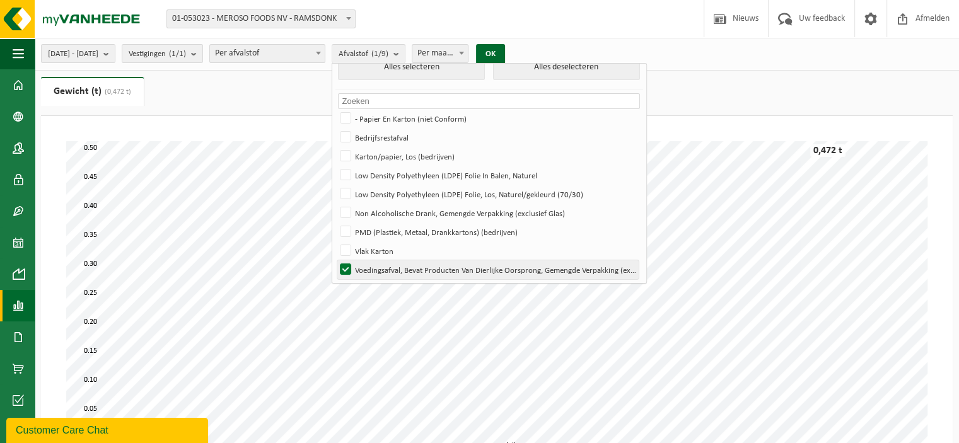
click at [406, 269] on label "Voedingsafval, Bevat Producten Van Dierlijke Oorsprong, Gemengde Verpakking (ex…" at bounding box center [487, 269] width 301 height 19
click at [335, 260] on input "Voedingsafval, Bevat Producten Van Dierlijke Oorsprong, Gemengde Verpakking (ex…" at bounding box center [335, 260] width 1 height 1
checkbox input "false"
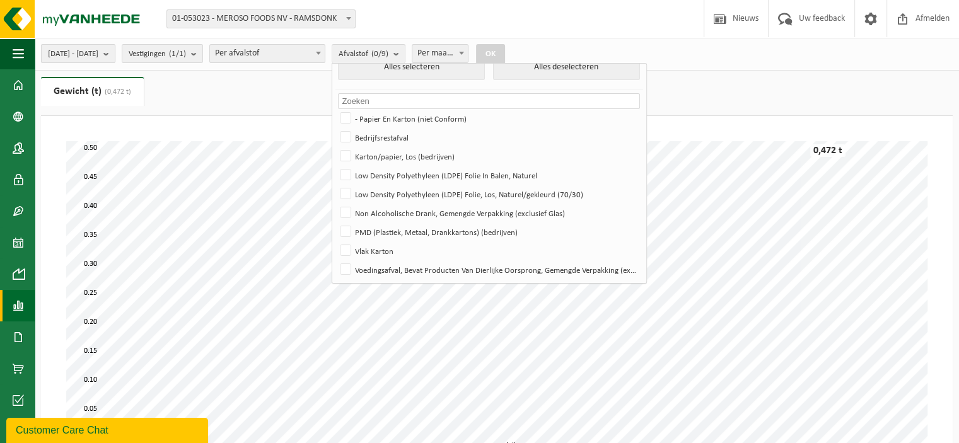
click at [115, 58] on button "2025-06-01 - 2025-08-31" at bounding box center [78, 53] width 74 height 19
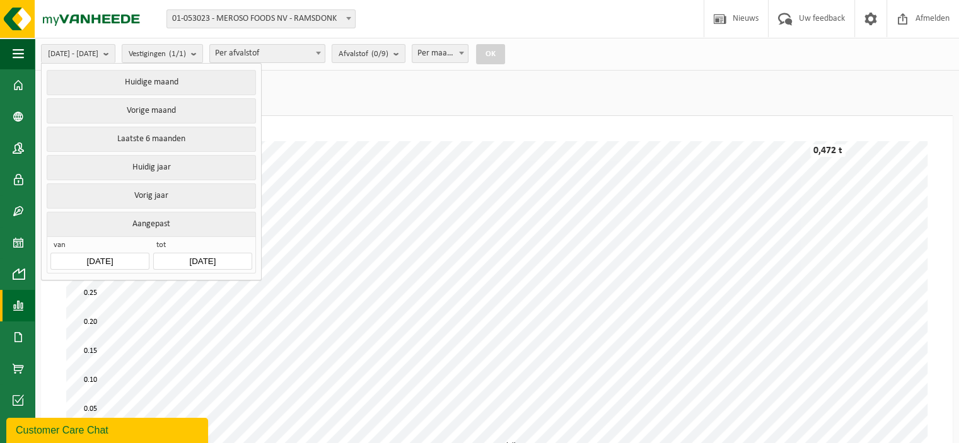
click at [116, 260] on input "2025-06-01" at bounding box center [99, 261] width 98 height 17
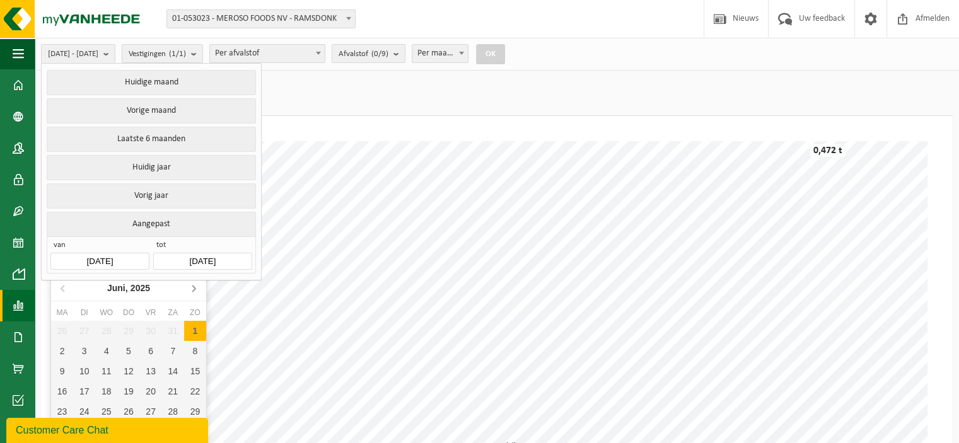
click at [195, 289] on icon at bounding box center [193, 288] width 20 height 20
click at [178, 115] on button "Vorige maand" at bounding box center [151, 110] width 209 height 25
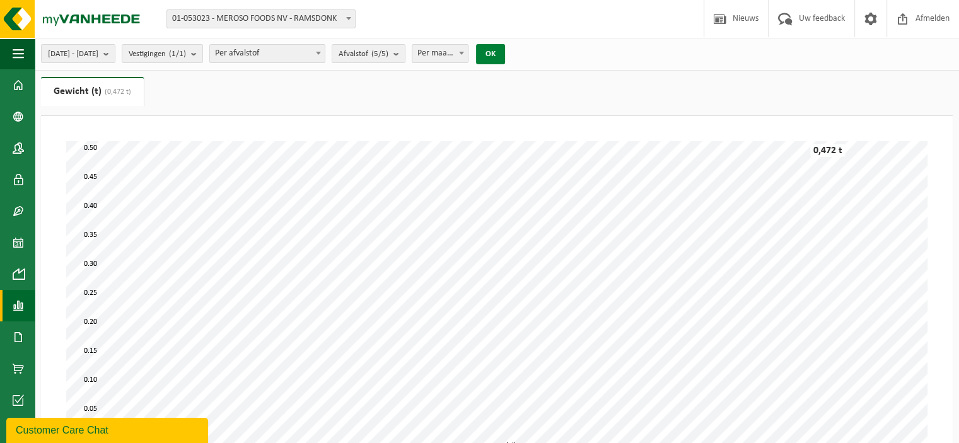
click at [474, 57] on button "OK" at bounding box center [490, 54] width 29 height 20
click at [405, 52] on b "submit" at bounding box center [398, 54] width 11 height 18
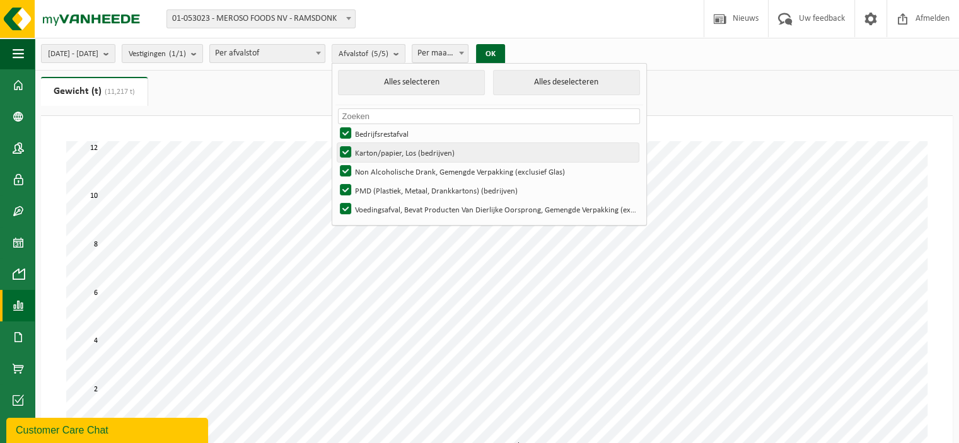
click at [411, 150] on label "Karton/papier, Los (bedrijven)" at bounding box center [487, 152] width 301 height 19
click at [335, 143] on input "Karton/papier, Los (bedrijven)" at bounding box center [335, 142] width 1 height 1
click at [411, 150] on label "Karton/papier, Los (bedrijven)" at bounding box center [487, 152] width 301 height 19
click at [335, 143] on input "Karton/papier, Los (bedrijven)" at bounding box center [335, 142] width 1 height 1
checkbox input "true"
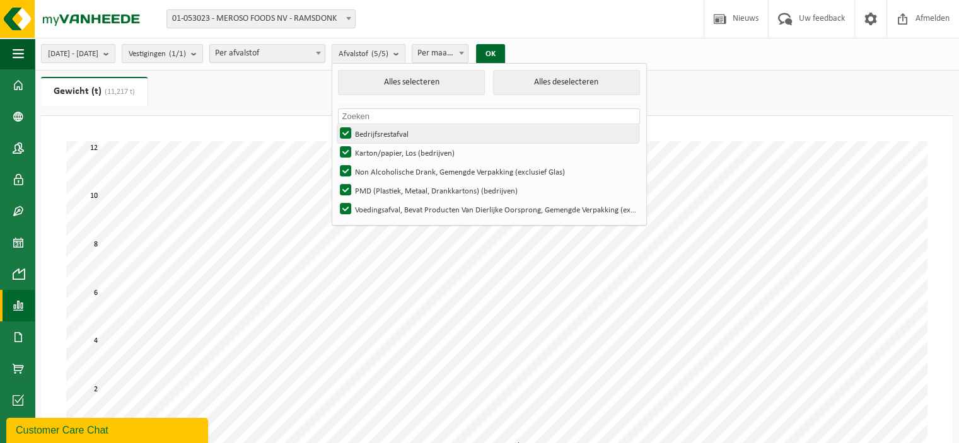
click at [414, 136] on label "Bedrijfsrestafval" at bounding box center [487, 133] width 301 height 19
click at [335, 124] on input "Bedrijfsrestafval" at bounding box center [335, 124] width 1 height 1
checkbox input "false"
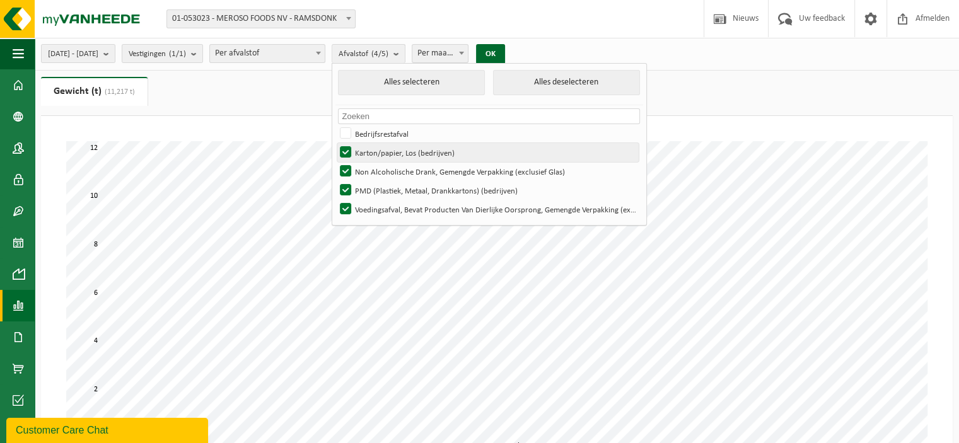
click at [413, 156] on label "Karton/papier, Los (bedrijven)" at bounding box center [487, 152] width 301 height 19
click at [335, 143] on input "Karton/papier, Los (bedrijven)" at bounding box center [335, 142] width 1 height 1
checkbox input "false"
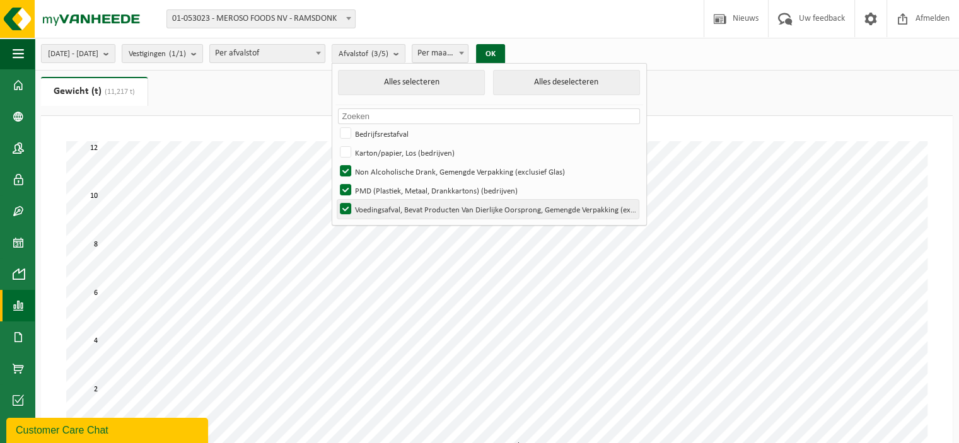
click at [415, 210] on label "Voedingsafval, Bevat Producten Van Dierlijke Oorsprong, Gemengde Verpakking (ex…" at bounding box center [487, 209] width 301 height 19
click at [335, 200] on input "Voedingsafval, Bevat Producten Van Dierlijke Oorsprong, Gemengde Verpakking (ex…" at bounding box center [335, 199] width 1 height 1
checkbox input "false"
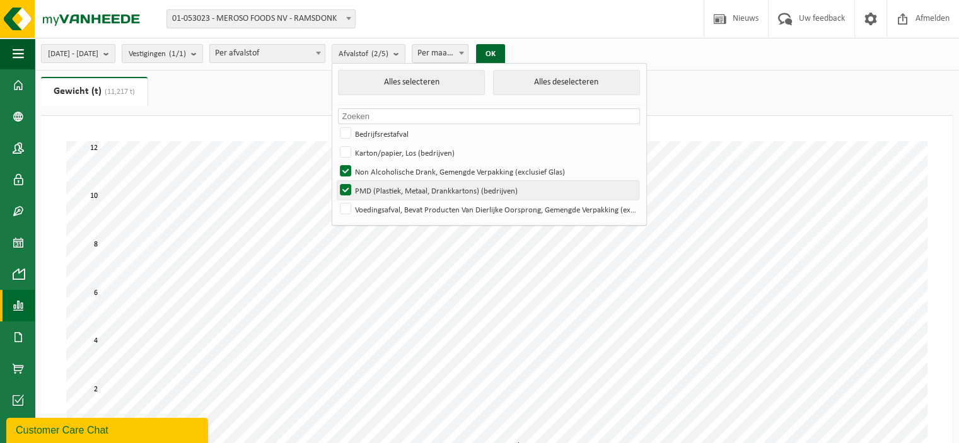
click at [431, 195] on label "PMD (Plastiek, Metaal, Drankkartons) (bedrijven)" at bounding box center [487, 190] width 301 height 19
click at [335, 181] on input "PMD (Plastiek, Metaal, Drankkartons) (bedrijven)" at bounding box center [335, 180] width 1 height 1
checkbox input "false"
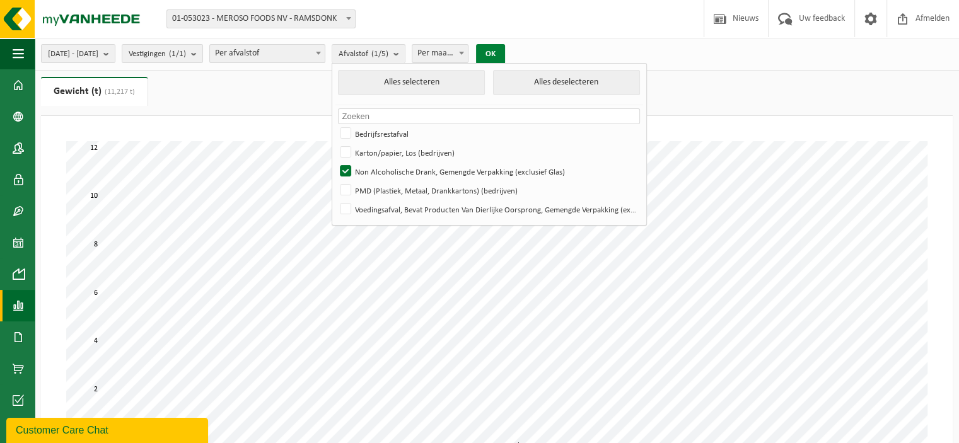
click at [474, 52] on button "OK" at bounding box center [490, 54] width 29 height 20
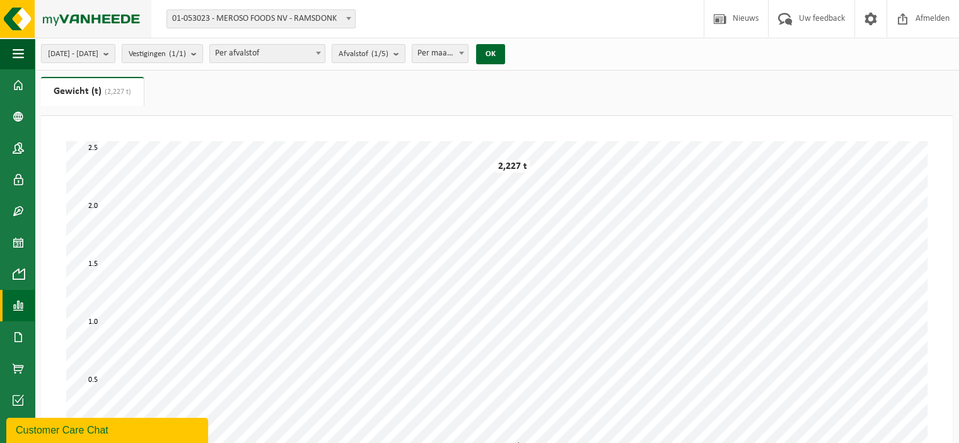
click at [83, 14] on img at bounding box center [75, 19] width 151 height 38
